Goal: Information Seeking & Learning: Learn about a topic

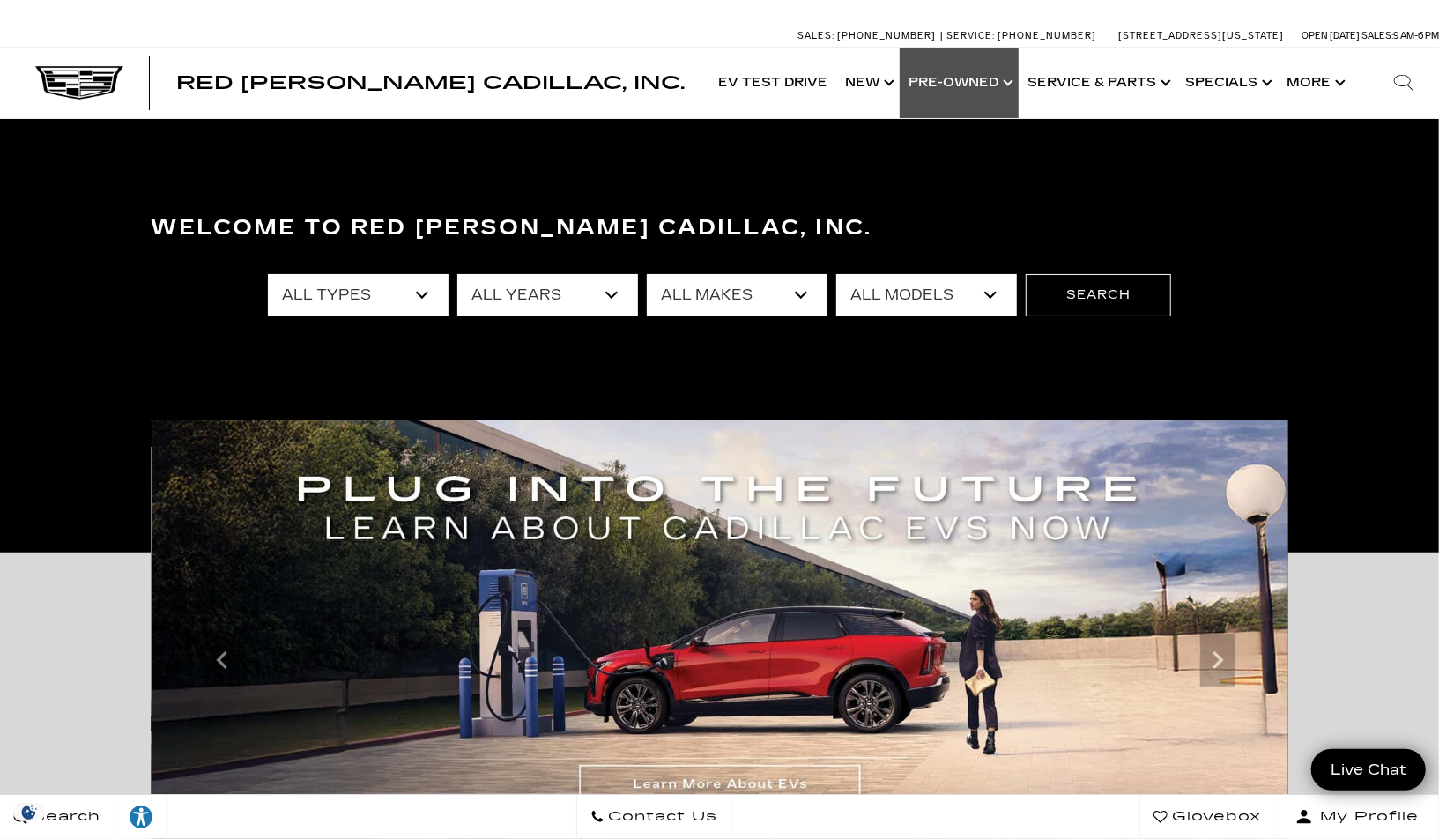
click at [1007, 90] on link "Show Pre-Owned" at bounding box center [959, 83] width 119 height 71
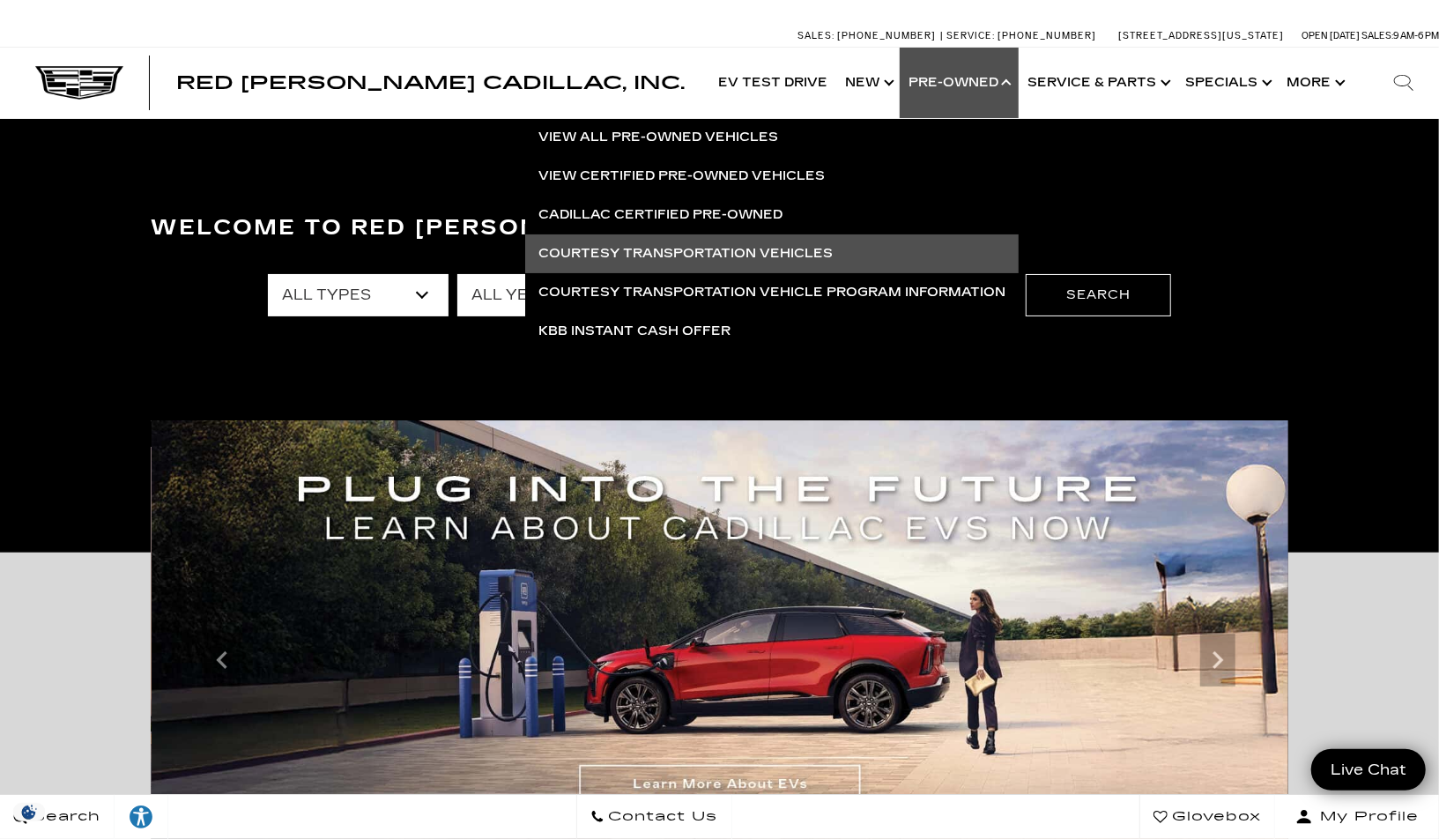
click at [720, 257] on link "Courtesy Transportation Vehicles" at bounding box center [772, 253] width 494 height 39
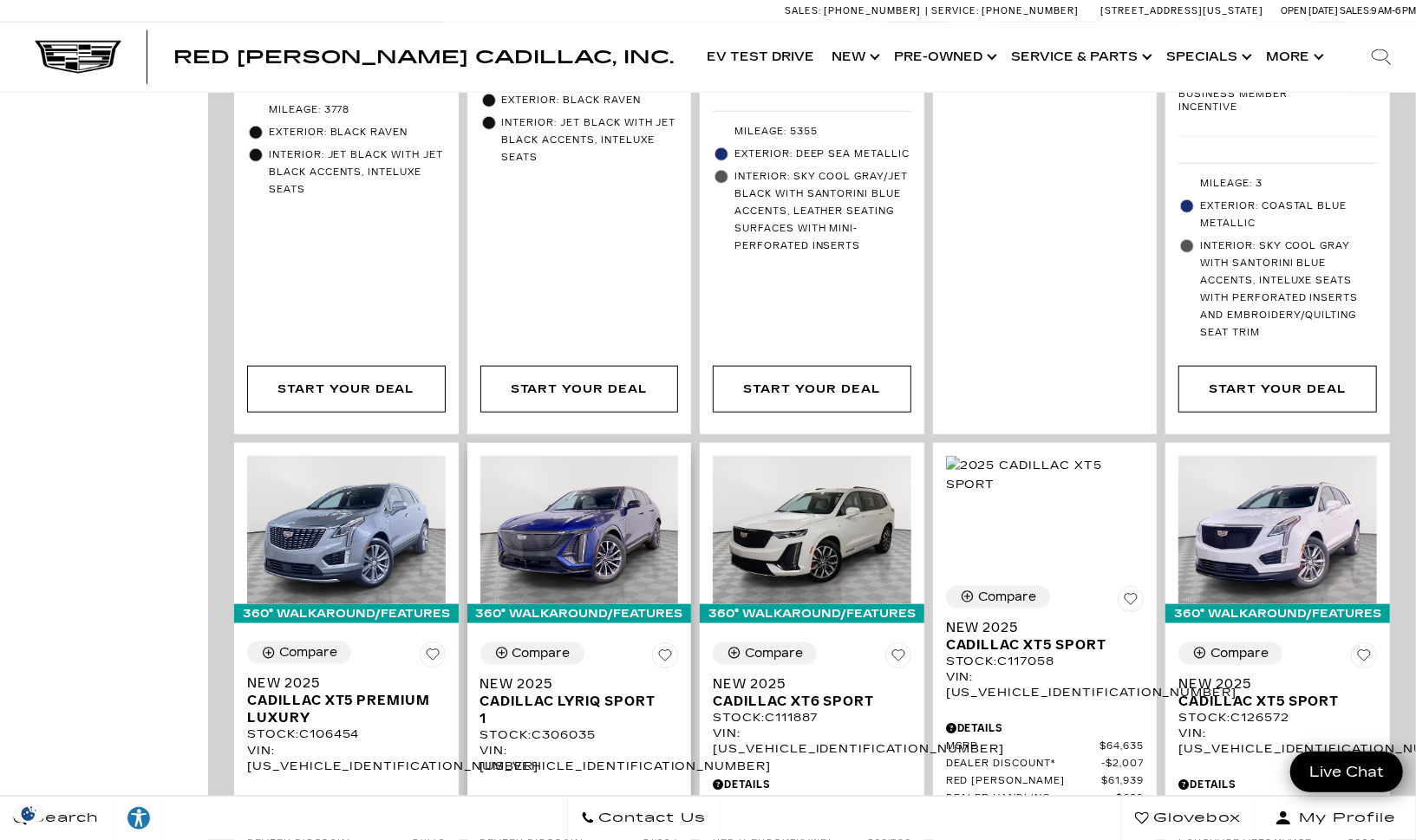
scroll to position [435, 0]
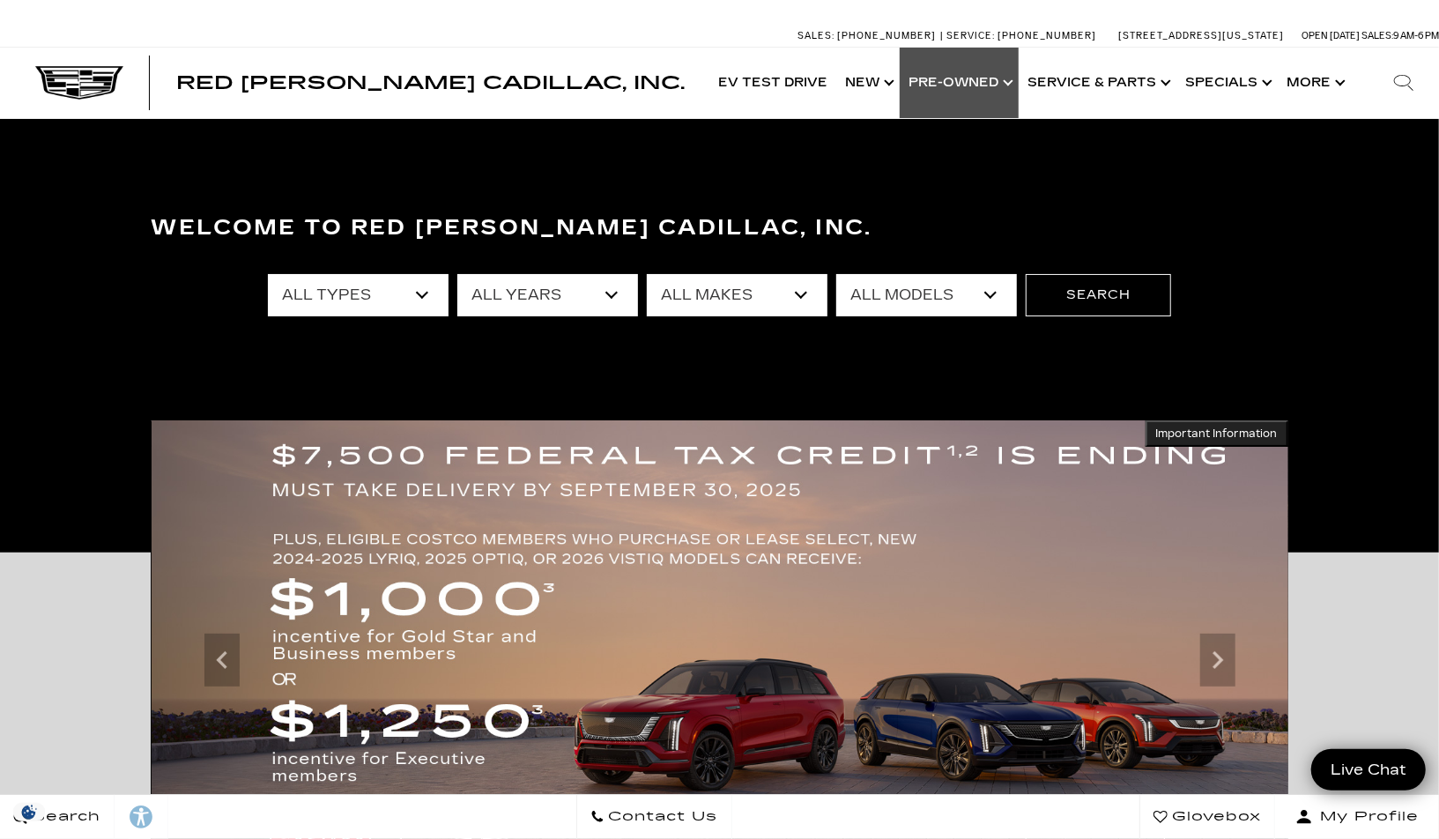
click at [1006, 90] on link "Show Pre-Owned" at bounding box center [959, 83] width 119 height 71
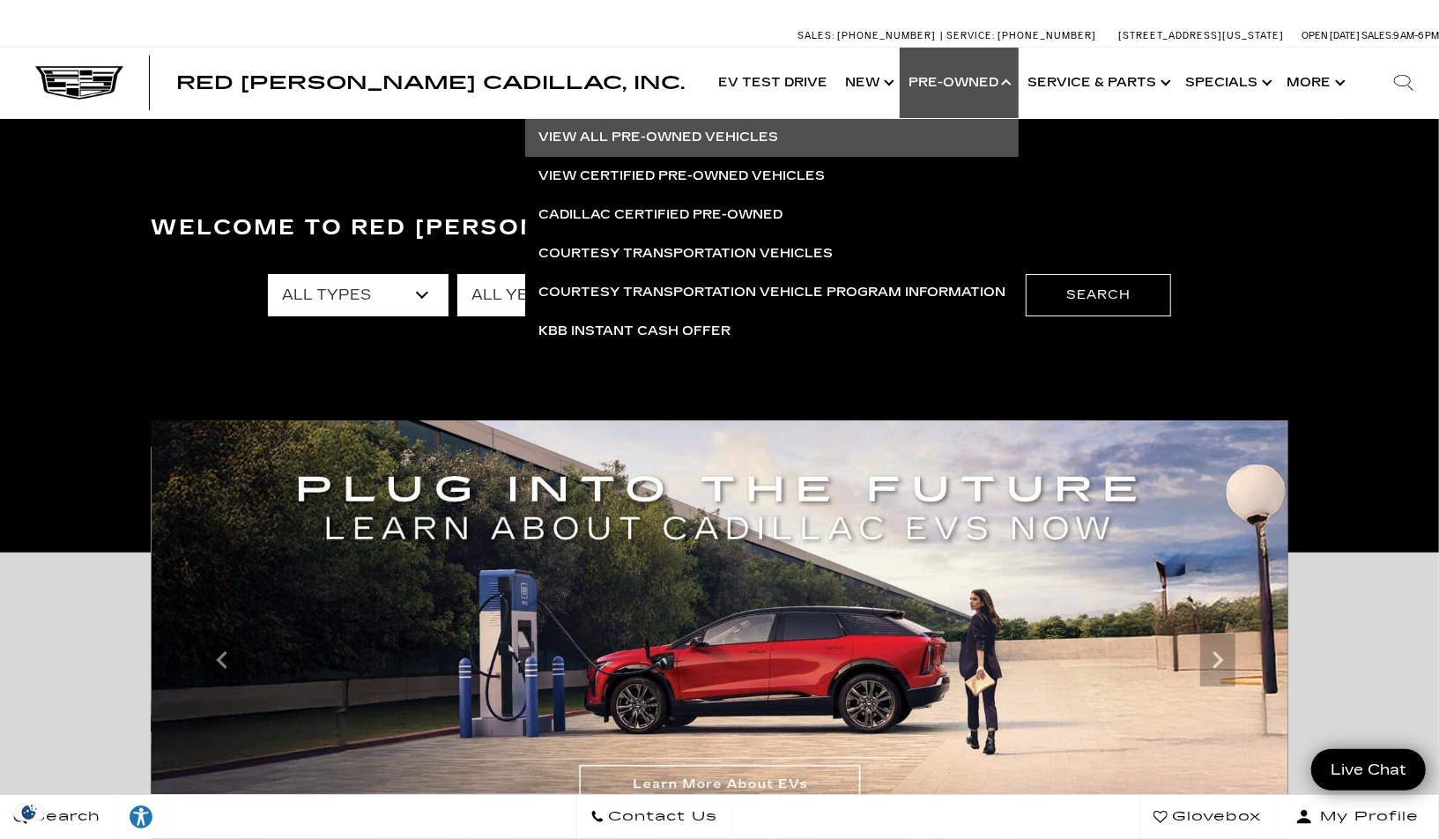
click at [777, 136] on link "View All Pre-Owned Vehicles" at bounding box center [772, 137] width 494 height 39
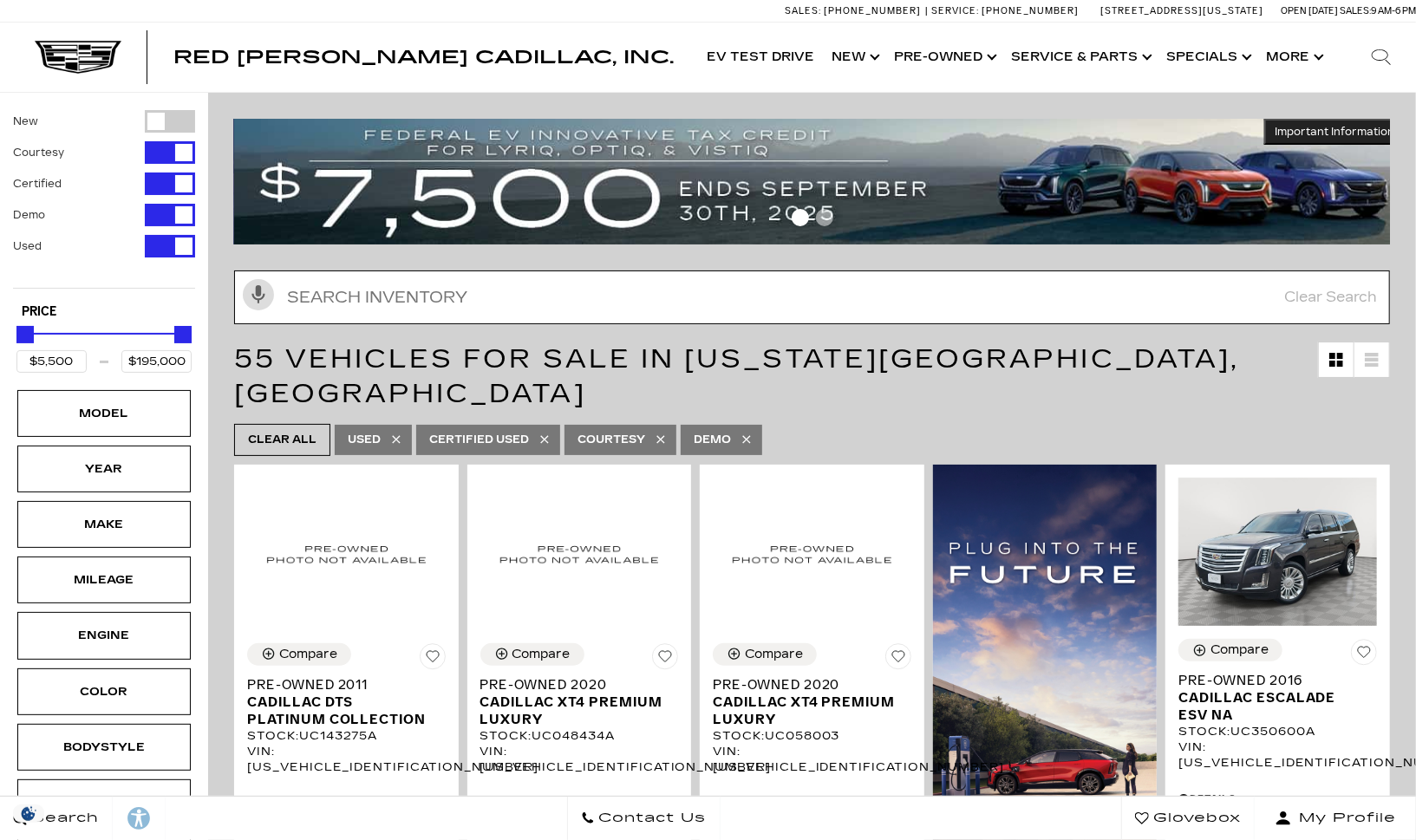
click at [397, 290] on input "text" at bounding box center [812, 297] width 1156 height 54
paste input "UC413349A"
type input "UC413349A"
type input "$94,189"
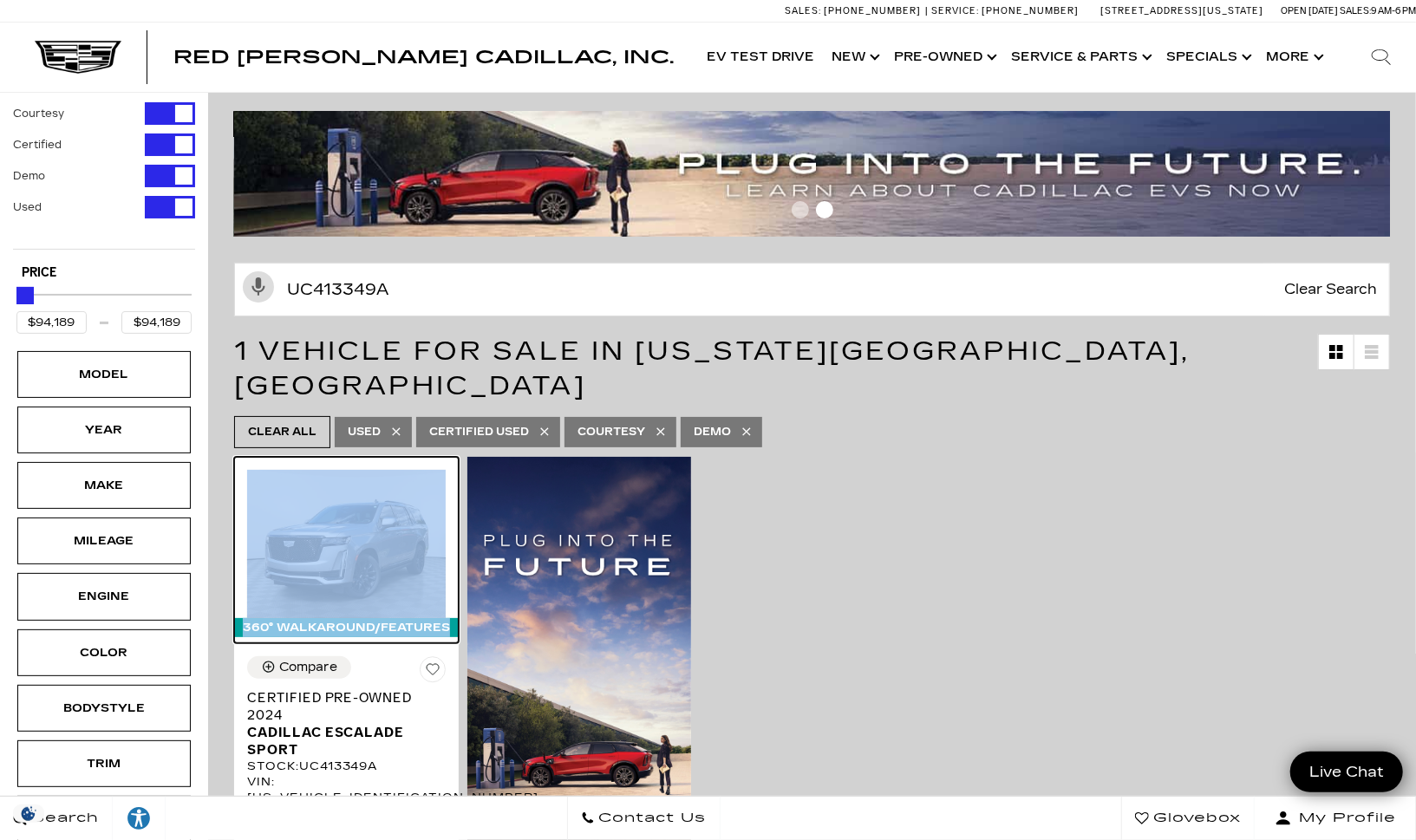
scroll to position [5, 0]
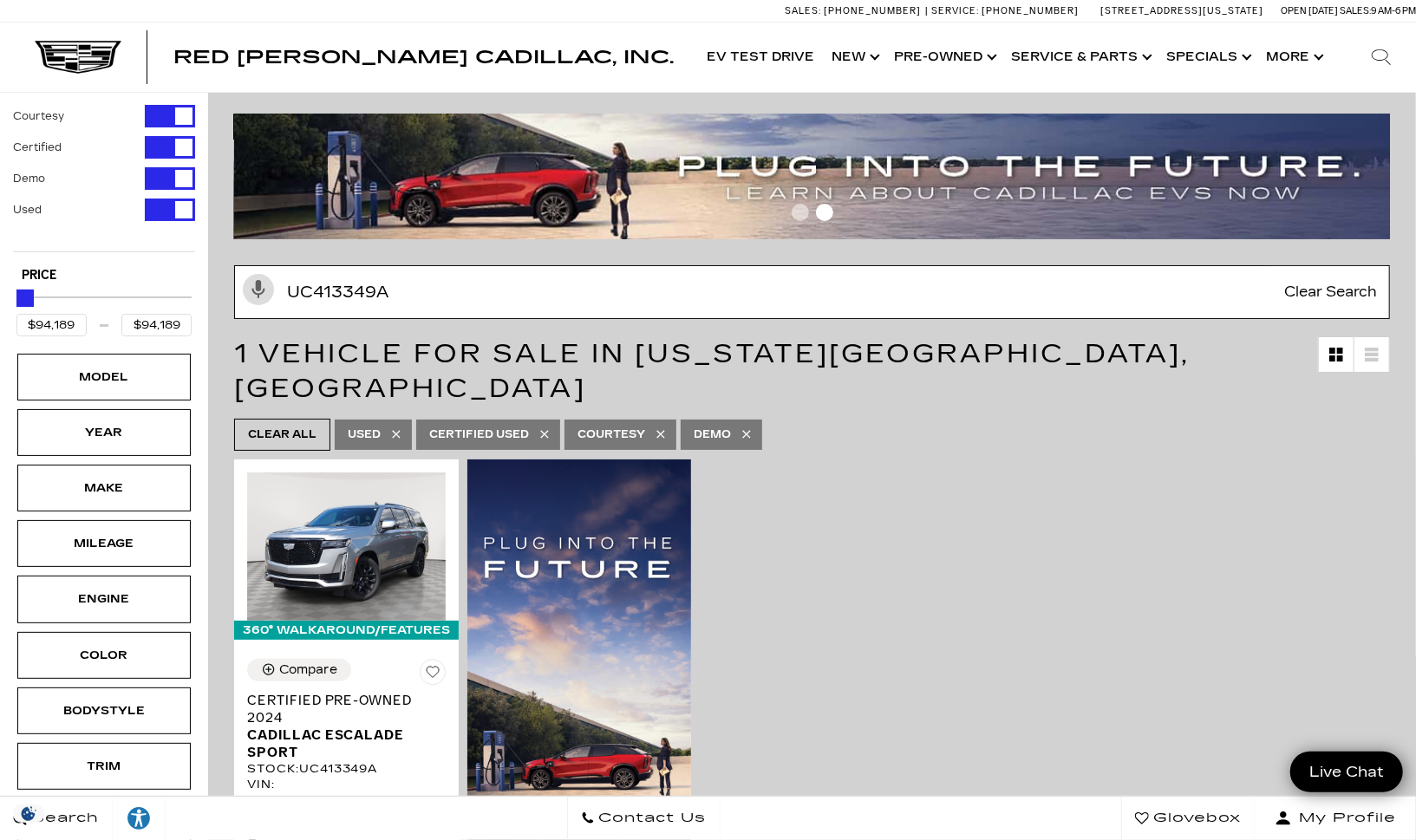
click at [354, 304] on input "UC413349A" at bounding box center [812, 292] width 1156 height 54
paste input "370464"
type input "UC370464A"
type input "$95,689"
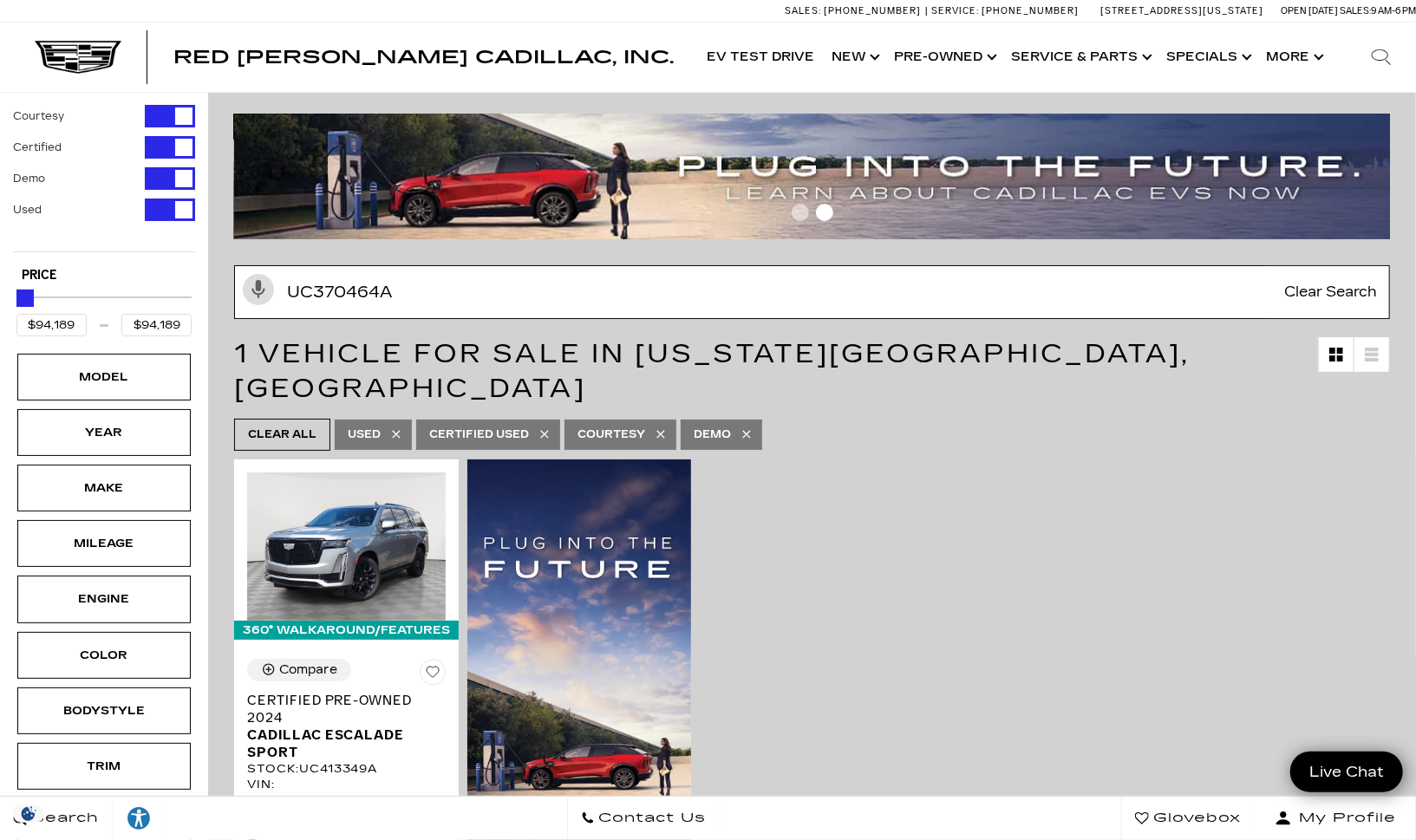
type input "$95,689"
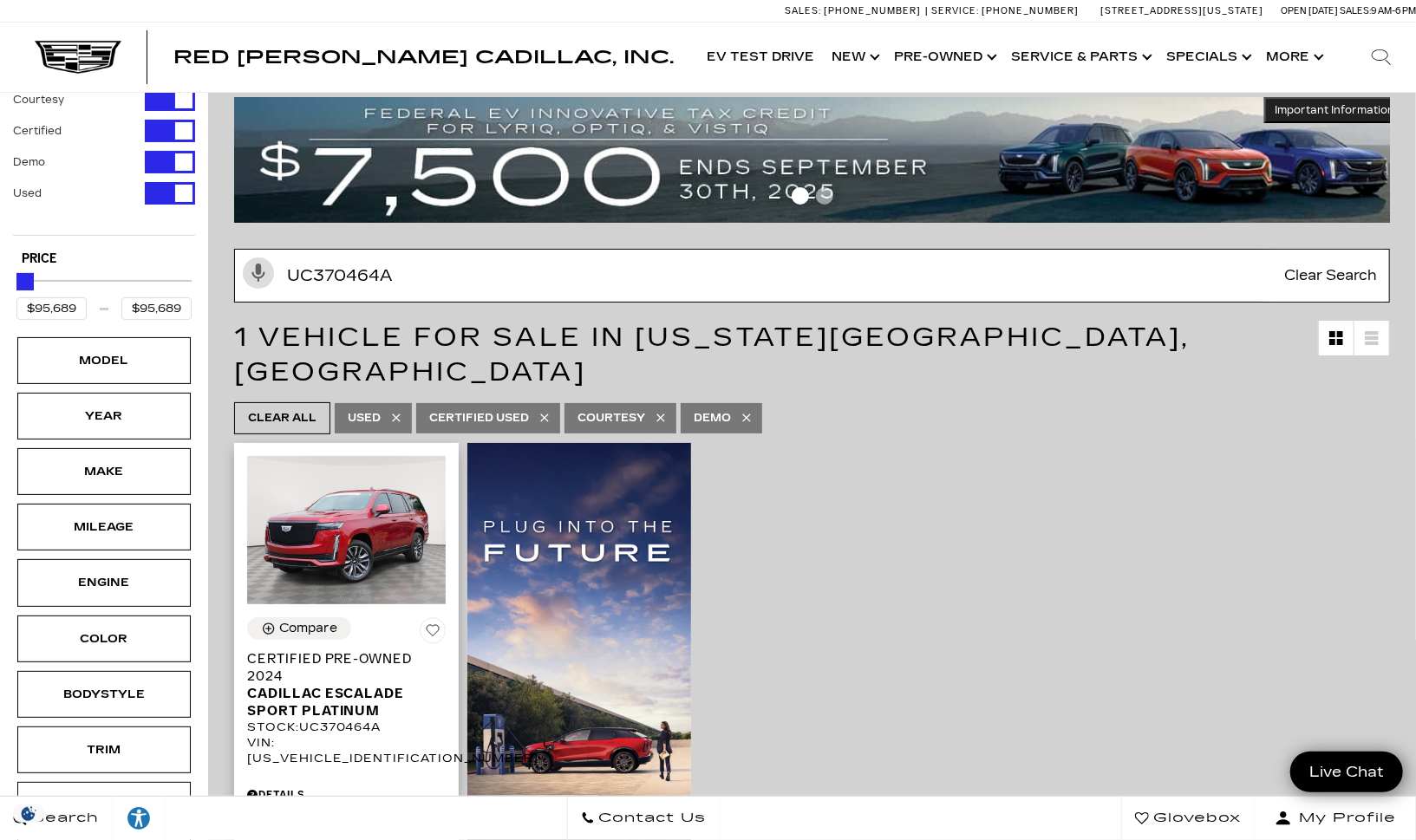
scroll to position [28, 0]
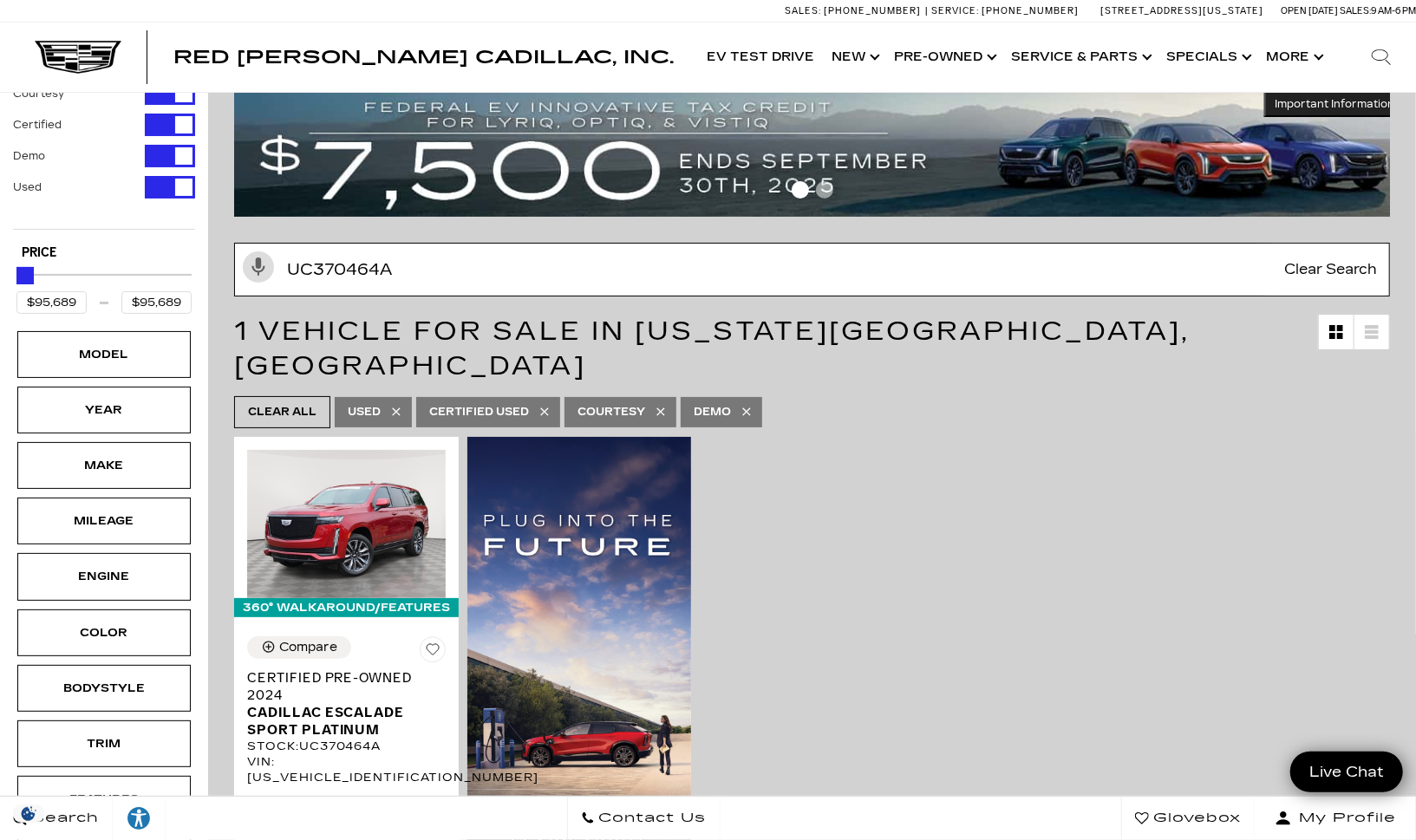
click at [342, 274] on input "UC370464A" at bounding box center [812, 270] width 1156 height 54
paste input "168588"
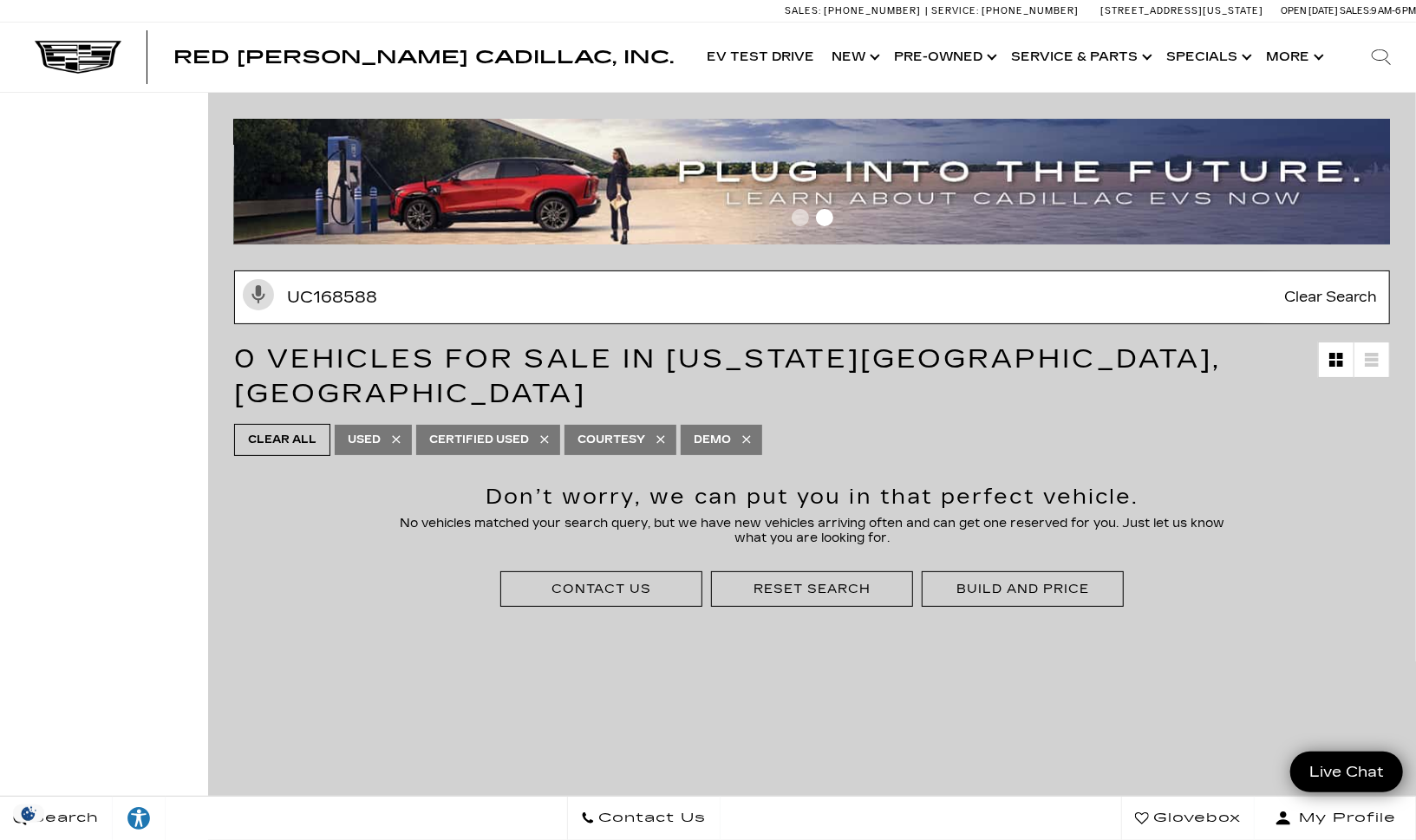
type input "UC168588"
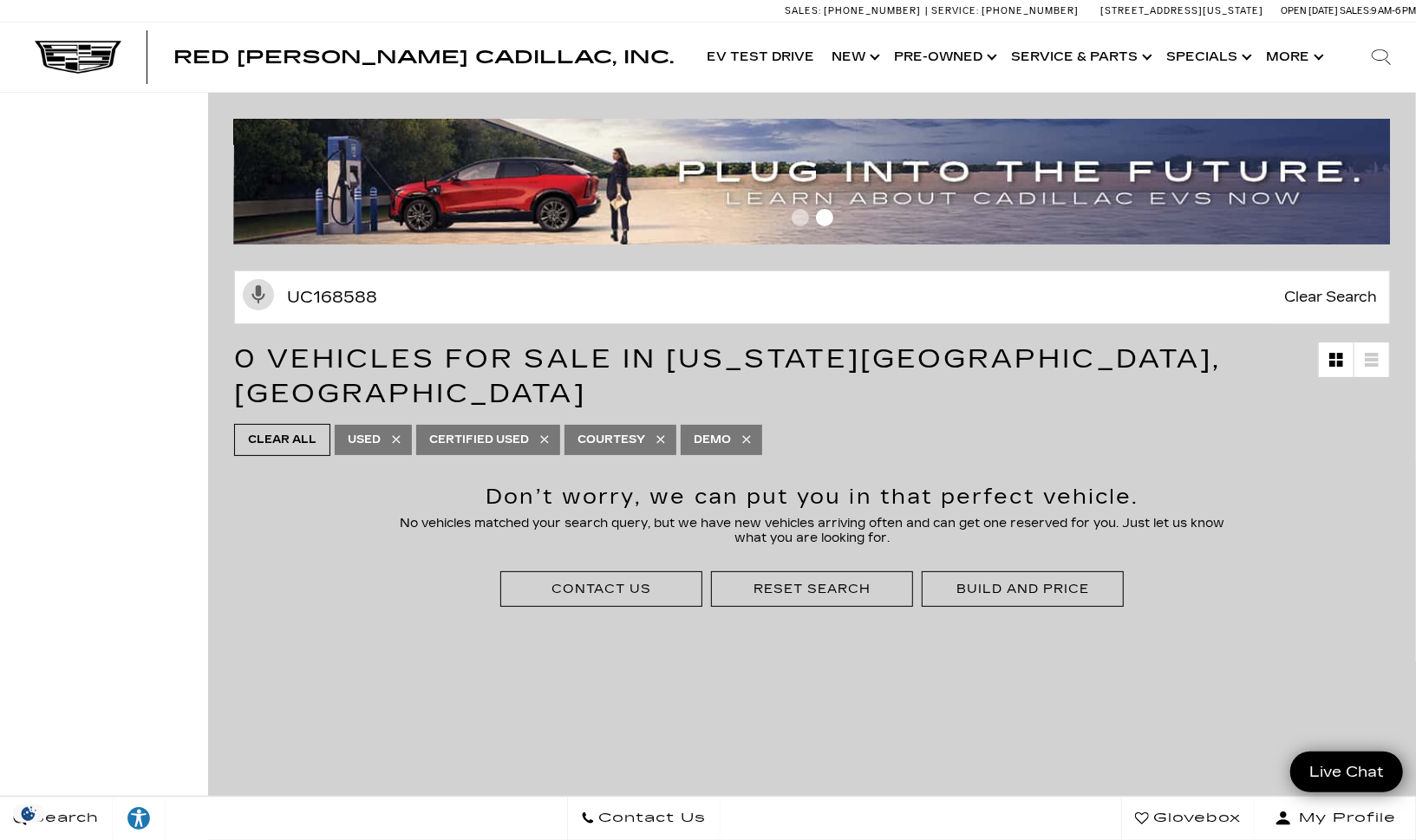
click at [1387, 60] on icon "Search" at bounding box center [1381, 57] width 21 height 21
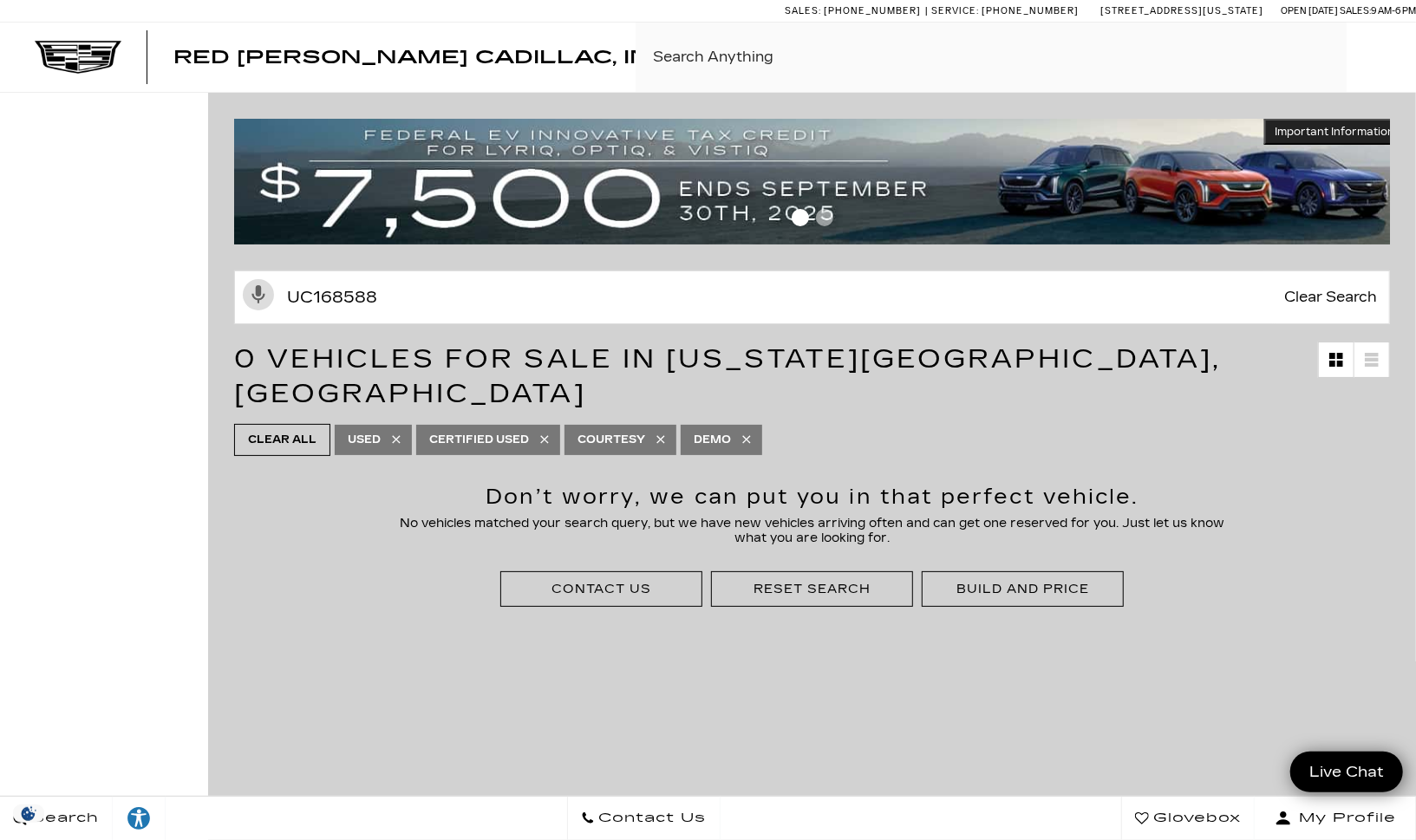
paste input "UC168588"
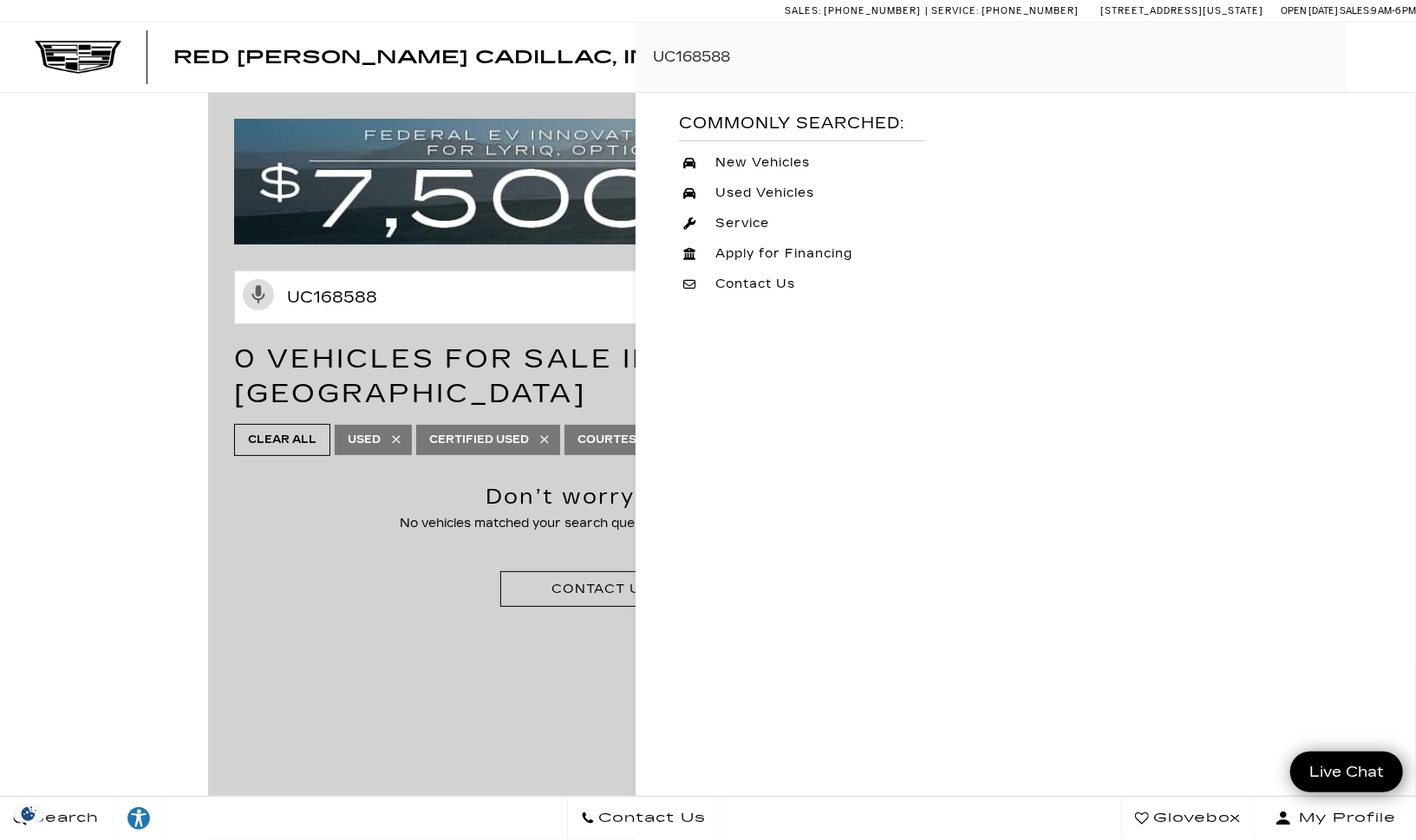
type input "UC168588"
click at [485, 305] on input "UC168588" at bounding box center [812, 297] width 1156 height 54
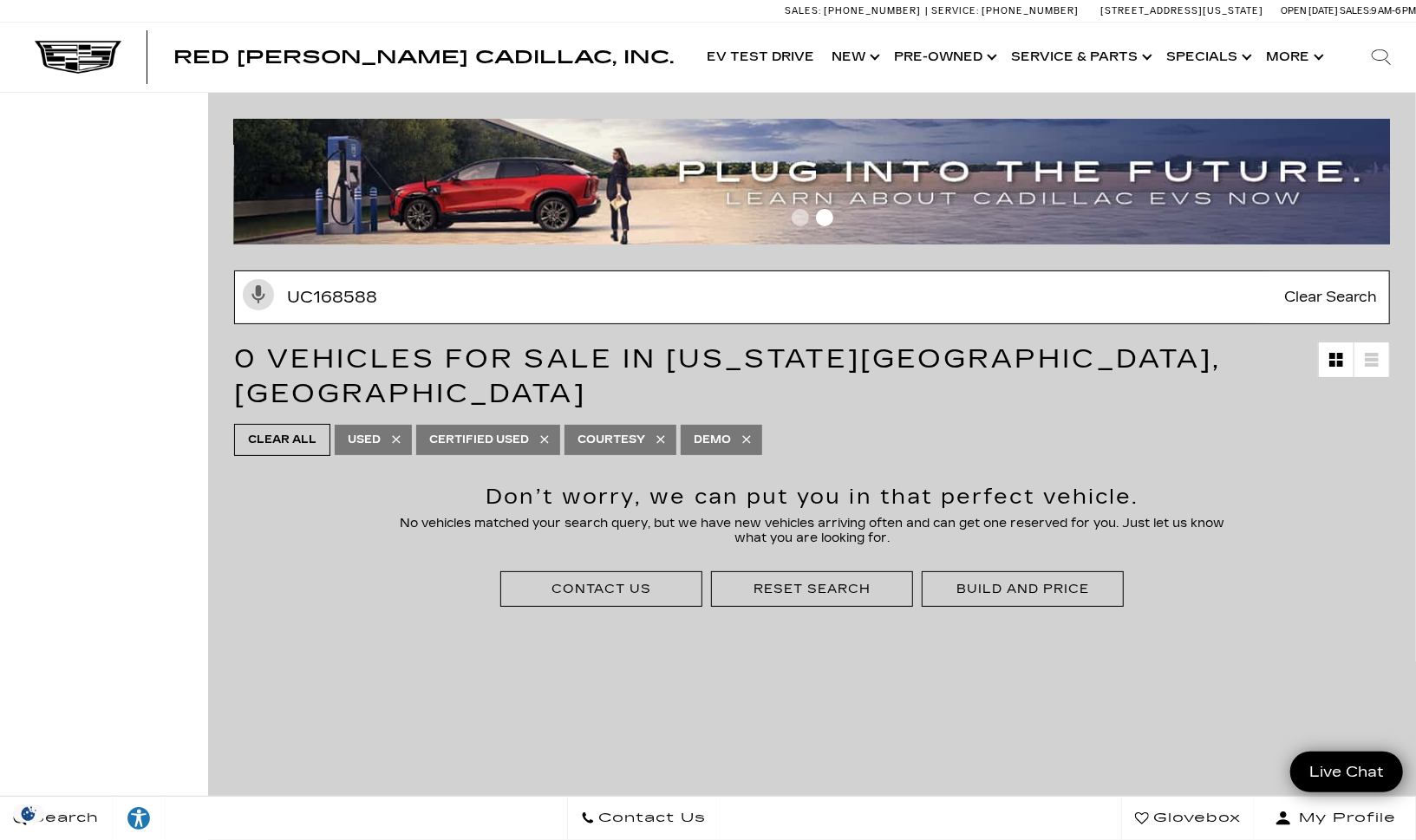
paste input "78963A"
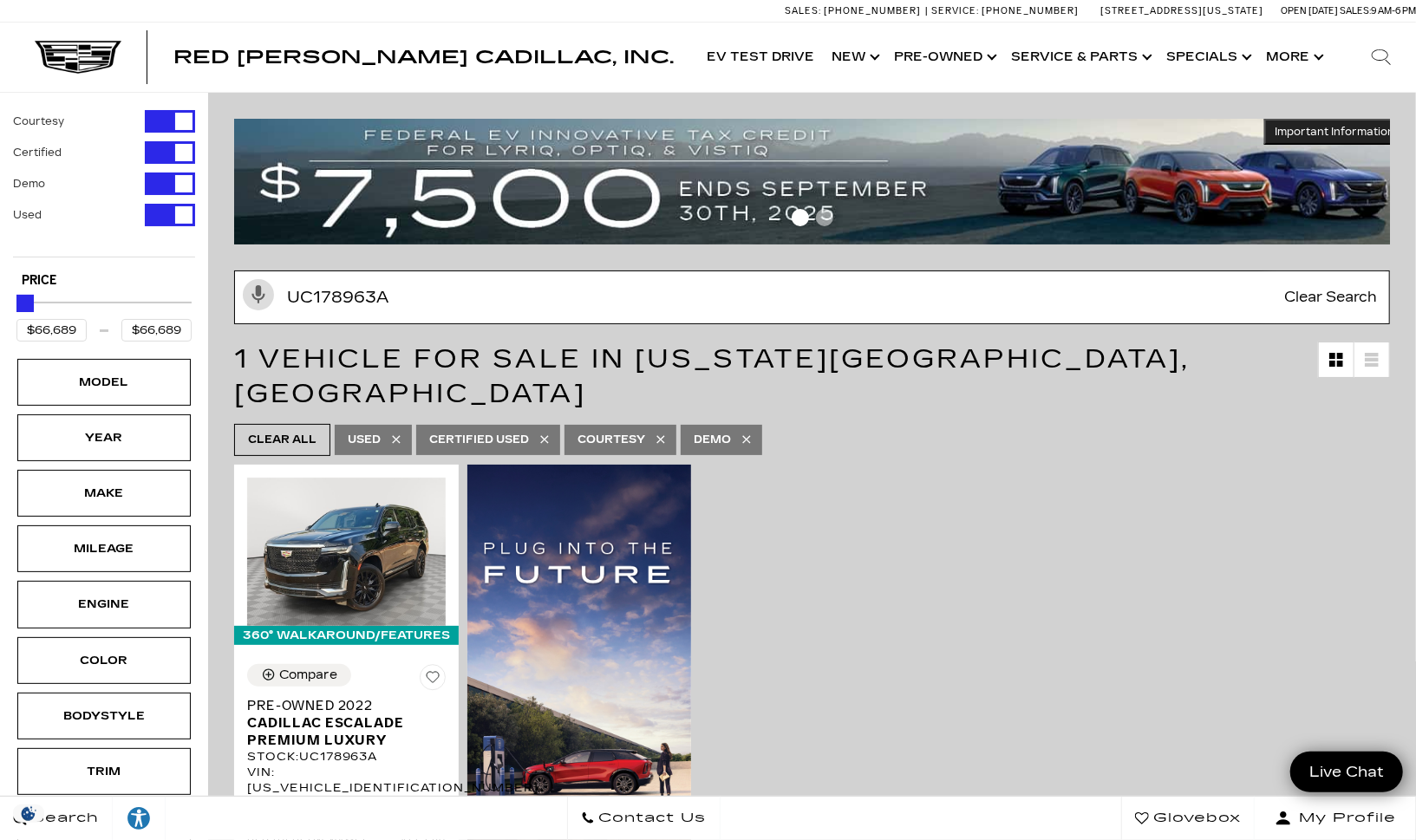
click at [368, 300] on input "UC178963A" at bounding box center [812, 297] width 1156 height 54
paste input "6147"
type input "UC161473A"
type input "$35,689"
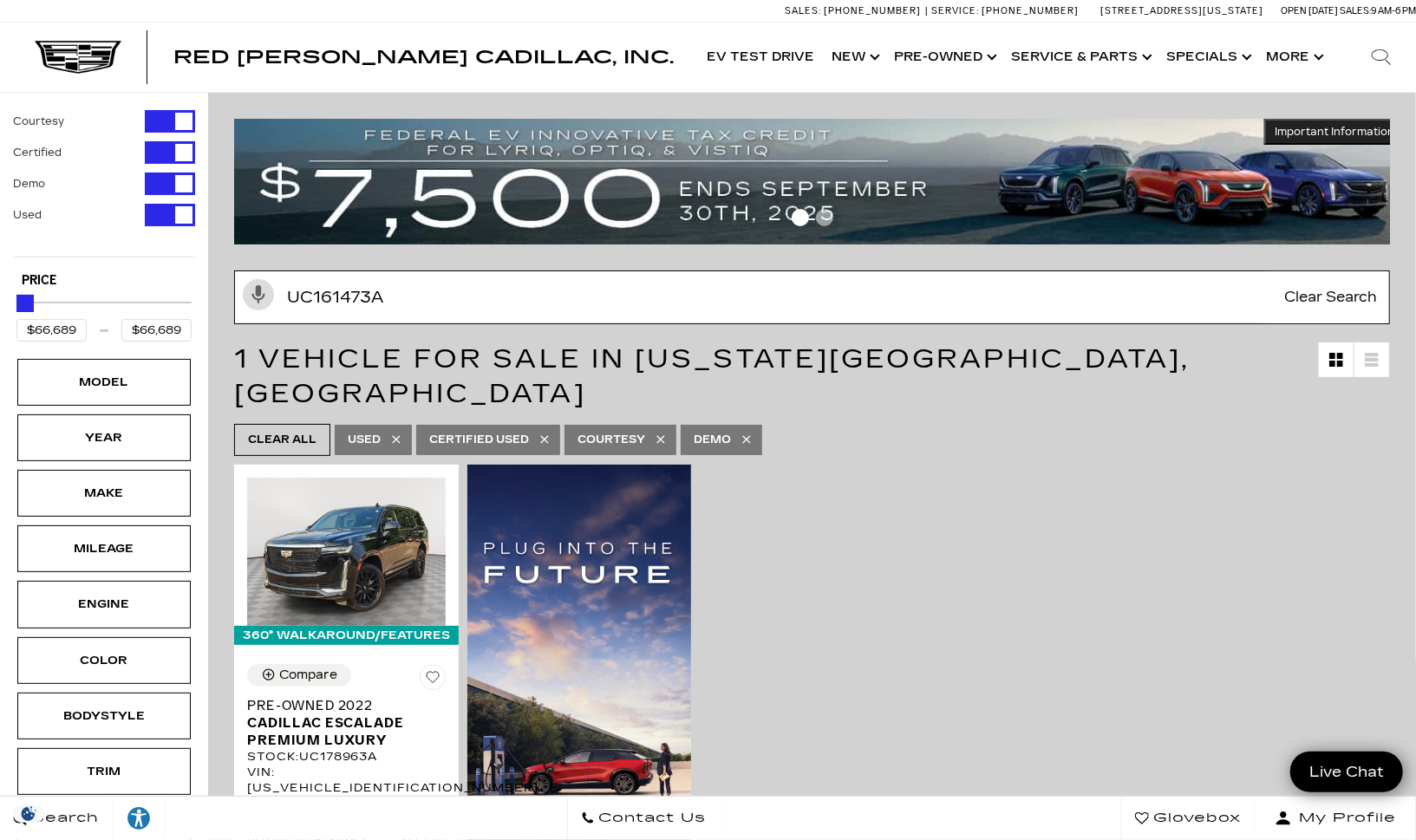
type input "$35,689"
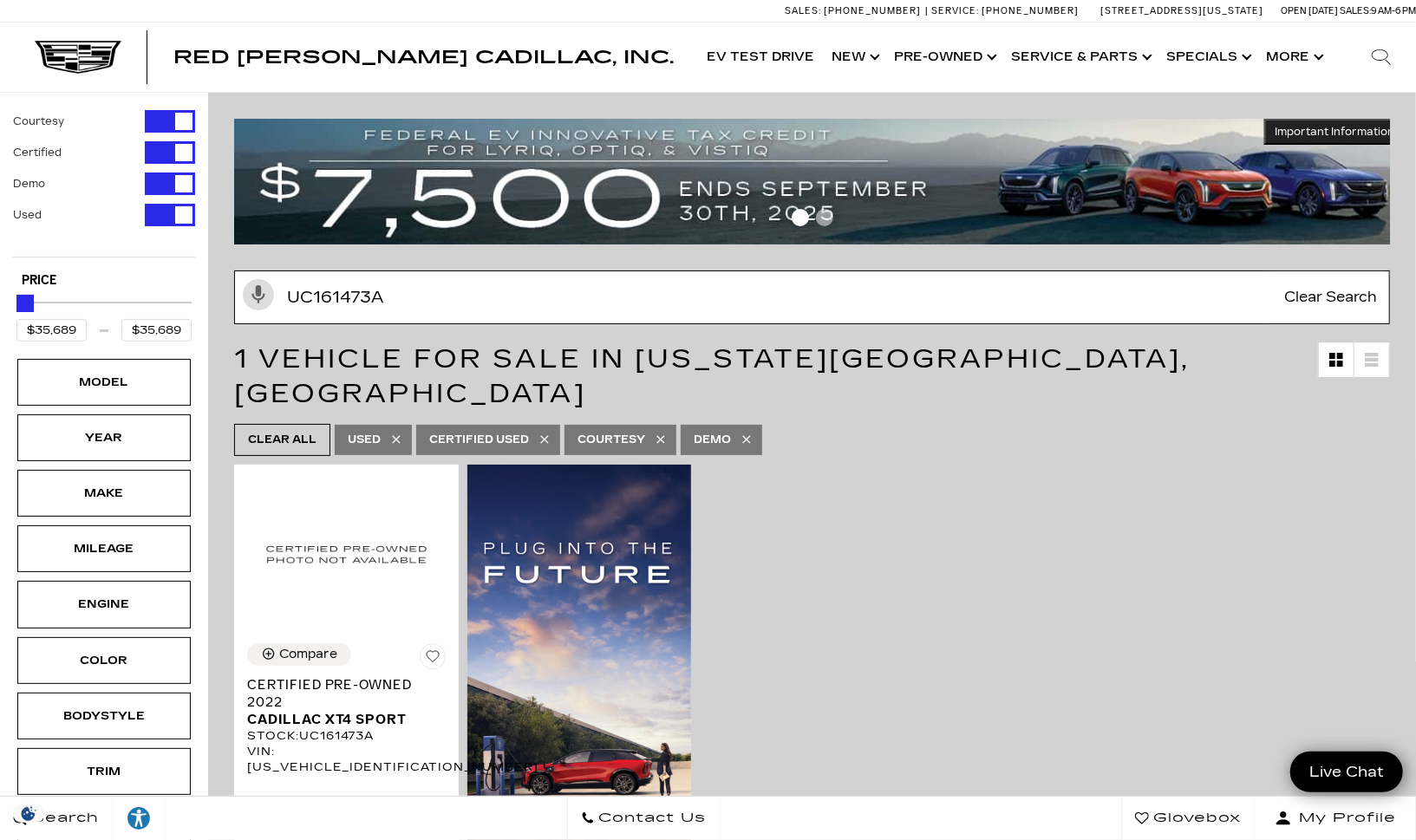
click at [440, 313] on input "UC161473A" at bounding box center [812, 297] width 1156 height 54
paste input "744927"
type input "UC744927"
type input "$60,500"
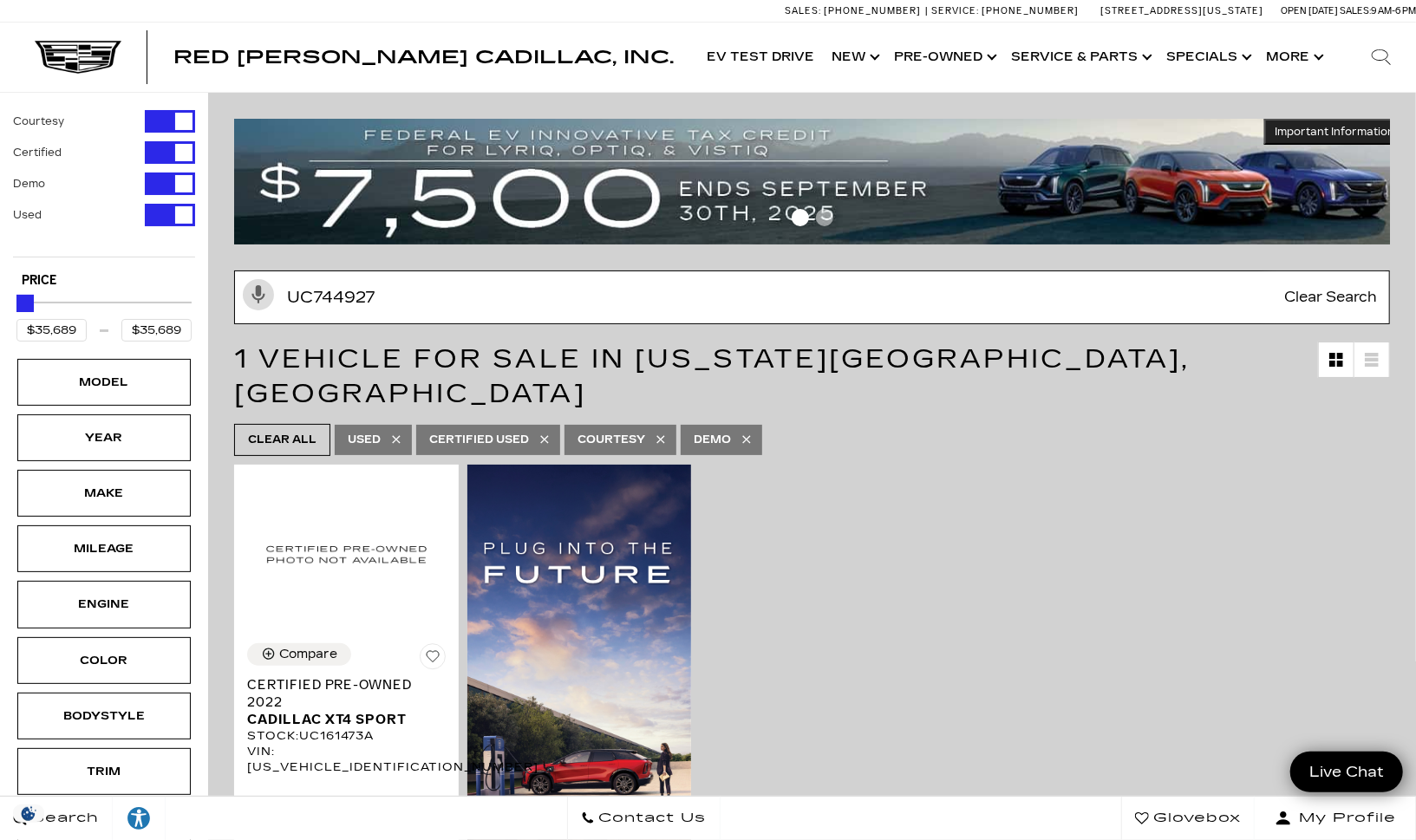
type input "$60,500"
click at [388, 300] on input "UC744927" at bounding box center [812, 297] width 1156 height 54
paste input "05611A"
type input "UC705611A"
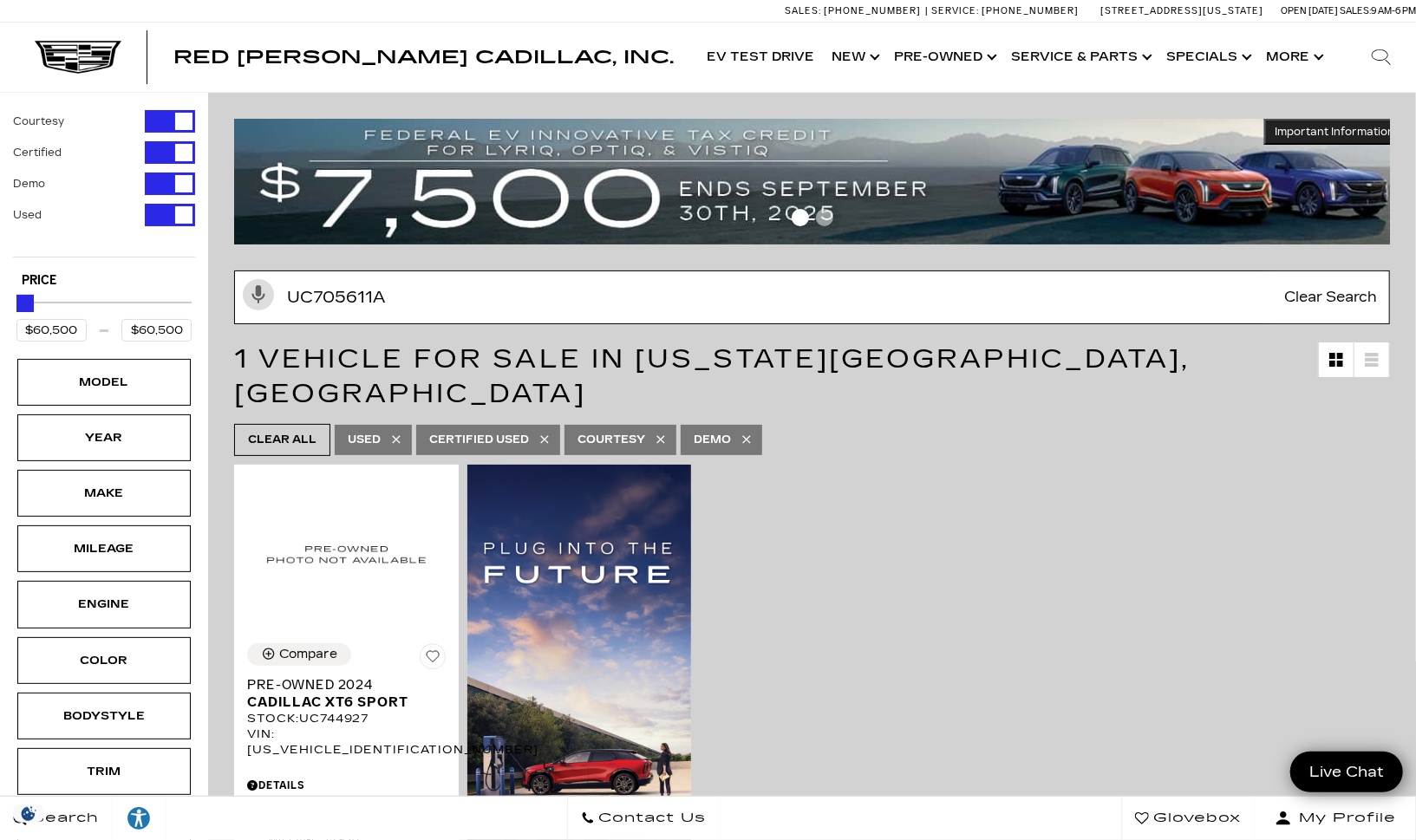
type input "$44,500"
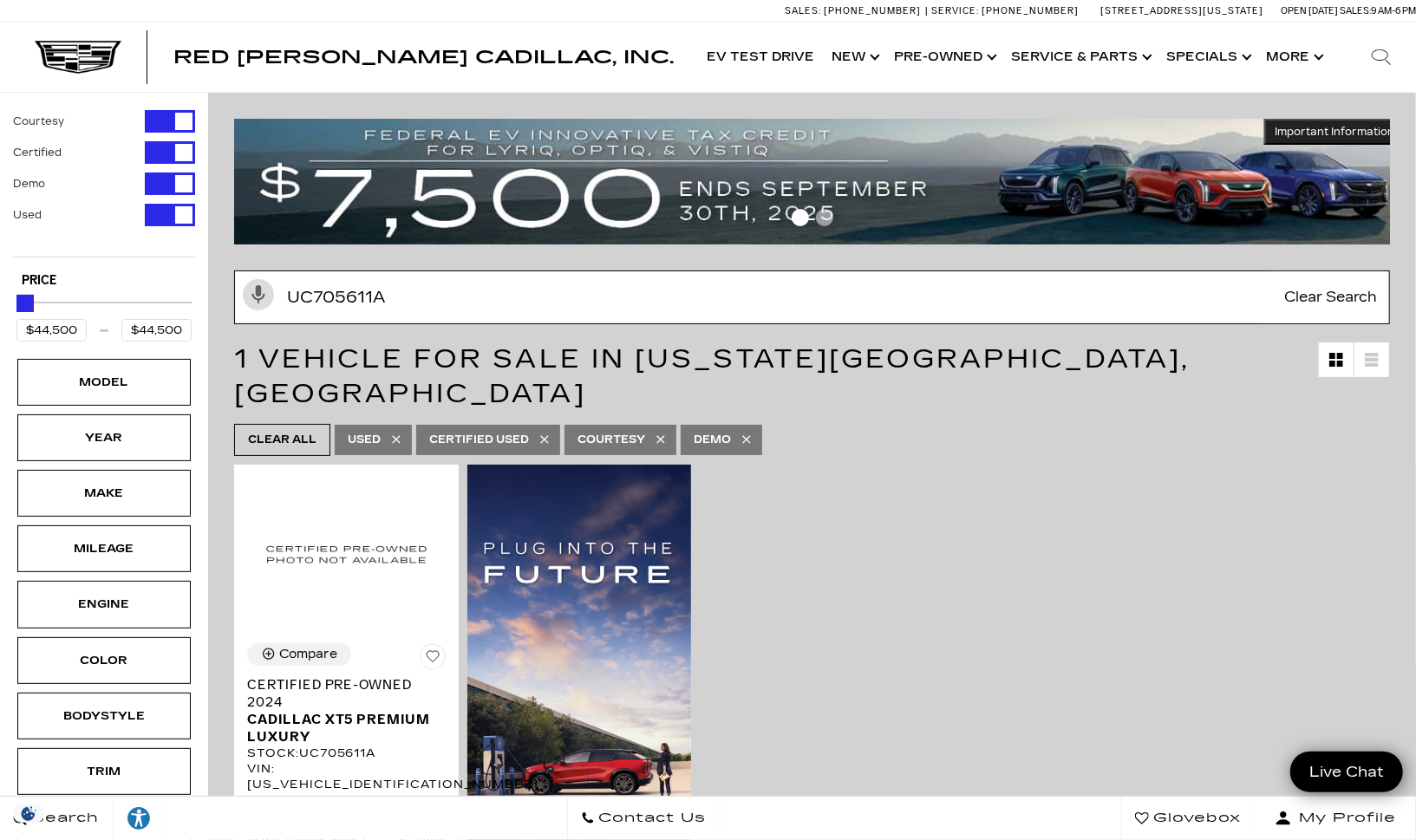
click at [410, 282] on input "UC705611A" at bounding box center [812, 297] width 1156 height 54
paste input "26862"
type input "UC268621A"
type input "$78,500"
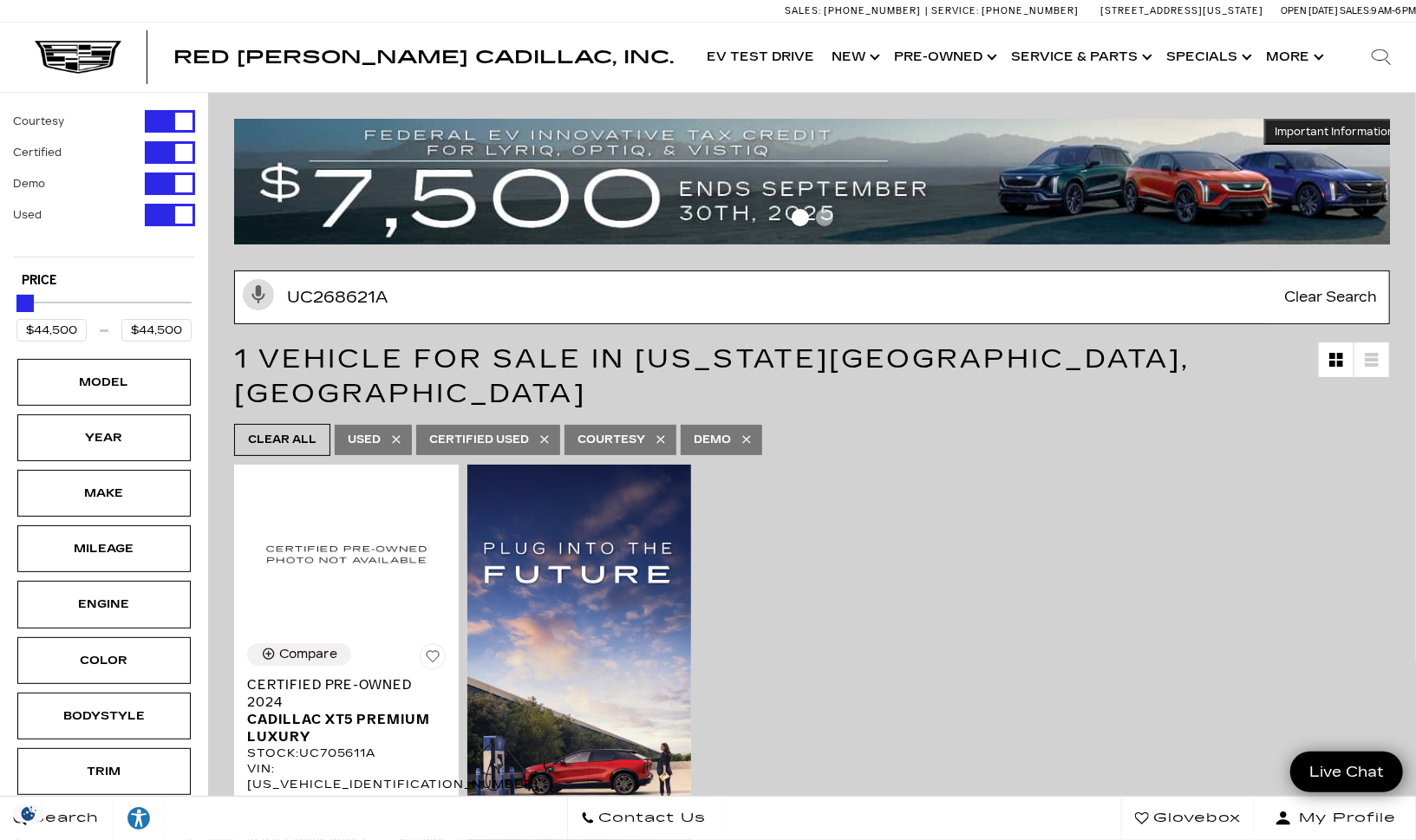
type input "$78,500"
type input "UC268621A"
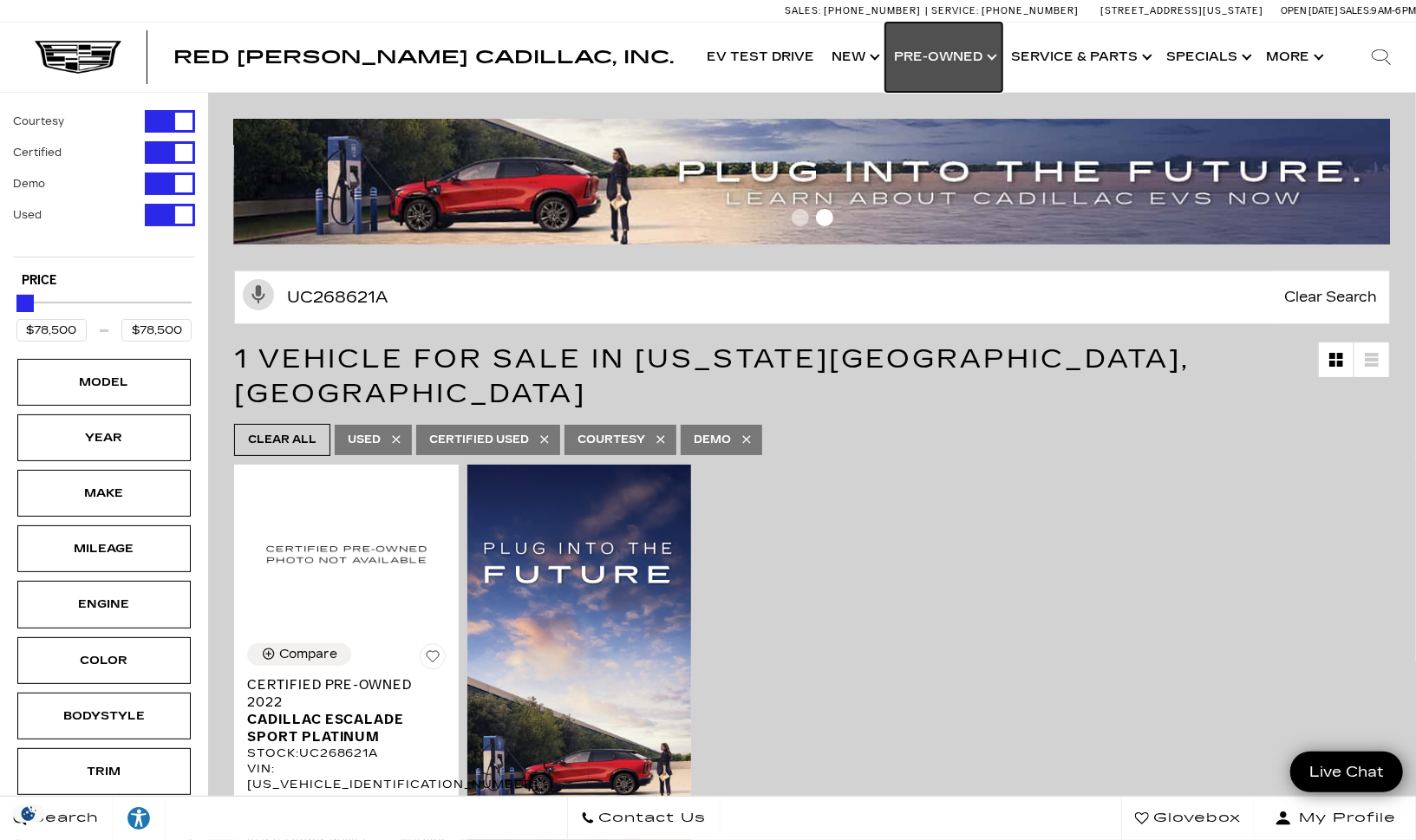
click at [938, 51] on link "Show Pre-Owned" at bounding box center [944, 57] width 117 height 70
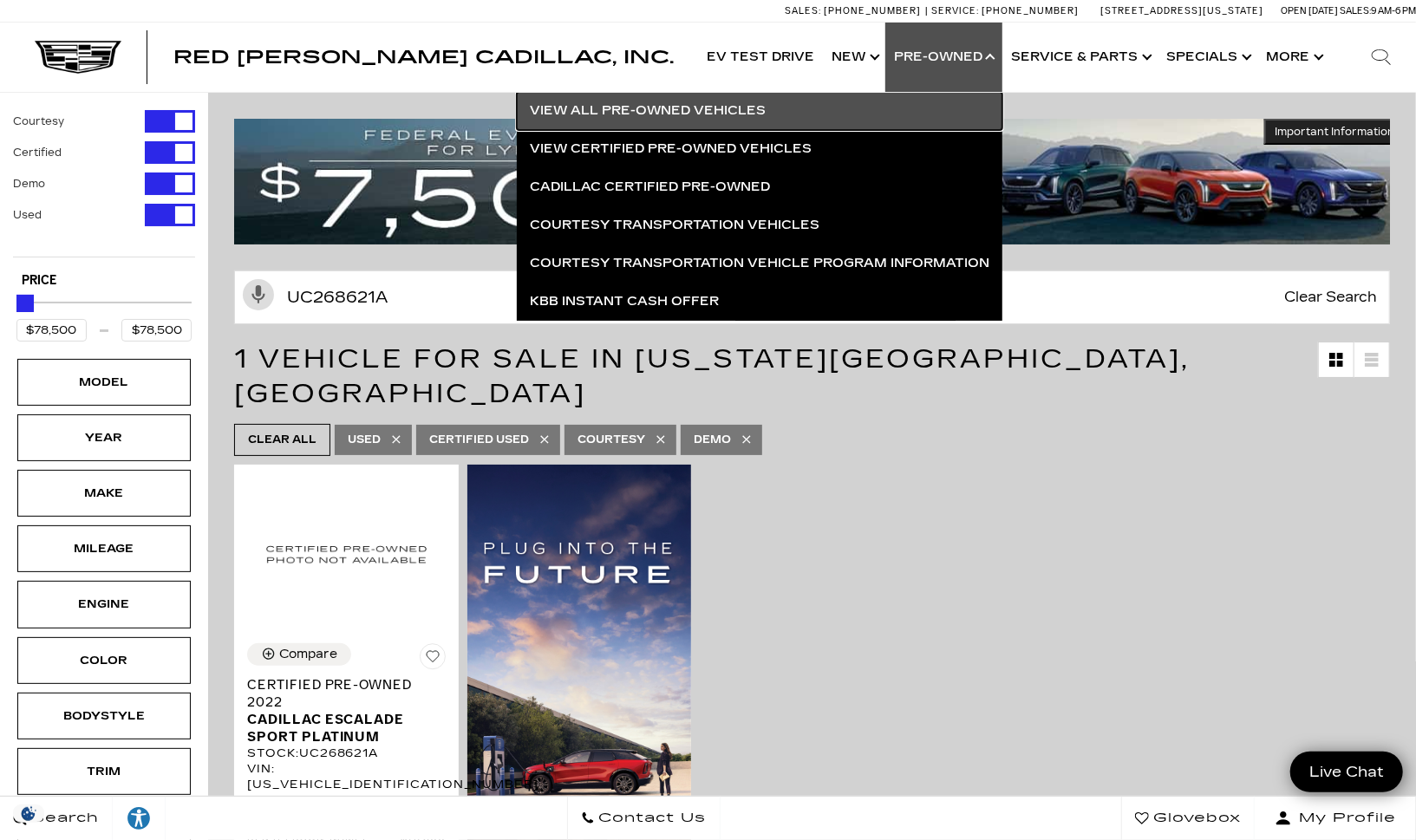
click at [734, 107] on link "View All Pre-Owned Vehicles" at bounding box center [760, 110] width 486 height 38
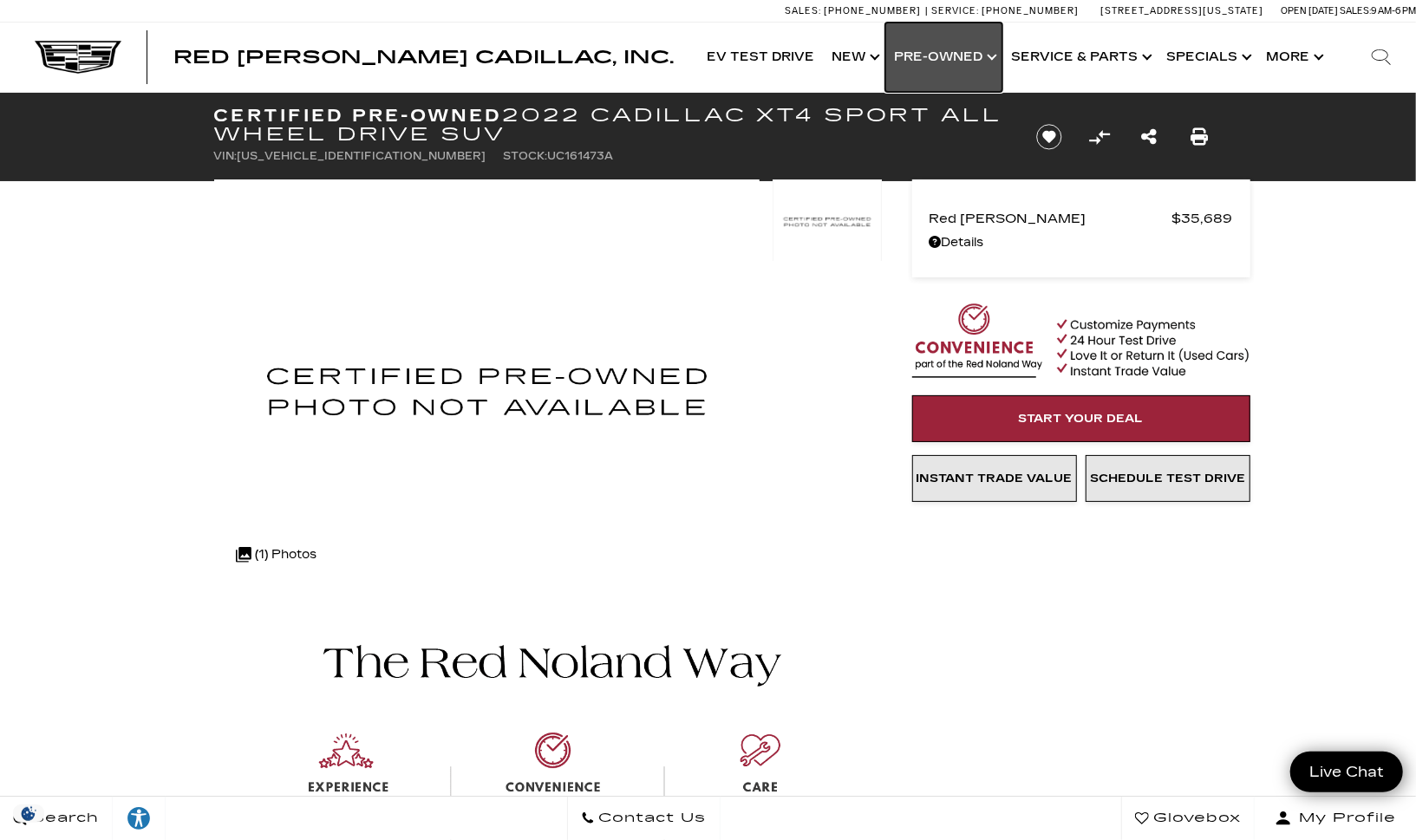
click at [998, 60] on link "Show Pre-Owned" at bounding box center [944, 57] width 117 height 70
click at [996, 52] on link "Show Pre-Owned" at bounding box center [944, 57] width 117 height 70
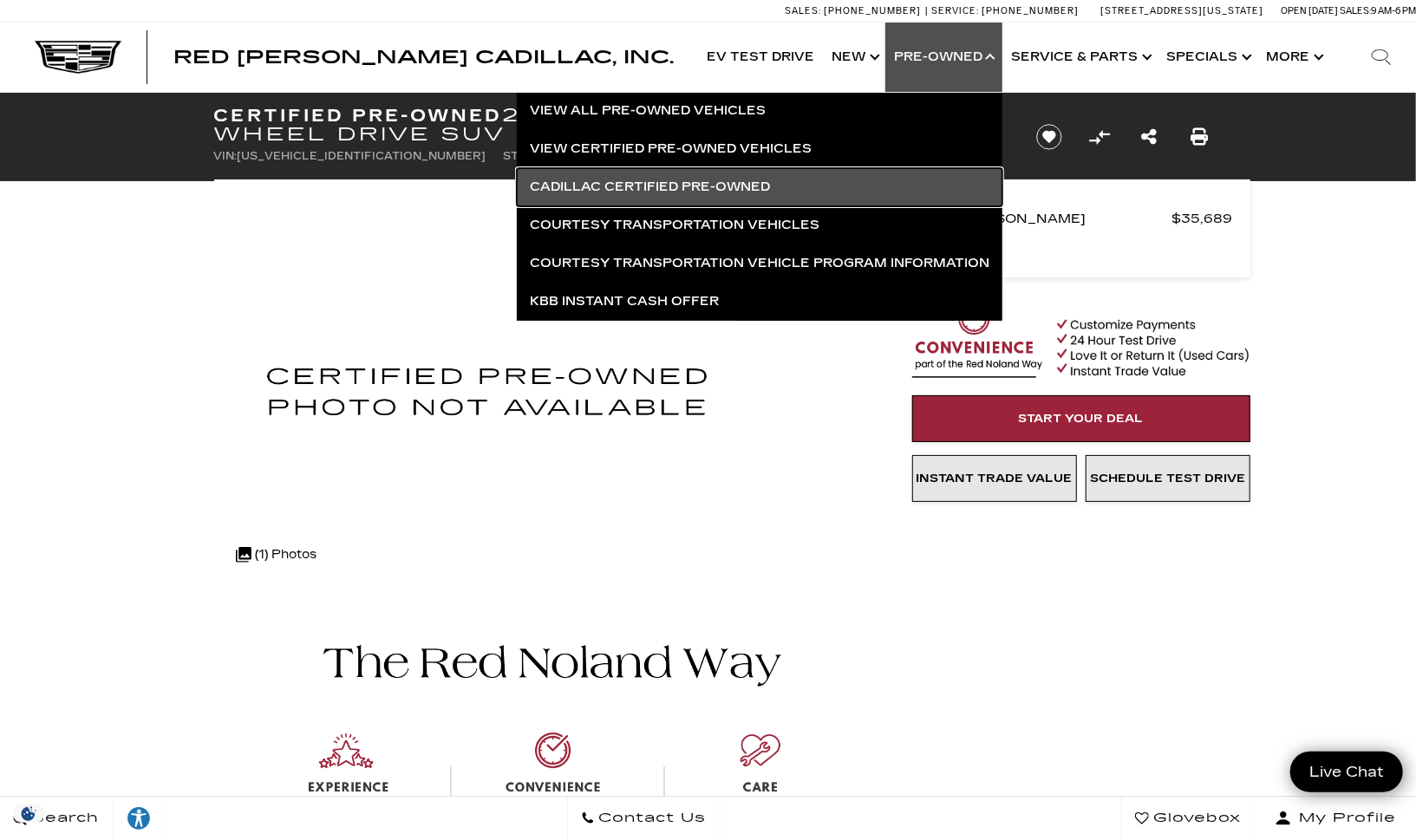
click at [714, 190] on link "Cadillac Certified Pre-Owned" at bounding box center [760, 187] width 486 height 38
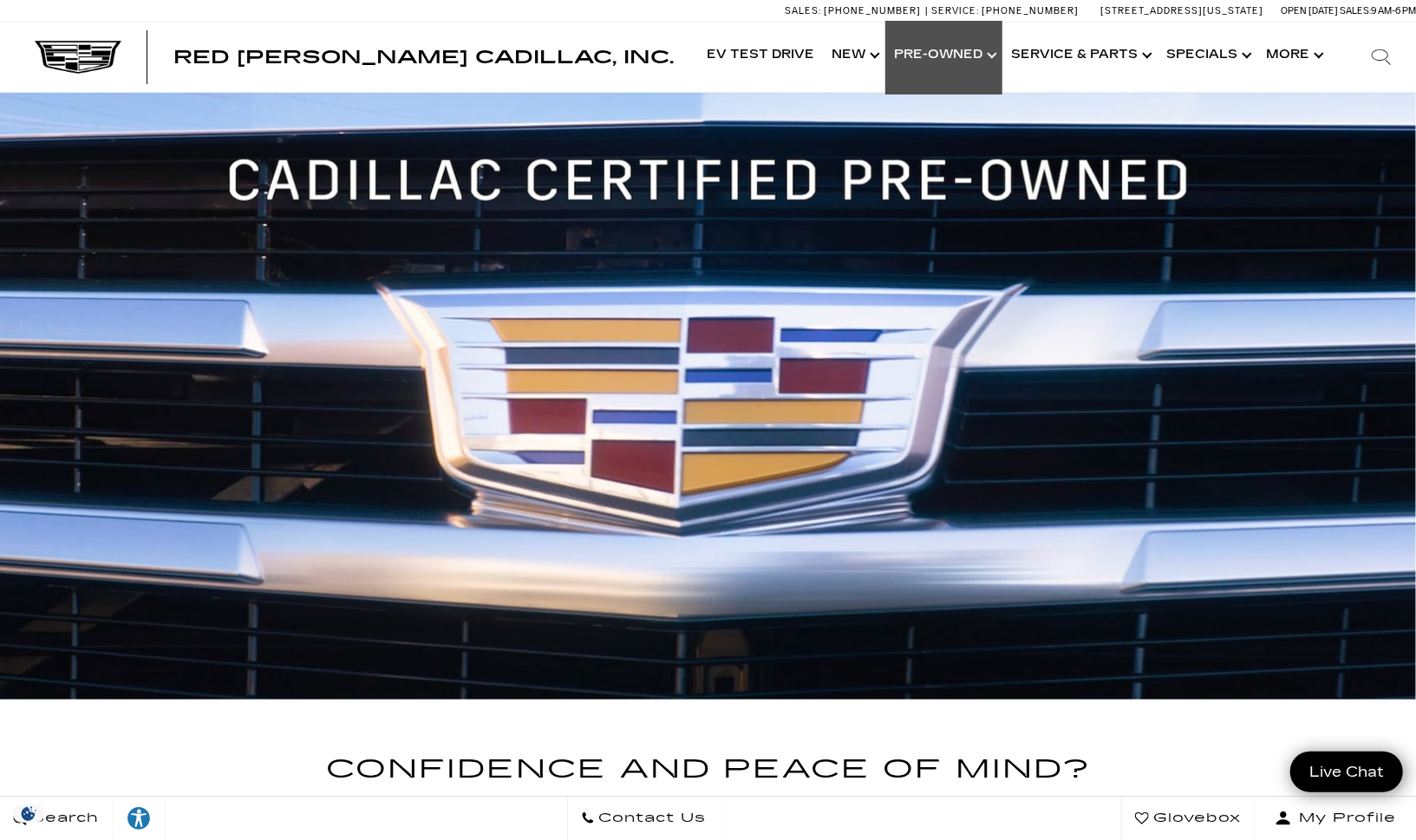
click at [982, 57] on link "Show Pre-Owned" at bounding box center [944, 55] width 117 height 70
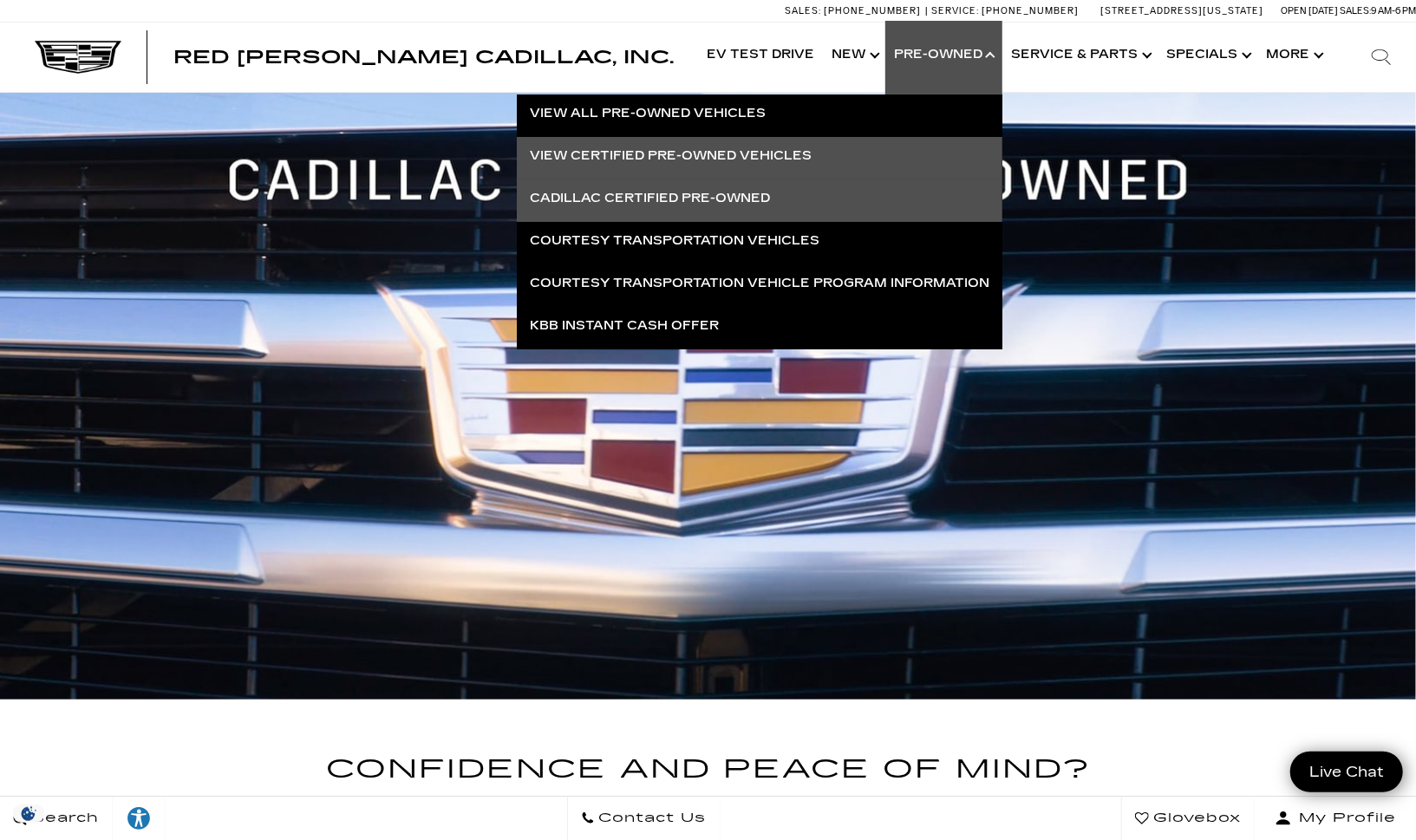
click at [761, 154] on link "View Certified Pre-Owned Vehicles" at bounding box center [760, 155] width 486 height 38
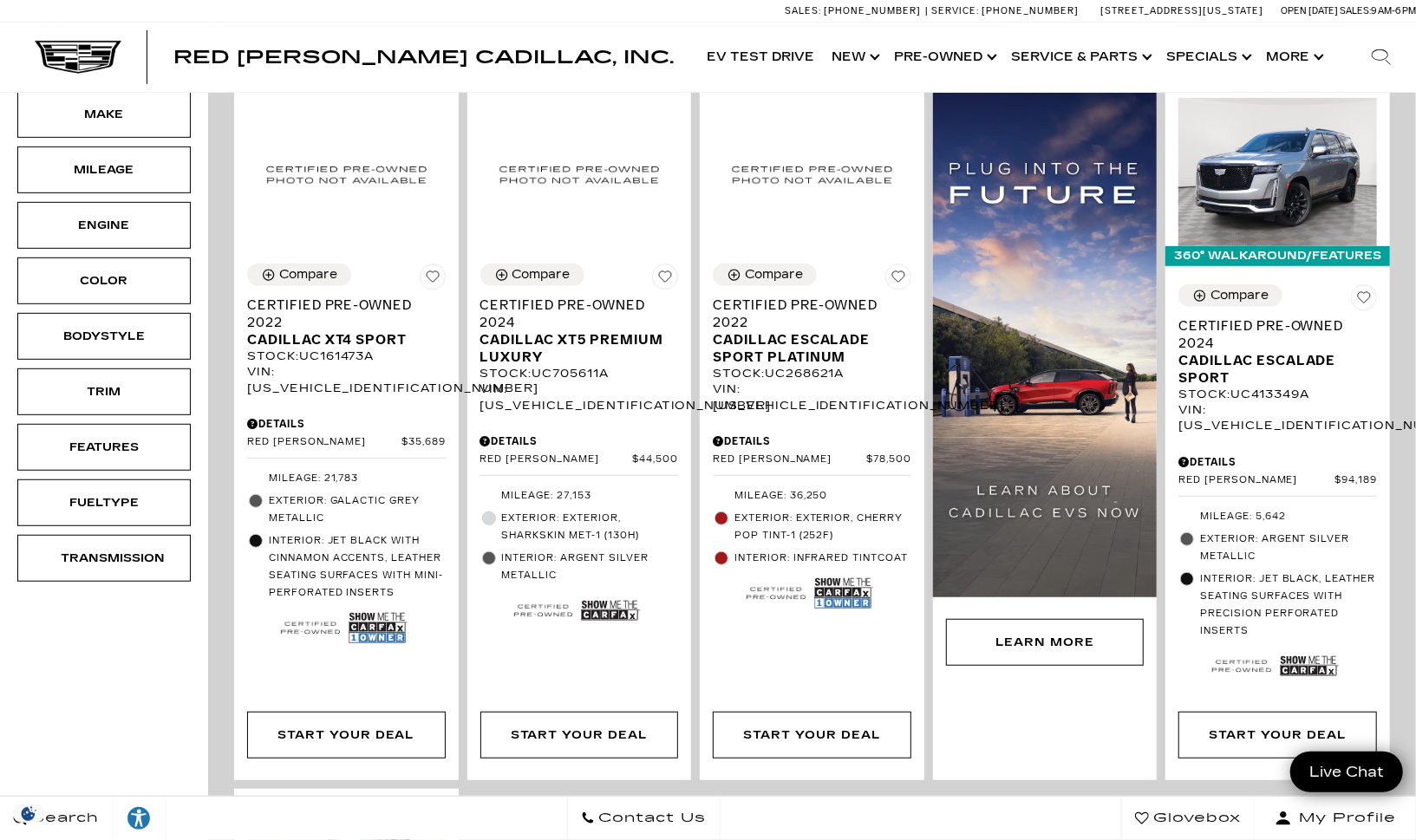
scroll to position [430, 0]
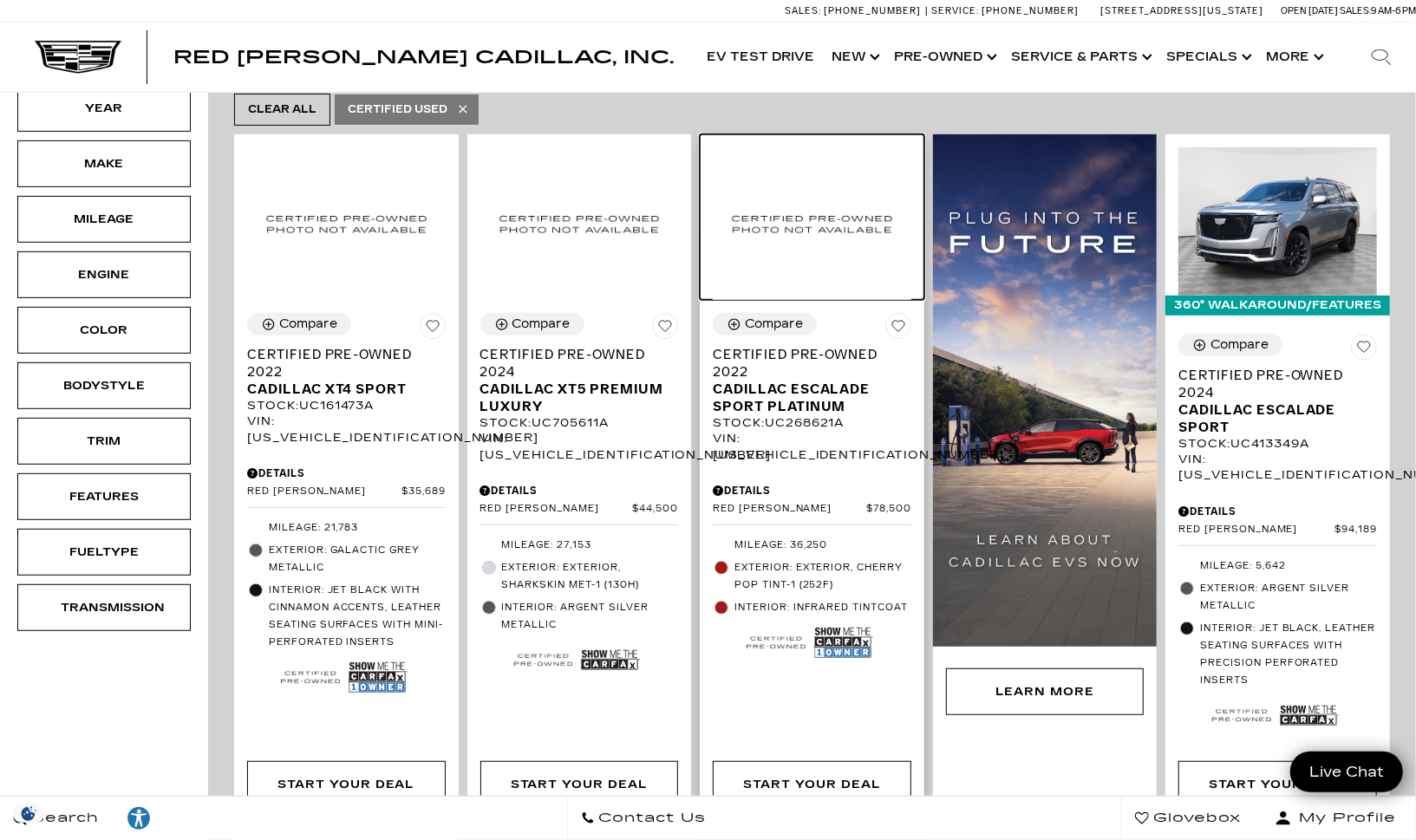
click at [851, 201] on img at bounding box center [812, 223] width 199 height 152
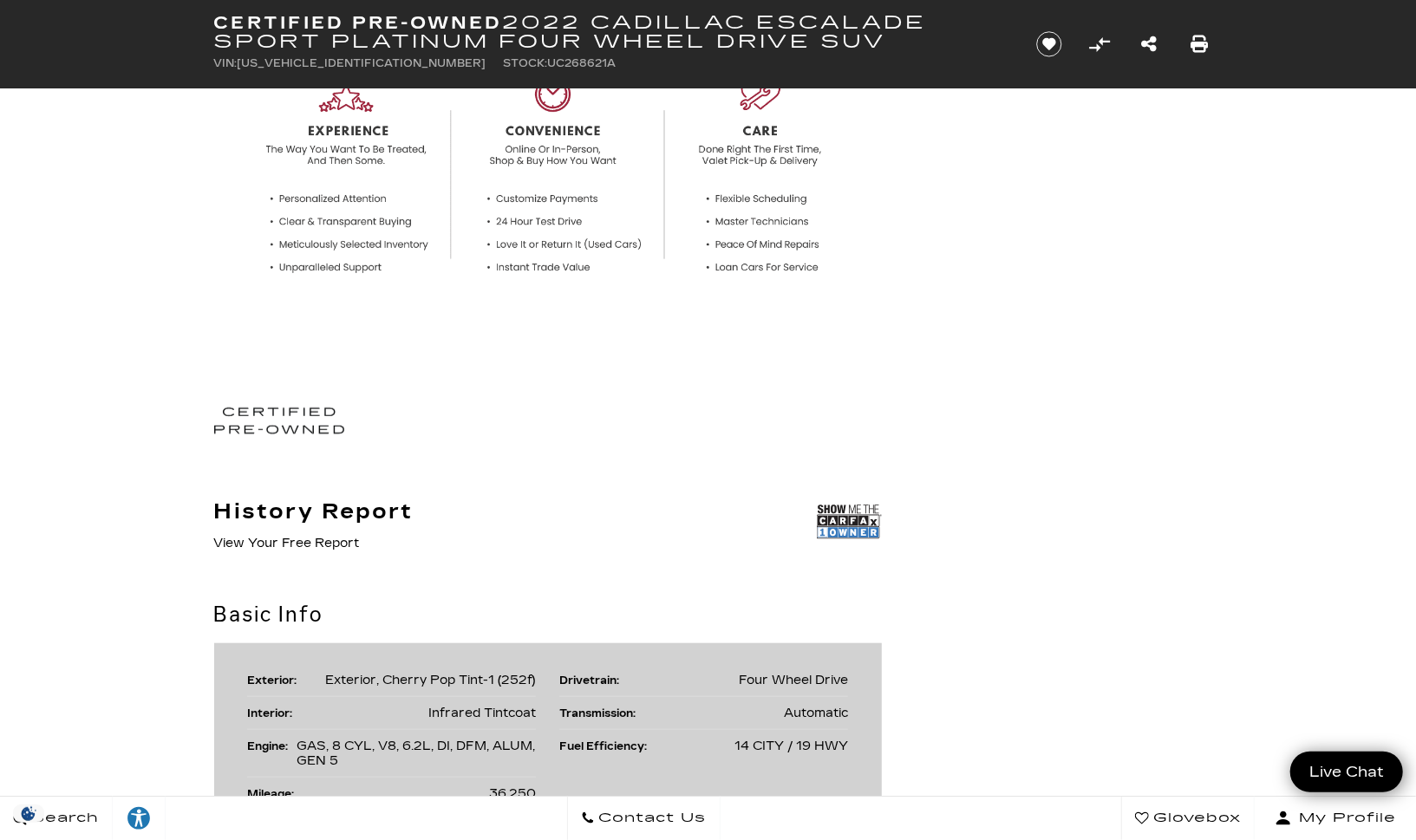
scroll to position [834, 0]
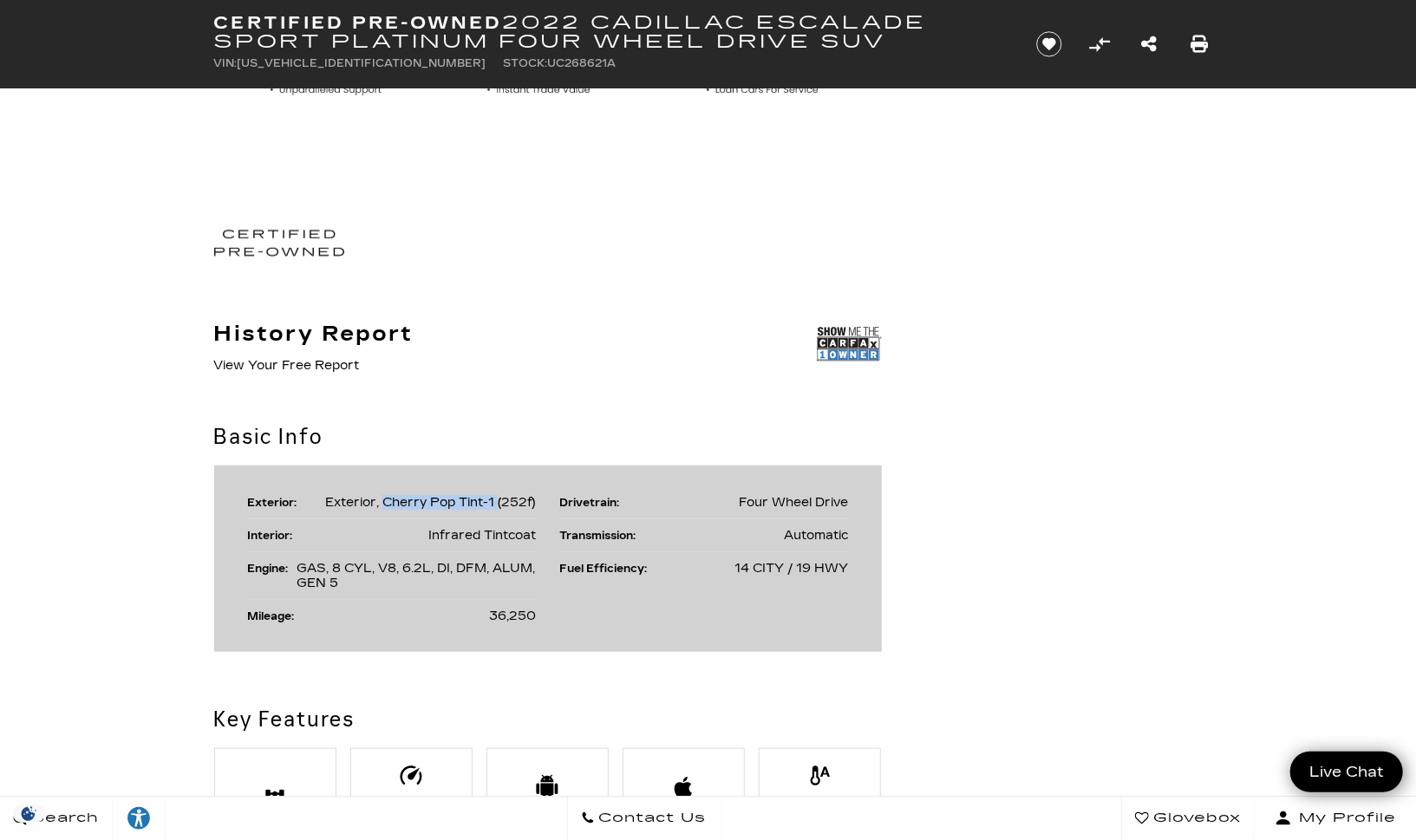
drag, startPoint x: 395, startPoint y: 501, endPoint x: 496, endPoint y: 501, distance: 101.0
click at [496, 501] on span "Exterior, Cherry Pop Tint-1 (252f)" at bounding box center [430, 502] width 211 height 15
copy span "Cherry Pop Tint-1"
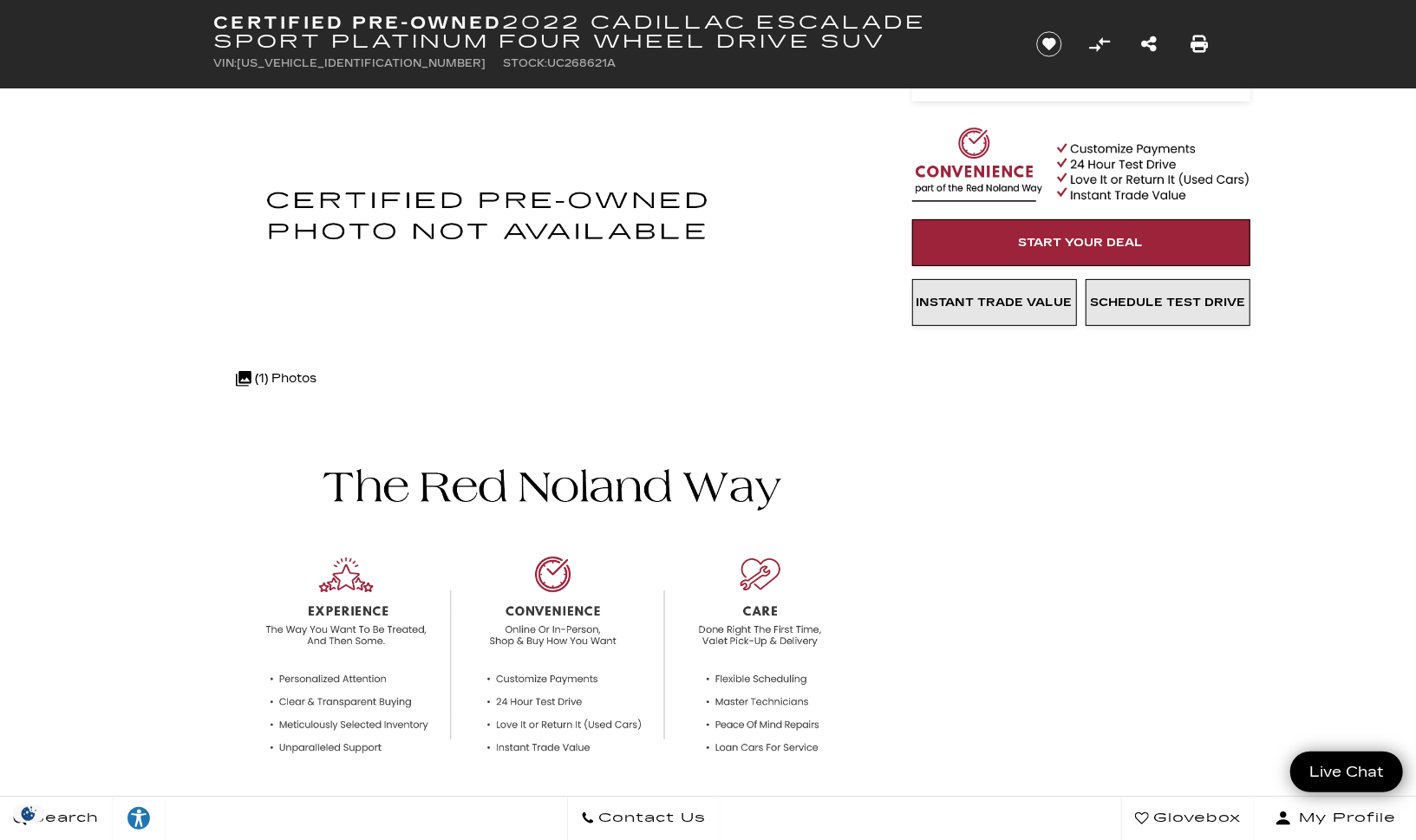
scroll to position [0, 0]
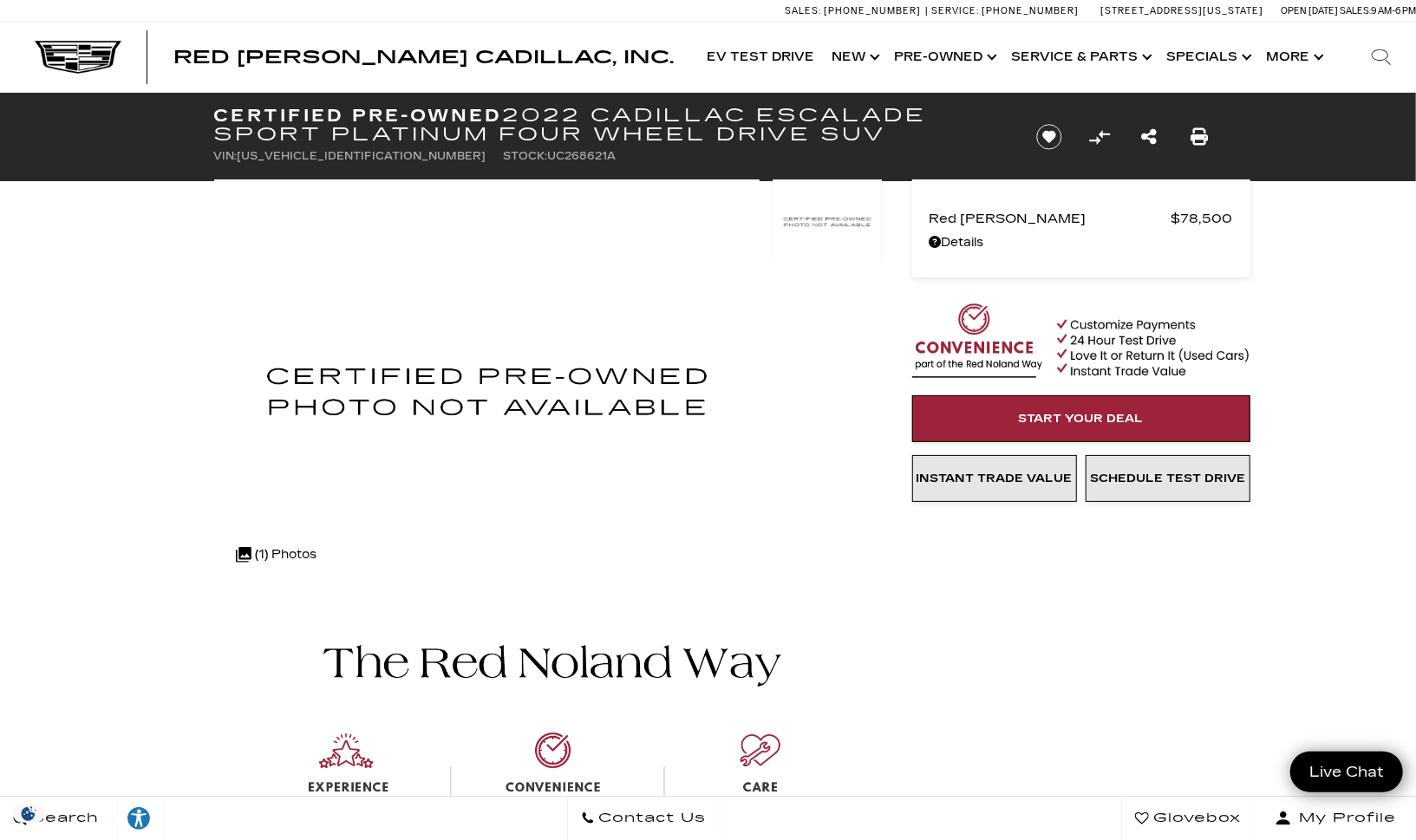
click at [587, 119] on h1 "Certified Pre-Owned 2022 Cadillac Escalade Sport Platinum Four Wheel Drive SUV" at bounding box center [611, 125] width 793 height 38
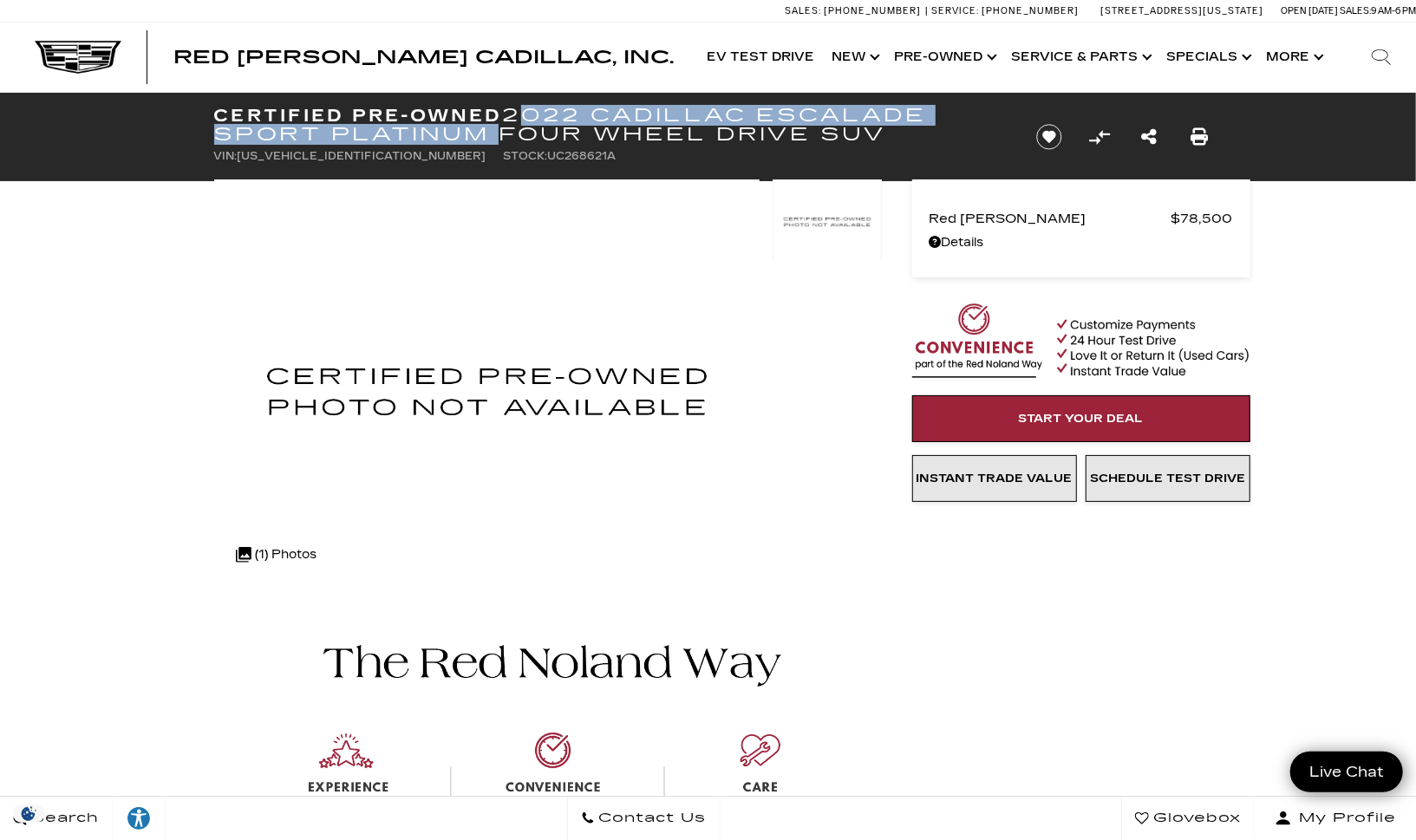
drag, startPoint x: 517, startPoint y: 113, endPoint x: 487, endPoint y: 130, distance: 34.5
click at [487, 130] on h1 "Certified Pre-Owned 2022 Cadillac Escalade Sport Platinum Four Wheel Drive SUV" at bounding box center [611, 125] width 793 height 38
copy h1 "2022 Cadillac Escalade Sport Platinum"
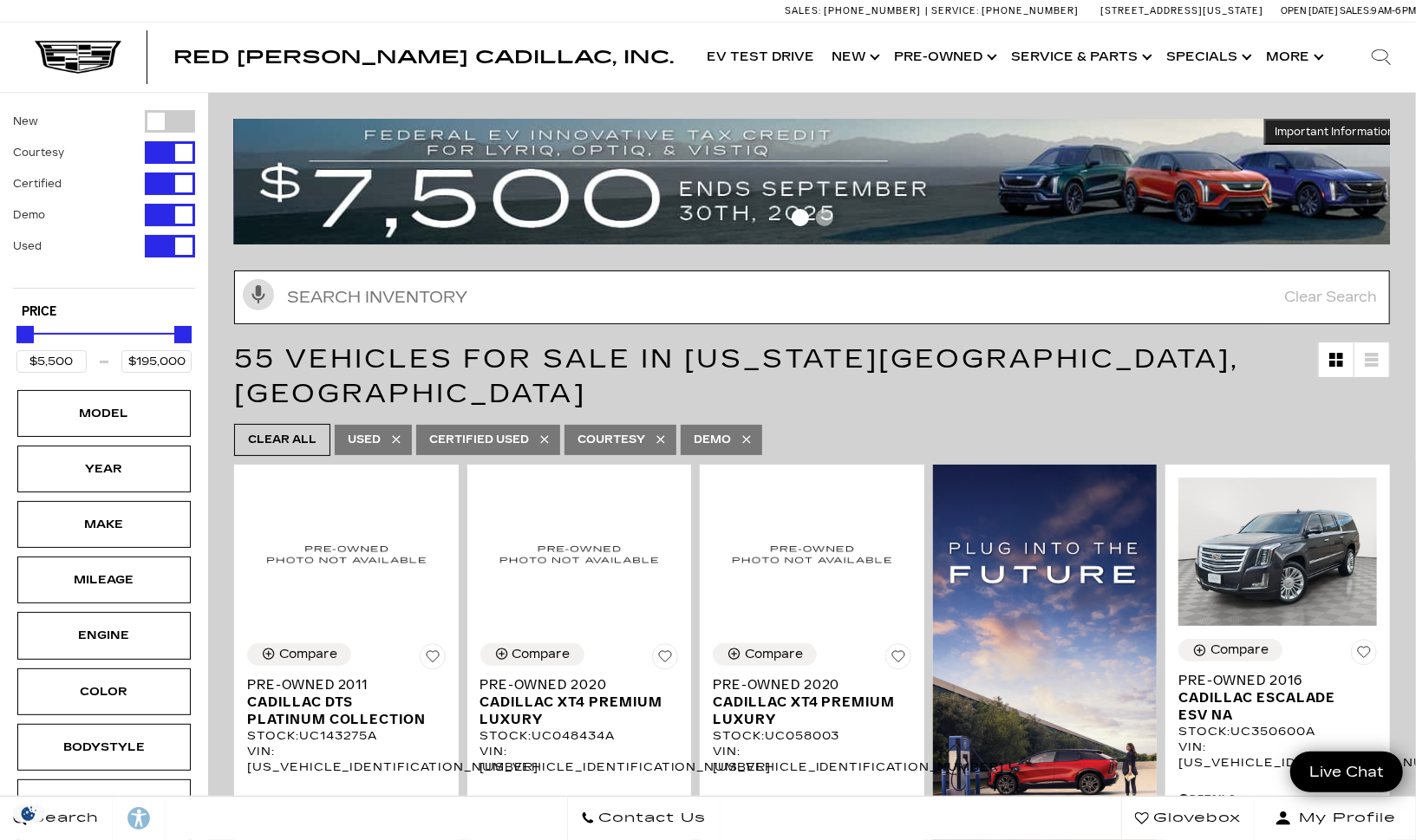
click at [328, 284] on input "text" at bounding box center [812, 297] width 1156 height 54
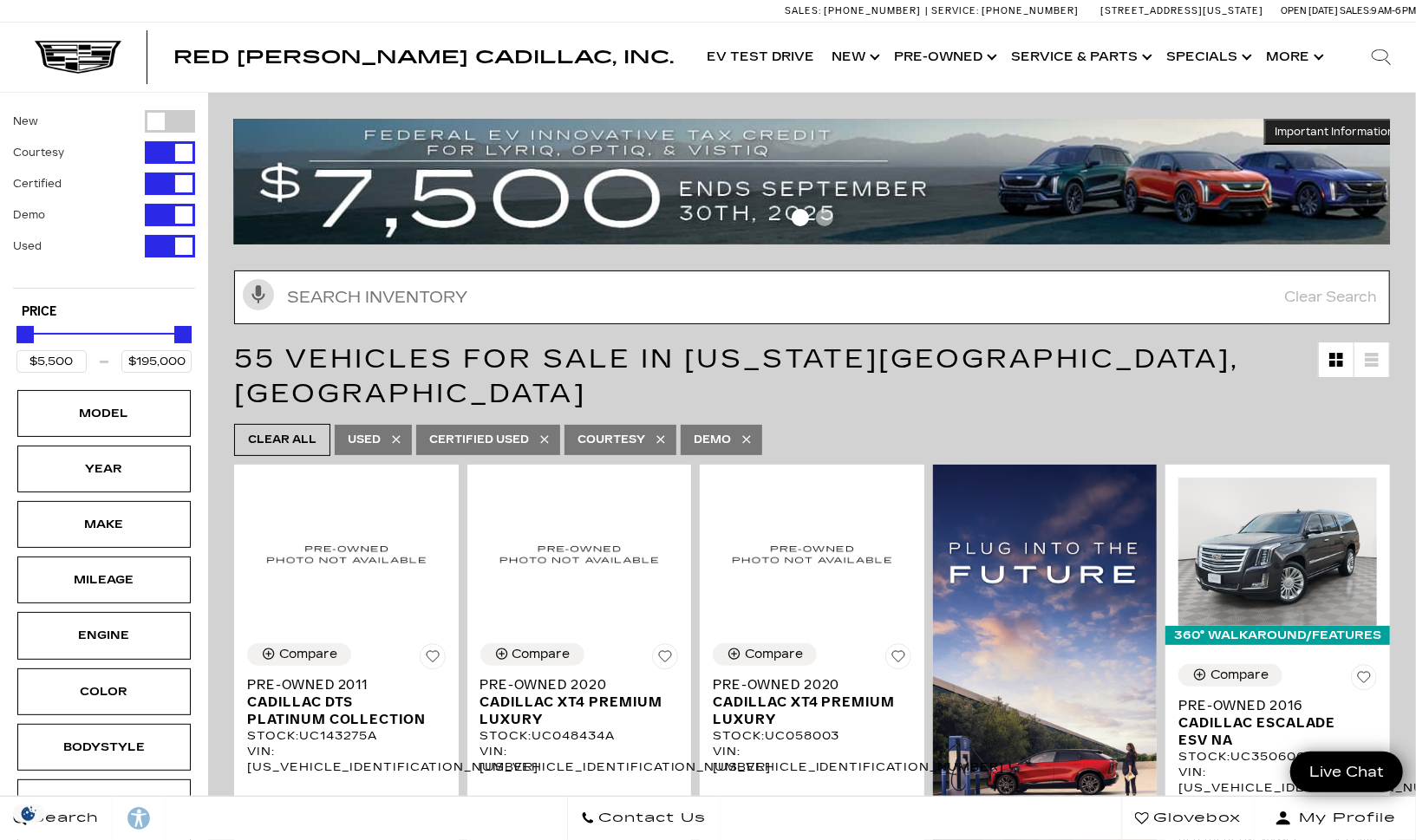
paste input "UC047198A"
type input "UC047198A"
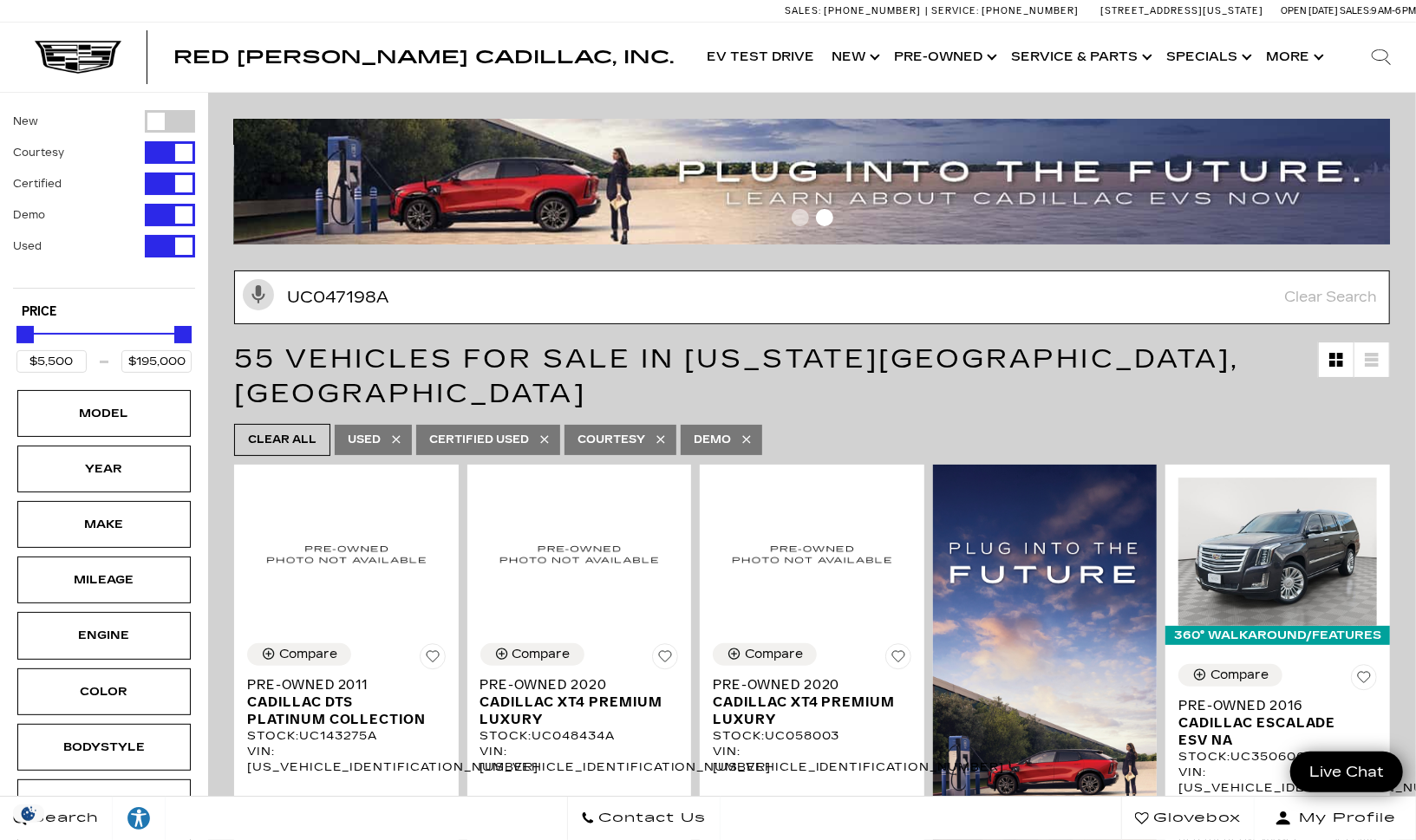
type input "$18,689"
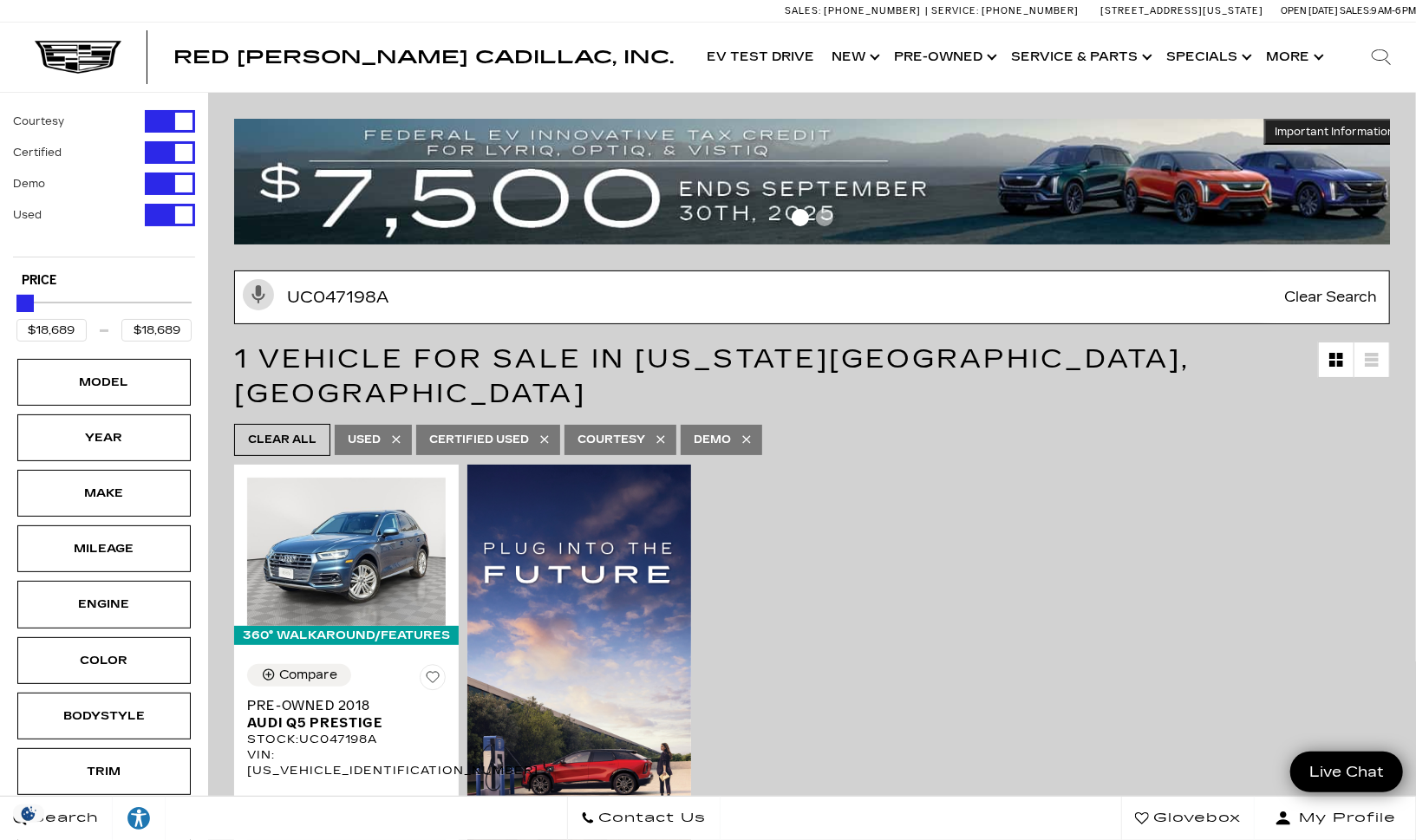
click at [363, 301] on input "UC047198A" at bounding box center [812, 297] width 1156 height 54
paste input "140767"
type input "UC140767"
type input "$34,189"
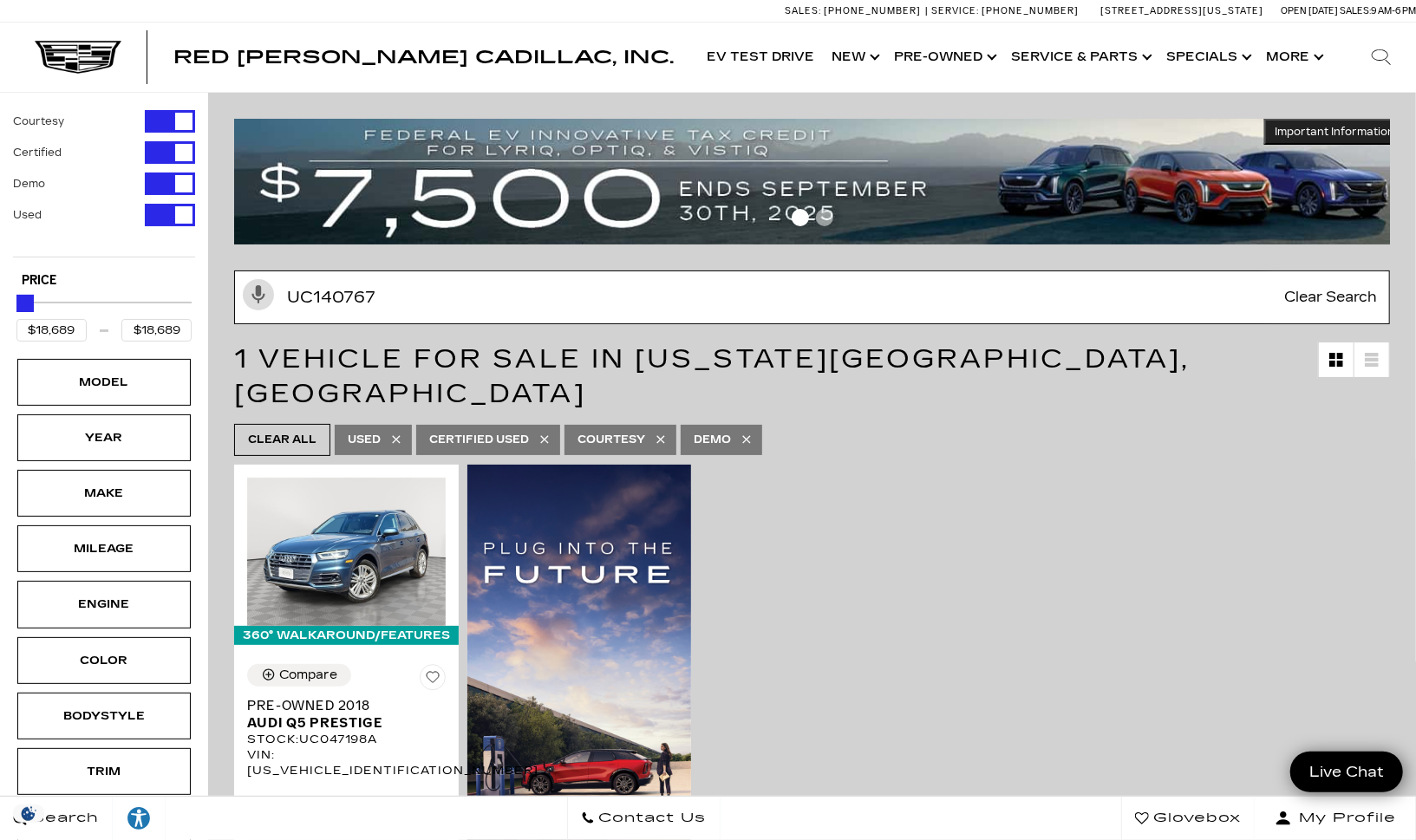
type input "$34,189"
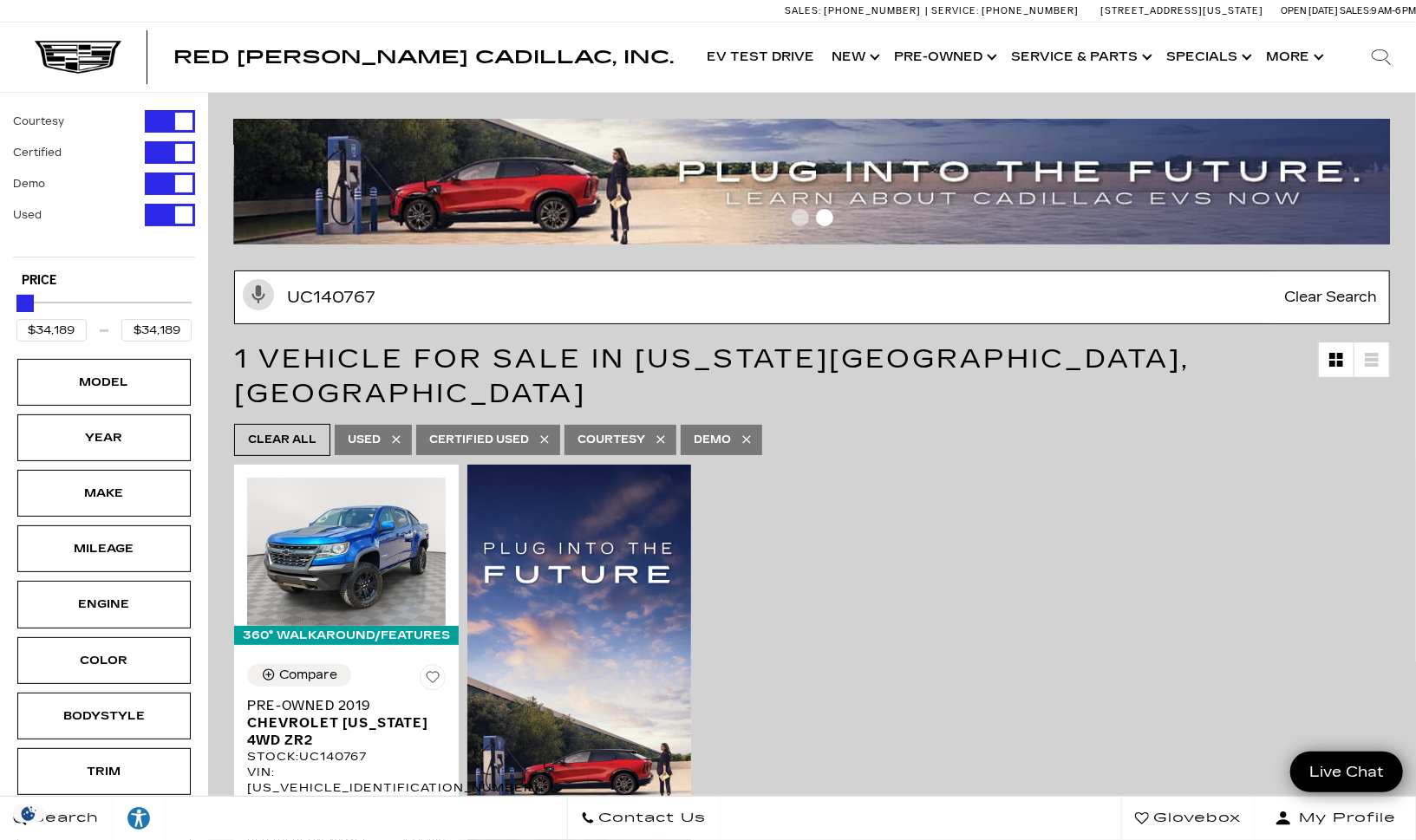
click at [375, 289] on input "UC140767" at bounding box center [812, 297] width 1156 height 54
paste input "224510A"
type input "UC224510A"
type input "$34,689"
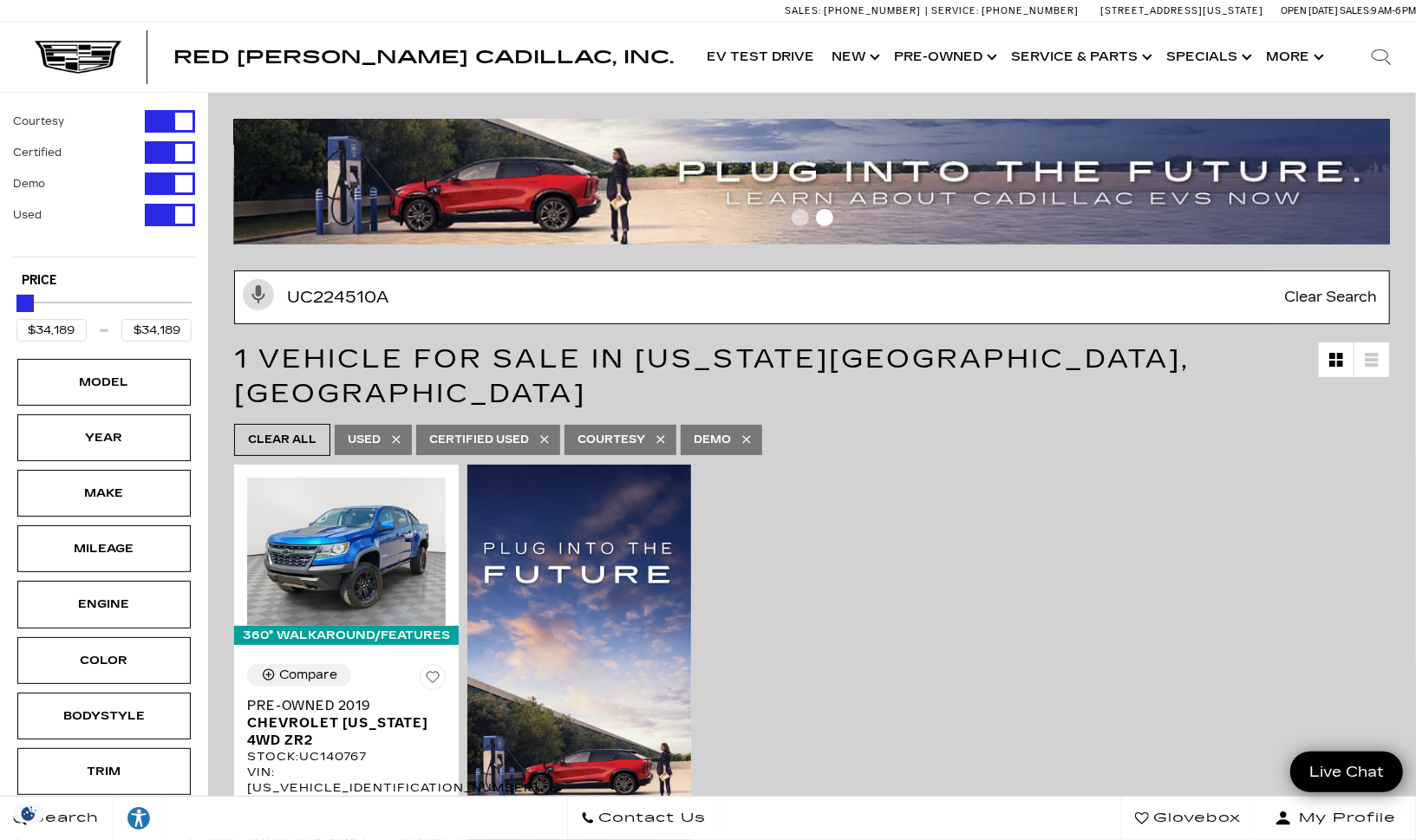
type input "$34,689"
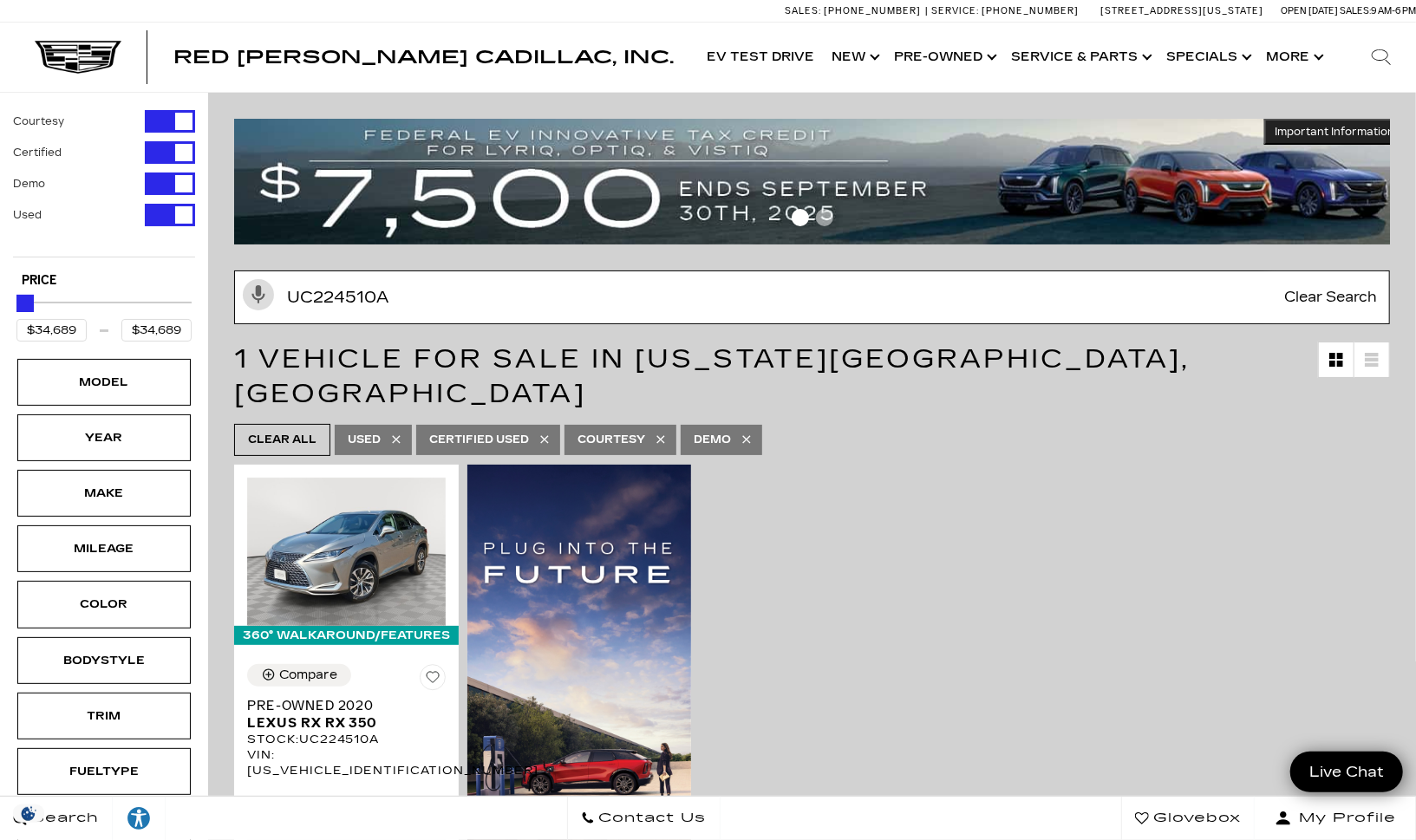
click at [381, 300] on input "UC224510A" at bounding box center [812, 297] width 1156 height 54
paste input "A26619"
type input "UCA26619A"
type input "$27,689"
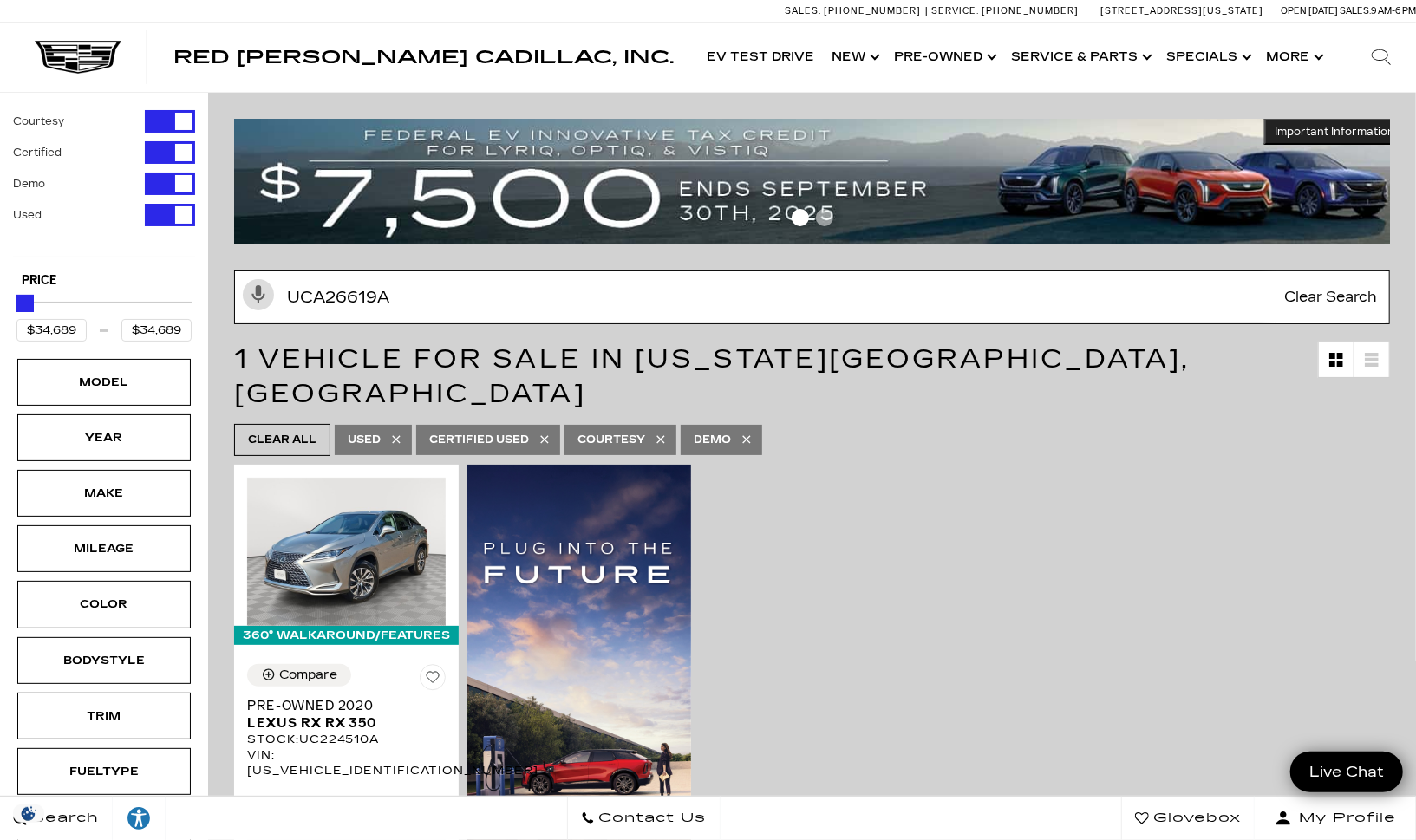
type input "$27,689"
click at [522, 308] on input "UCA26619A" at bounding box center [812, 297] width 1156 height 54
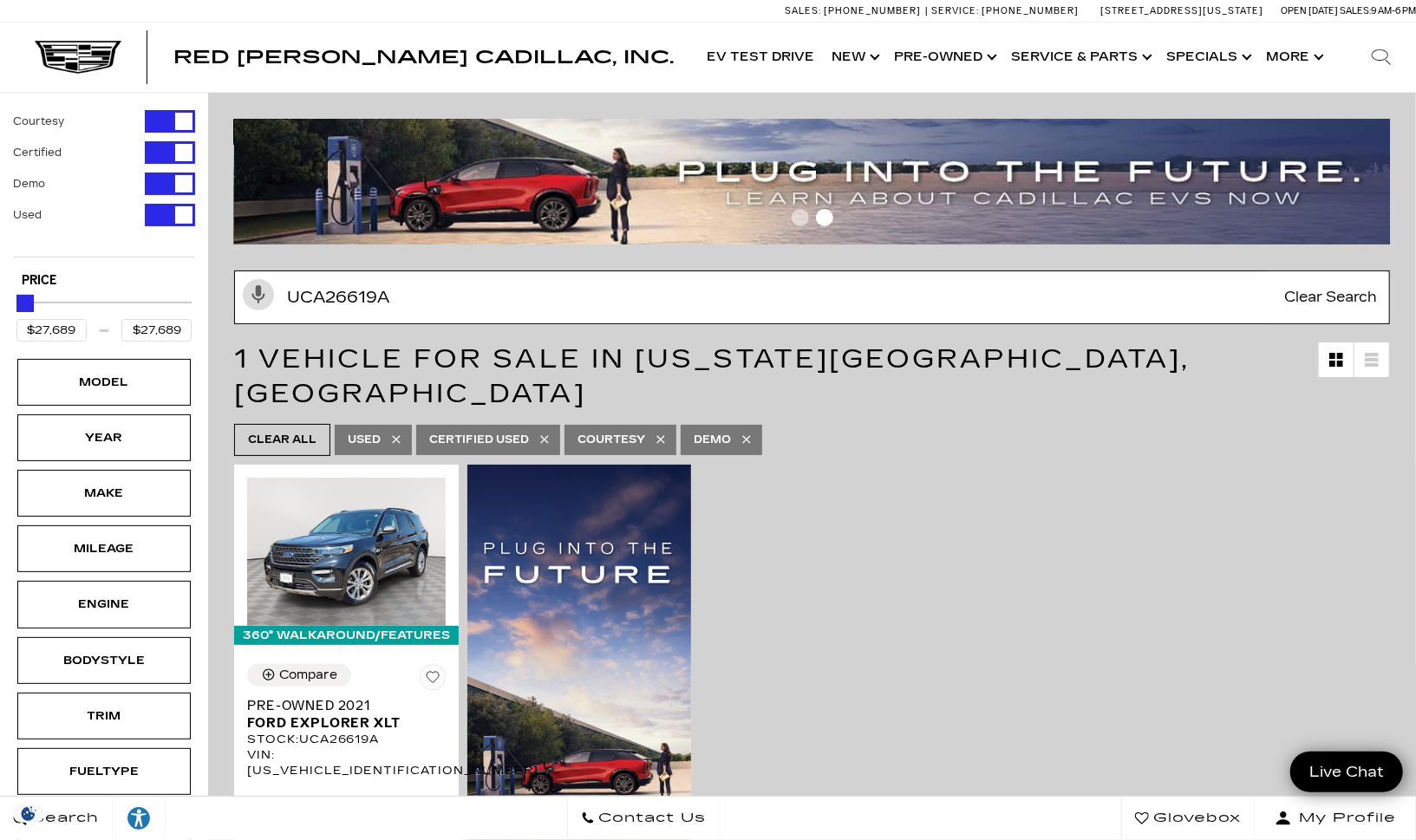
click at [522, 308] on input "UCA26619A" at bounding box center [812, 297] width 1156 height 54
paste input "44032"
type input "UC440329A"
type input "$20,189"
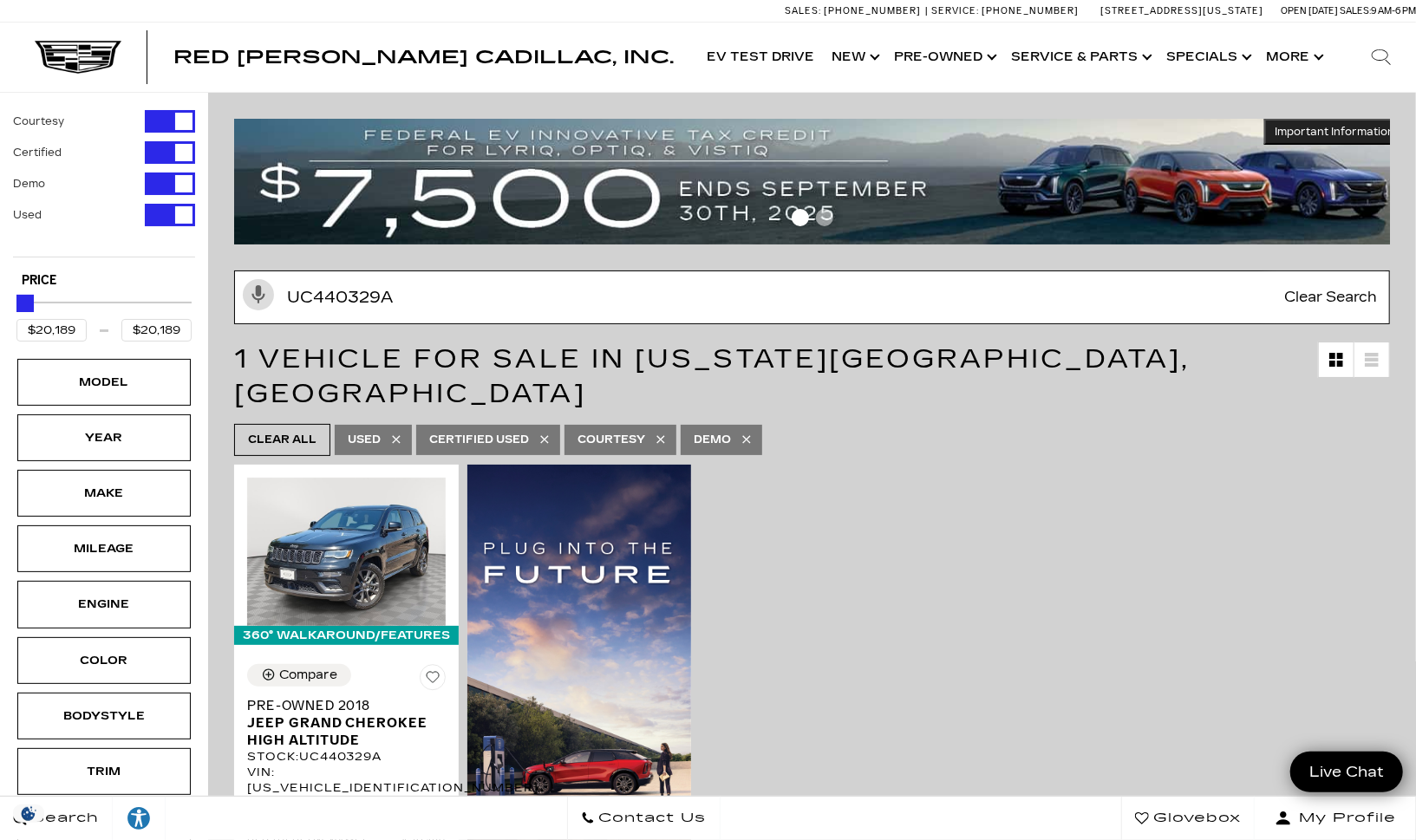
click at [396, 291] on input "UC440329A" at bounding box center [812, 297] width 1156 height 54
paste input "R8850"
type input "UCR88509A"
type input "$85,639"
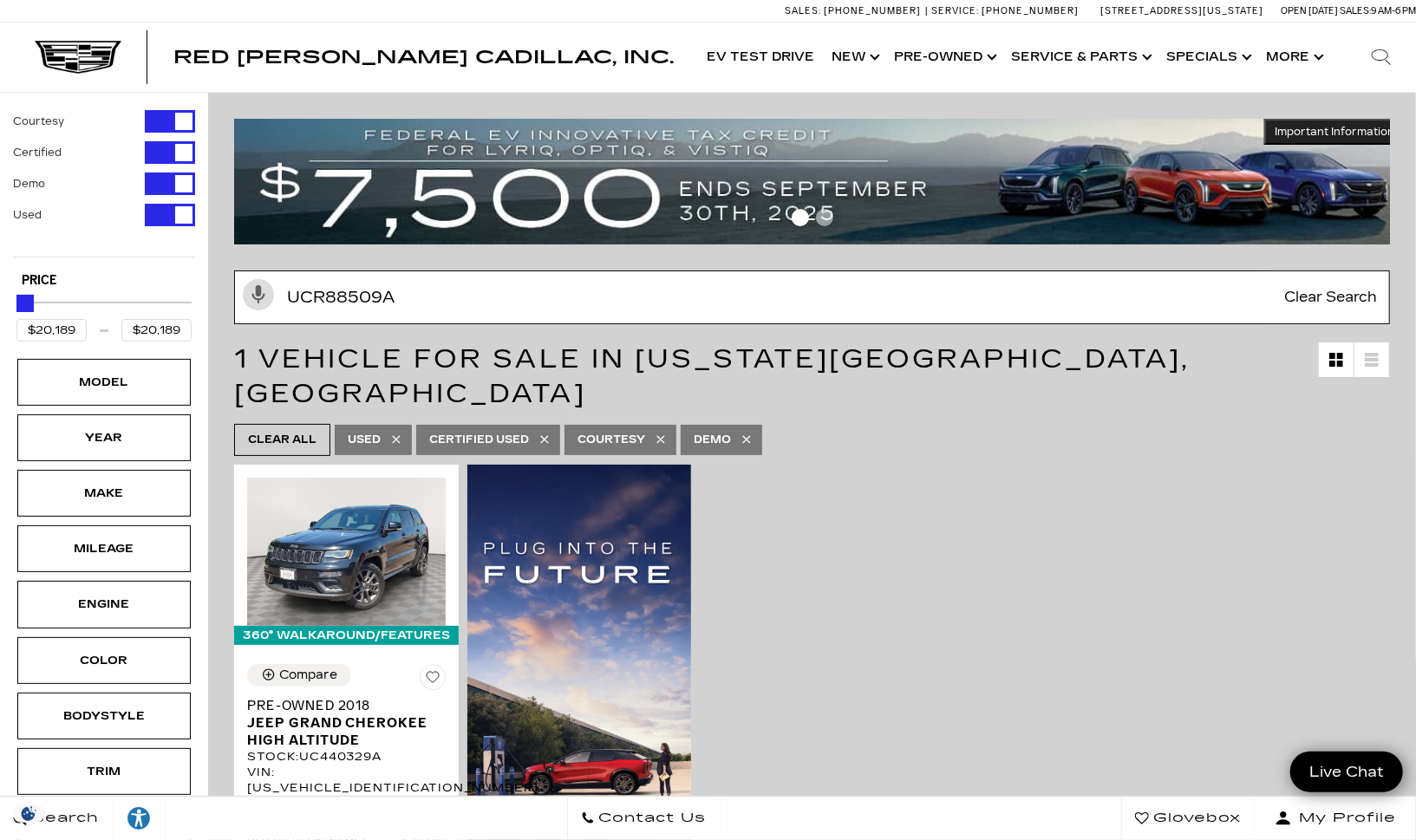
type input "$85,639"
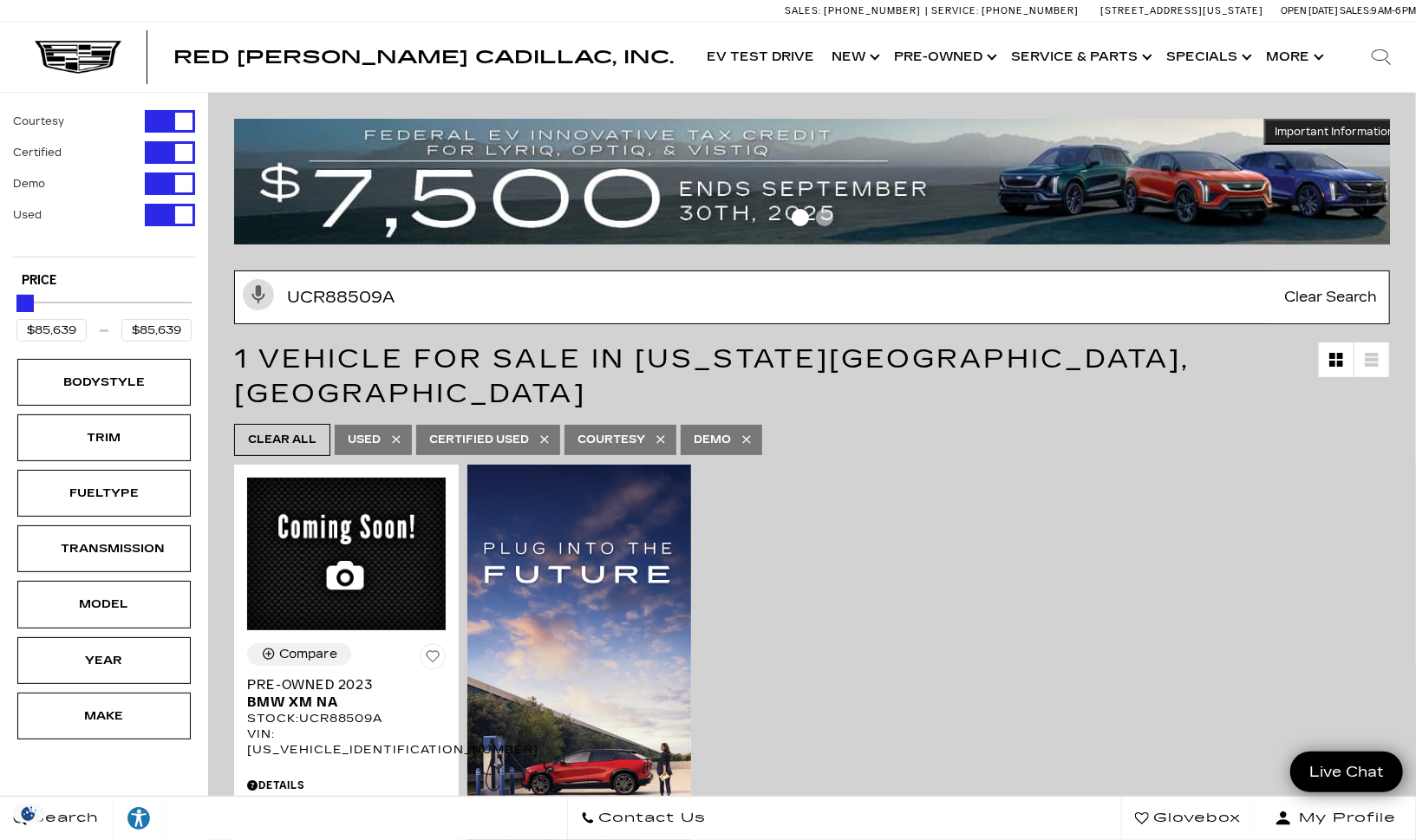
click at [322, 317] on input "UCR88509A" at bounding box center [812, 297] width 1156 height 54
paste input "44032"
type input "UC440329A"
type input "$20,189"
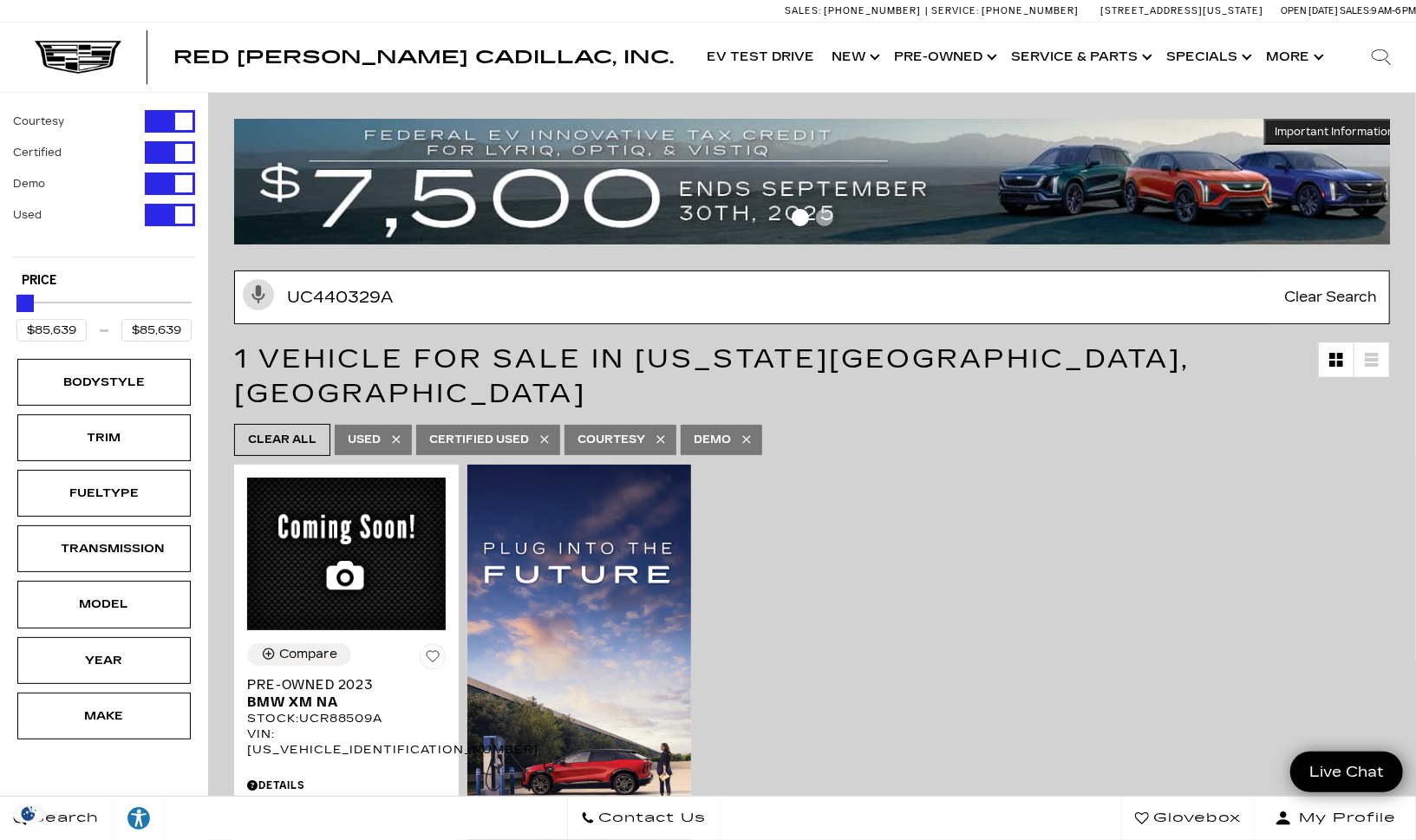
type input "$20,189"
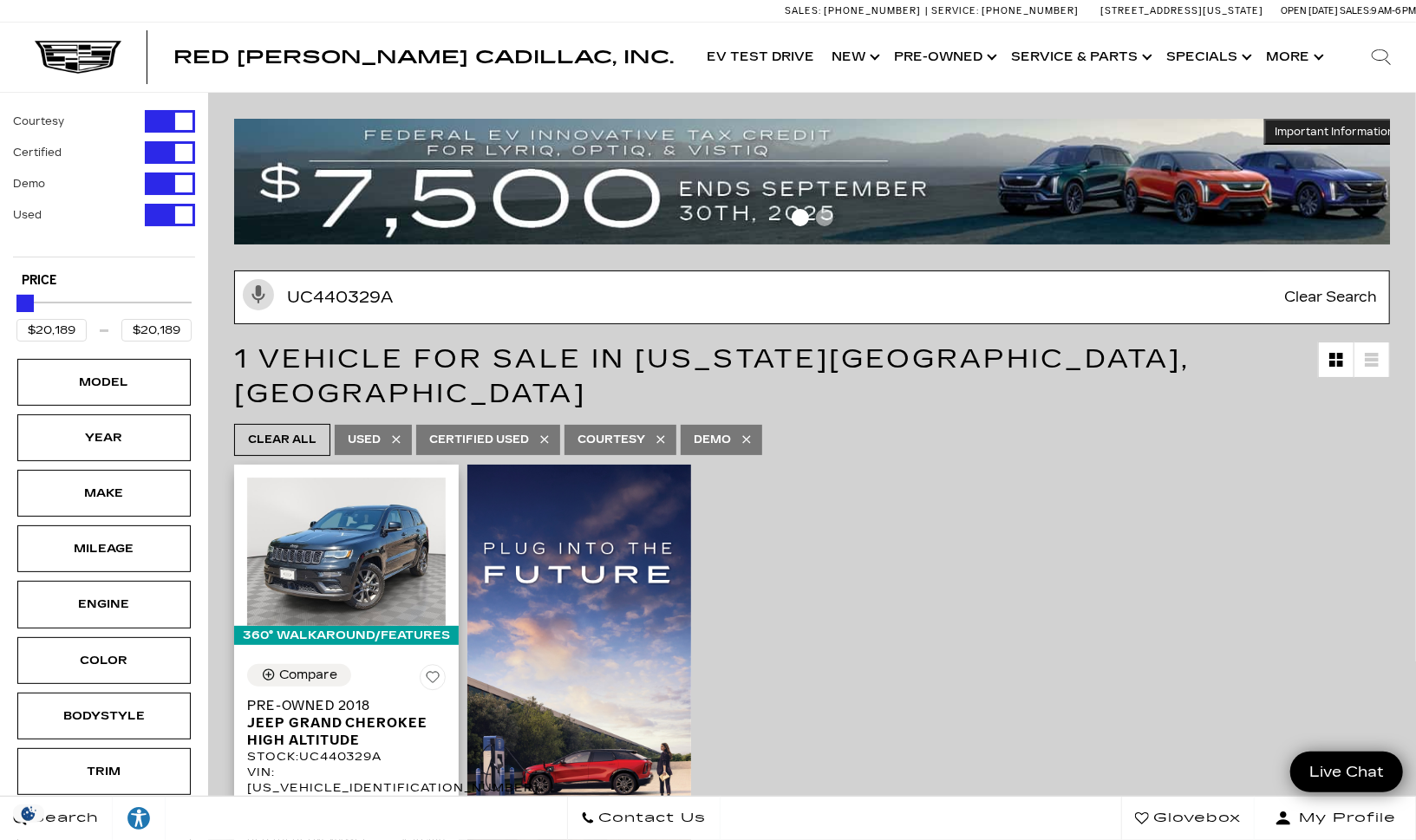
type input "UC440329A"
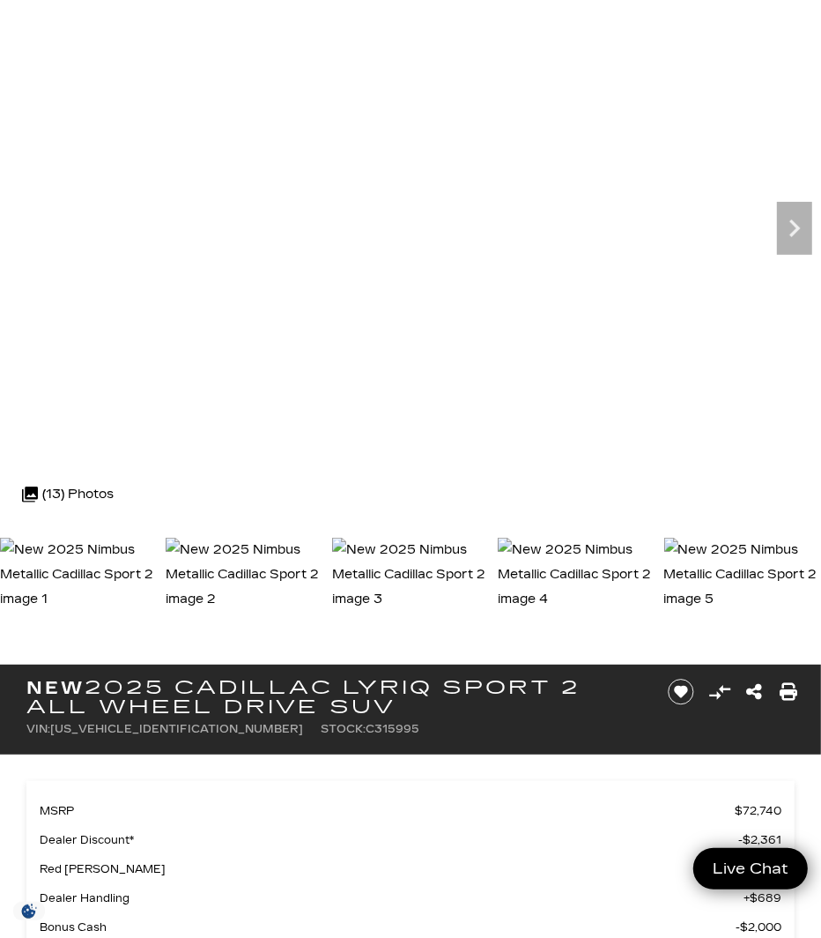
scroll to position [137, 0]
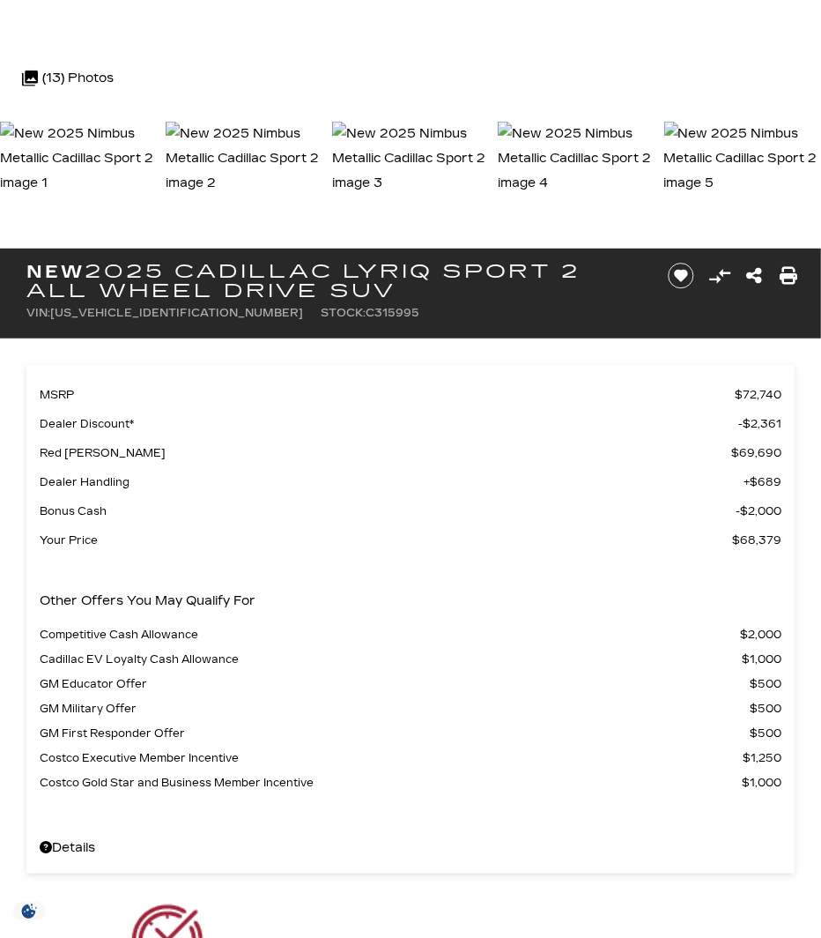
scroll to position [549, 0]
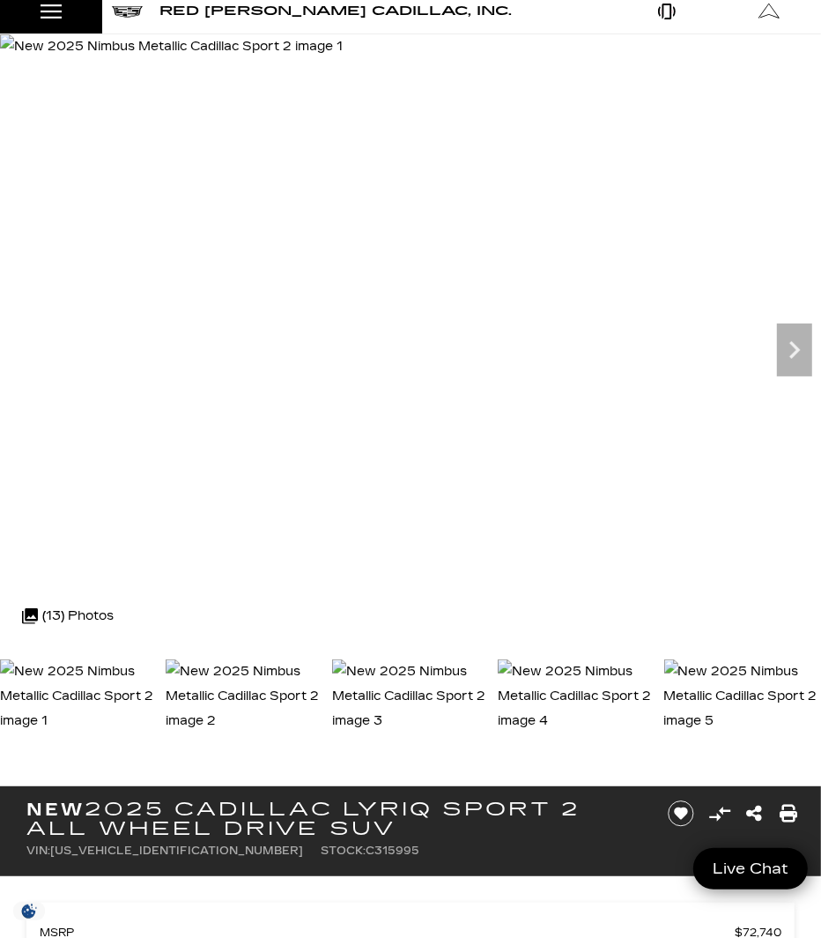
click at [54, 26] on link "Open Menu Modal" at bounding box center [51, 11] width 103 height 44
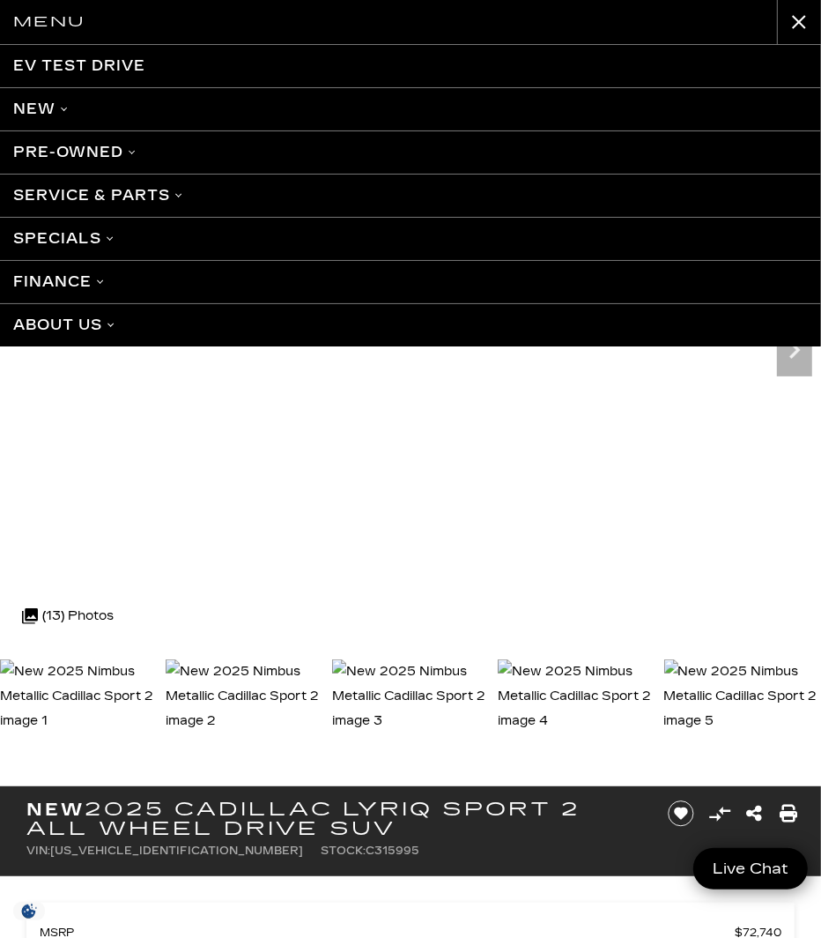
scroll to position [21, 0]
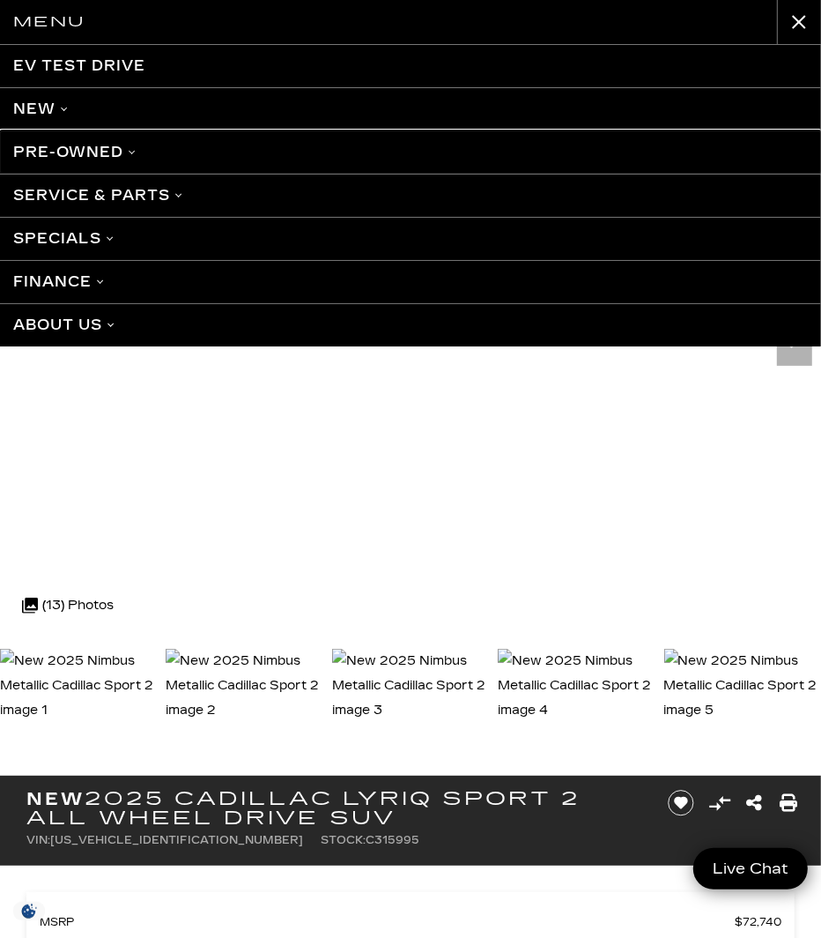
click at [68, 146] on link "Pre-Owned" at bounding box center [410, 151] width 821 height 43
click at [126, 153] on link "Pre-Owned" at bounding box center [410, 151] width 821 height 43
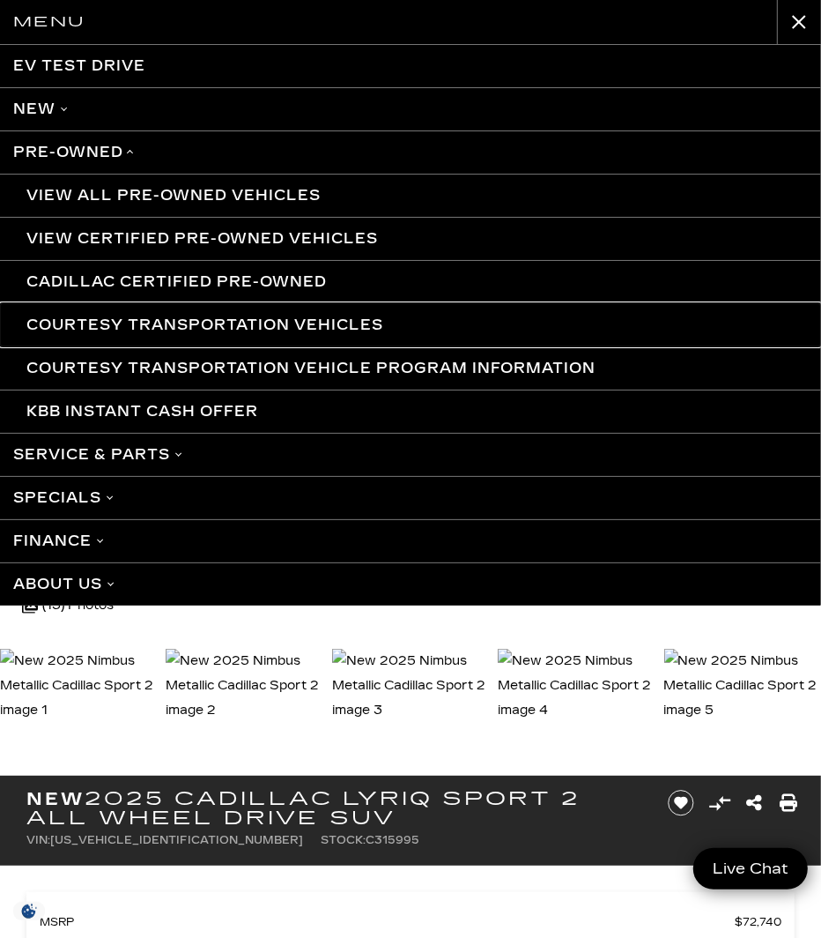
click at [114, 318] on link "Courtesy Transportation Vehicles" at bounding box center [410, 324] width 821 height 43
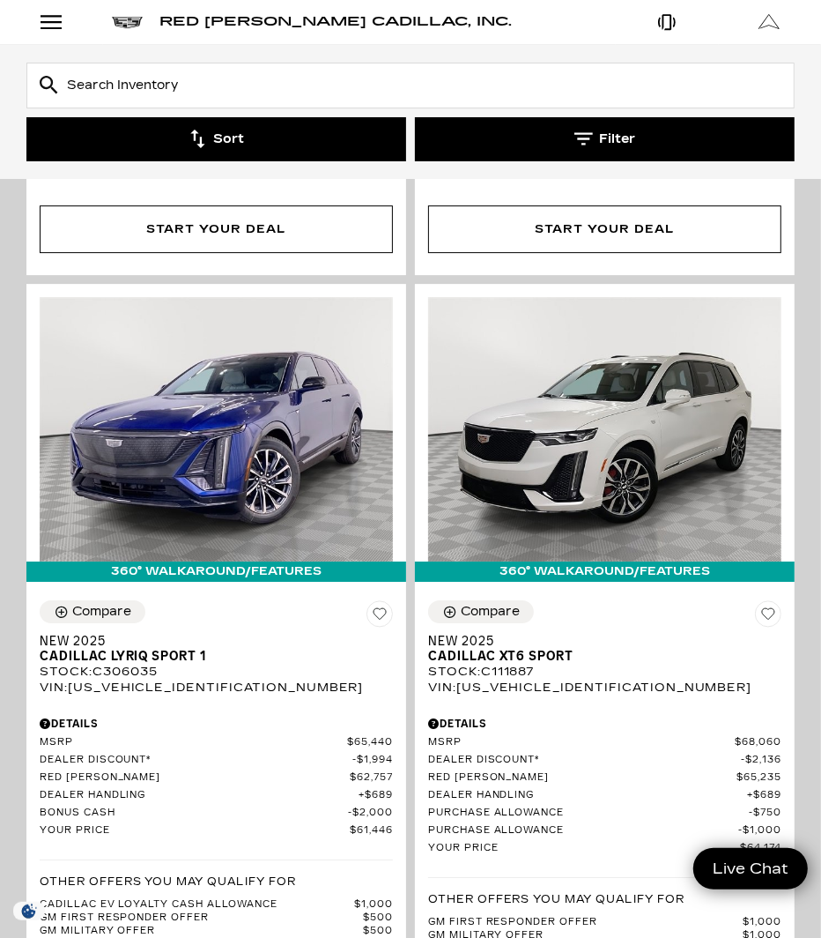
scroll to position [3026, 0]
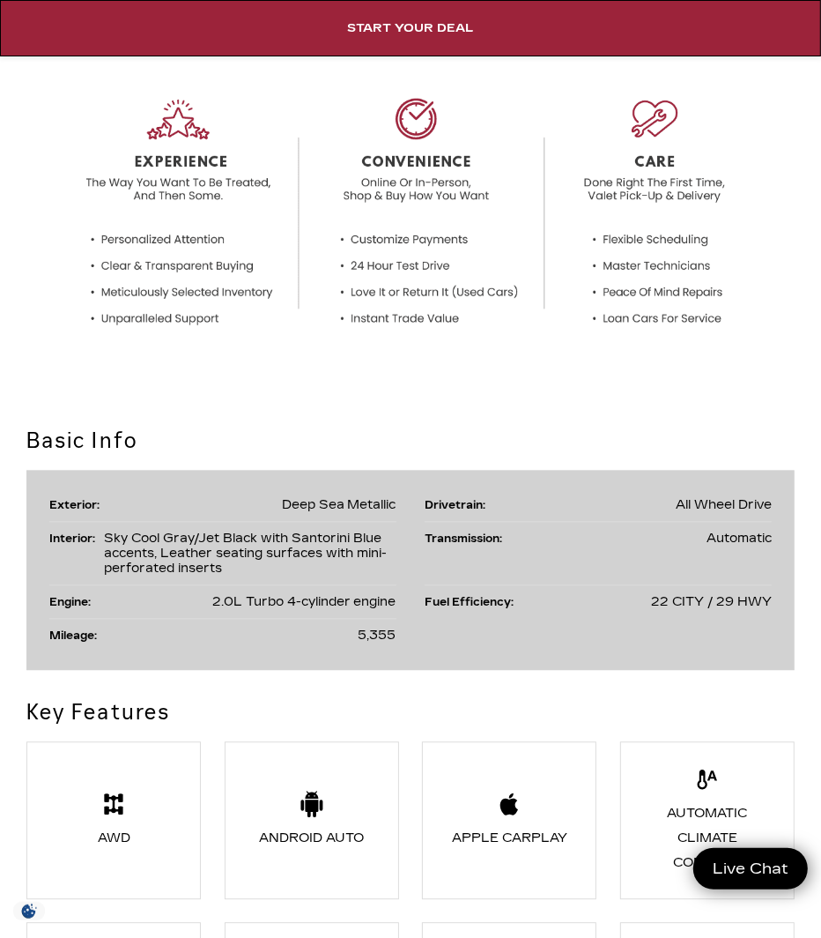
scroll to position [2079, 0]
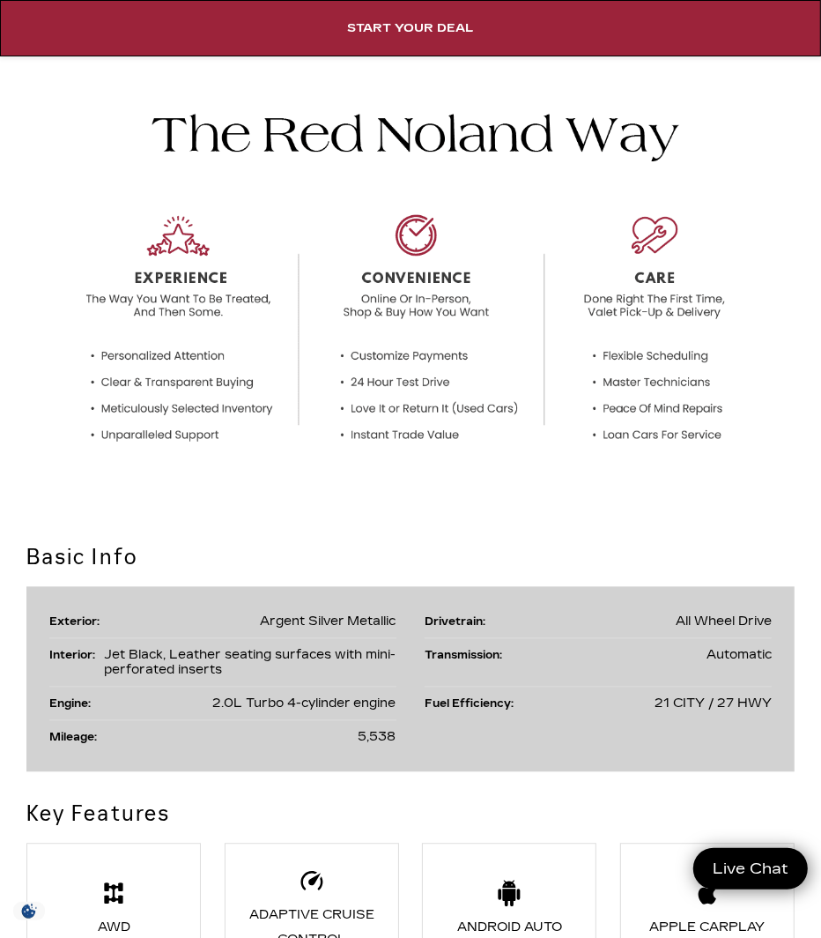
scroll to position [1994, 0]
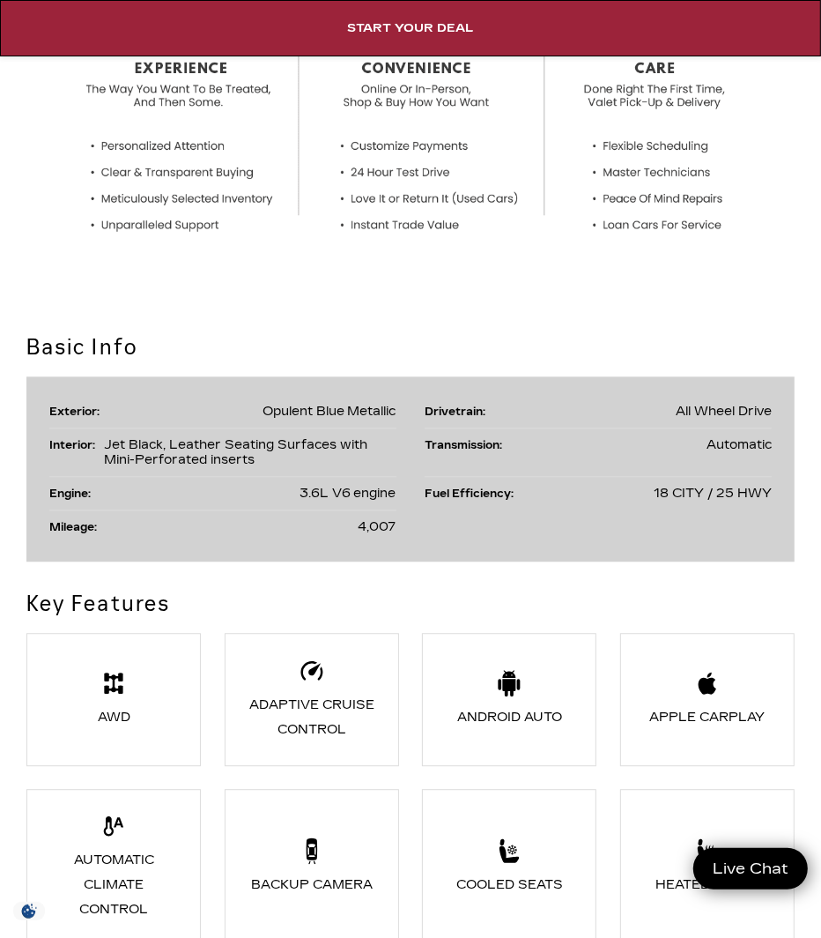
scroll to position [2174, 0]
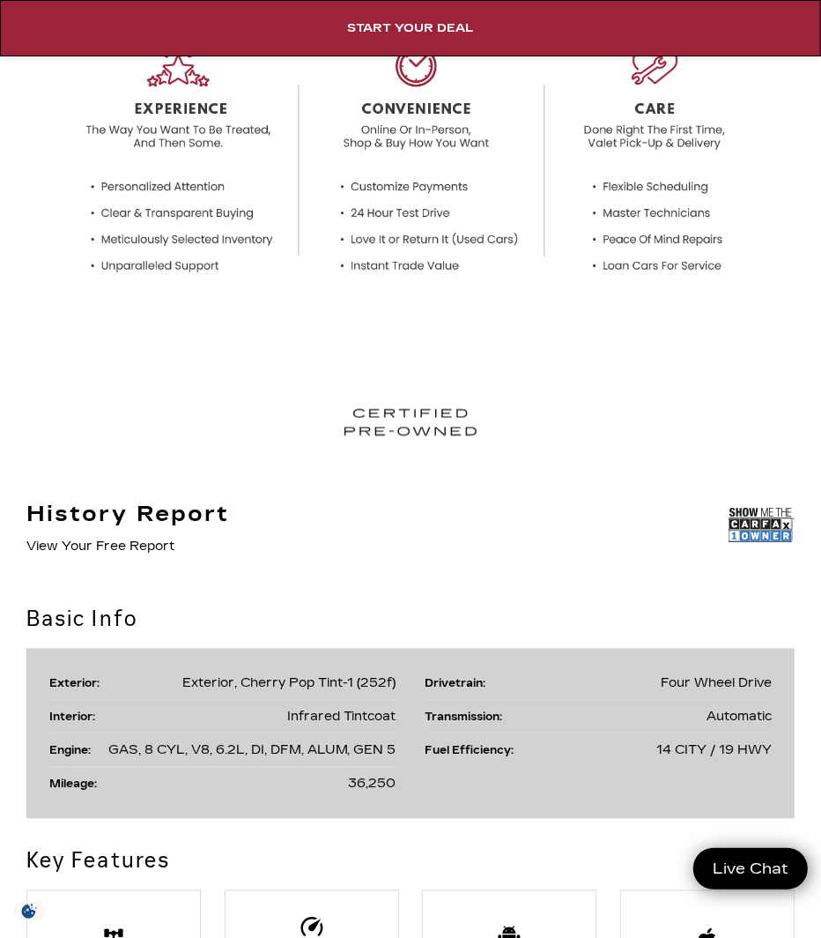
scroll to position [1844, 0]
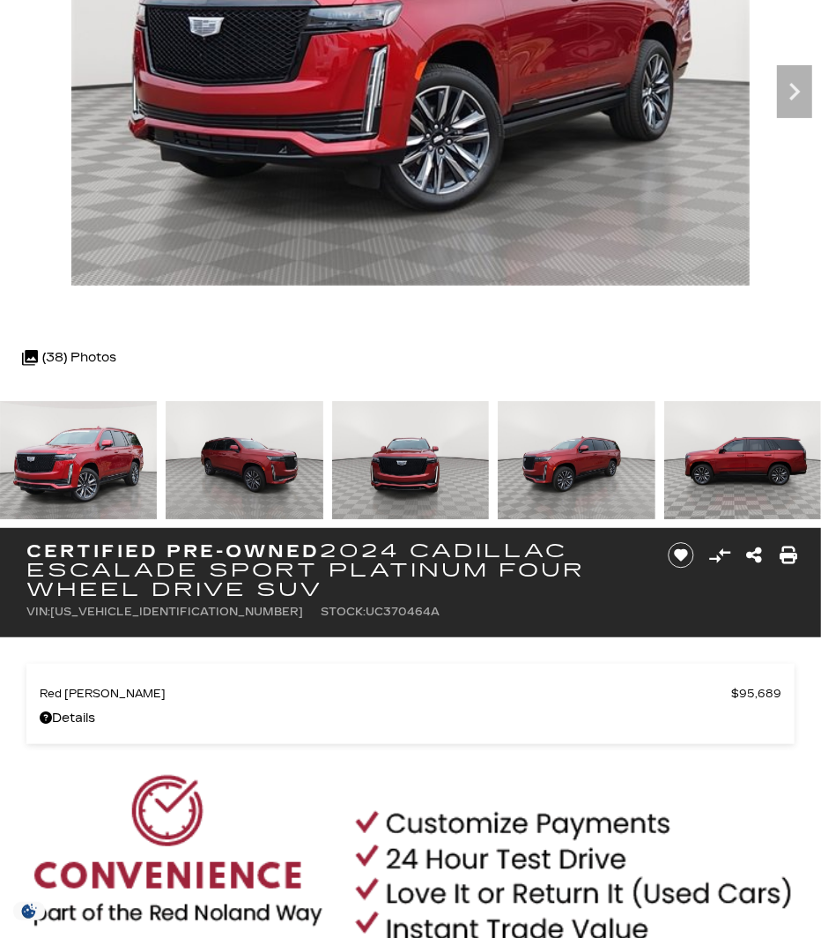
scroll to position [269, 0]
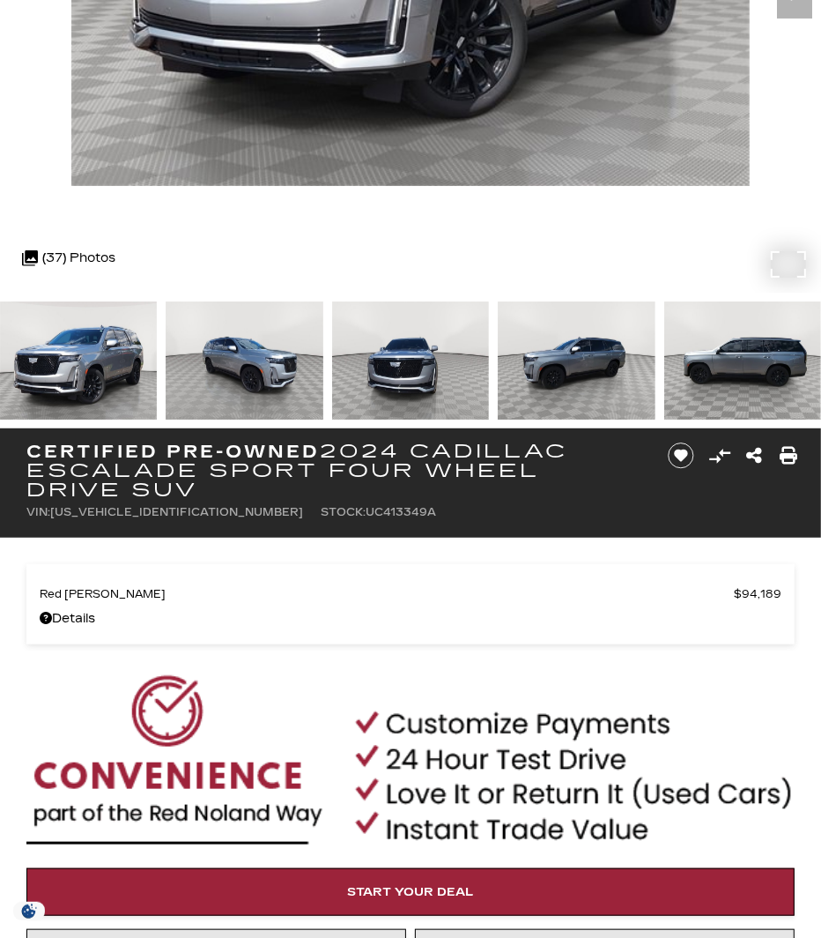
scroll to position [368, 0]
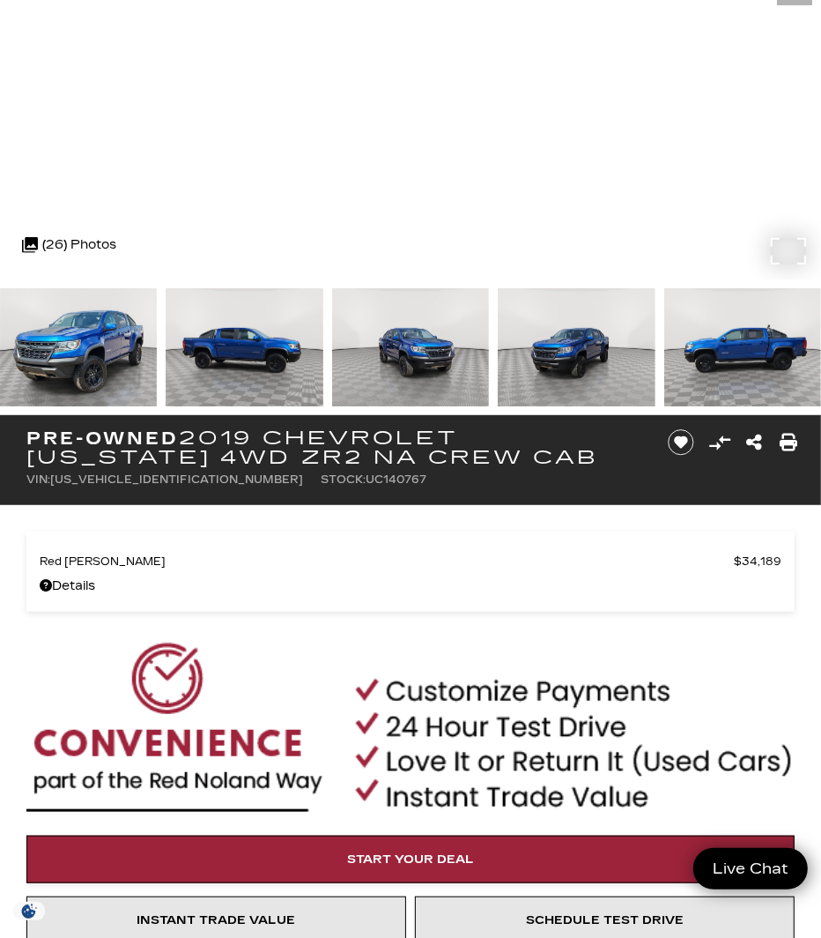
scroll to position [397, 0]
